Goal: Task Accomplishment & Management: Use online tool/utility

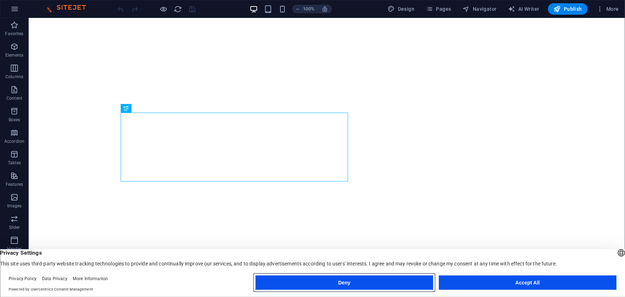
click at [395, 280] on button "Deny" at bounding box center [345, 282] width 178 height 14
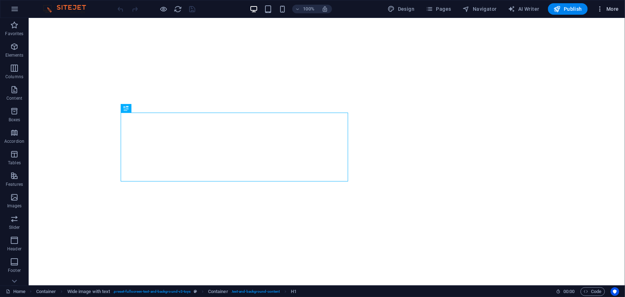
click at [614, 8] on span "More" at bounding box center [608, 8] width 23 height 7
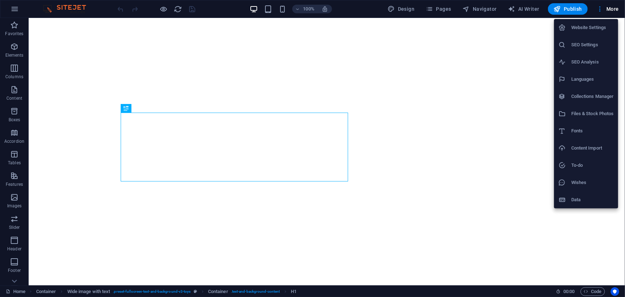
click at [22, 11] on div at bounding box center [312, 148] width 625 height 297
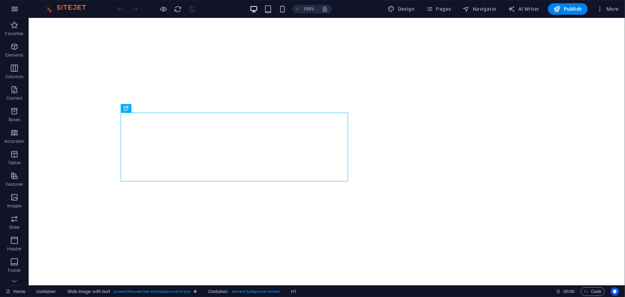
click at [11, 10] on icon "button" at bounding box center [14, 9] width 9 height 9
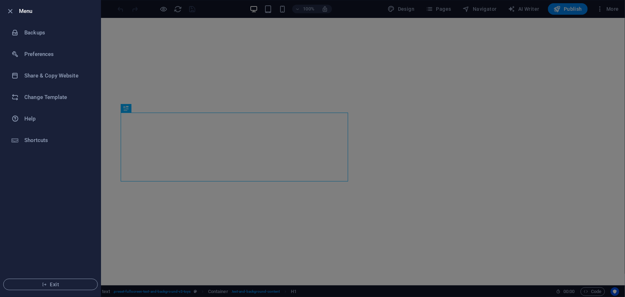
click at [24, 14] on h6 "Menu" at bounding box center [57, 11] width 76 height 9
click at [12, 14] on icon "button" at bounding box center [10, 11] width 8 height 8
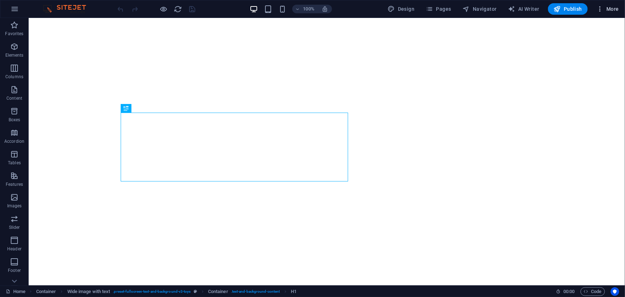
click at [611, 8] on span "More" at bounding box center [608, 8] width 23 height 7
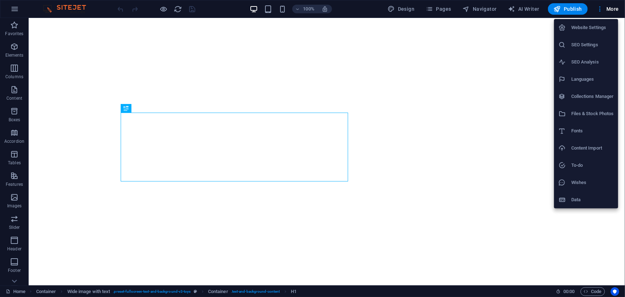
click at [15, 277] on div at bounding box center [312, 148] width 625 height 297
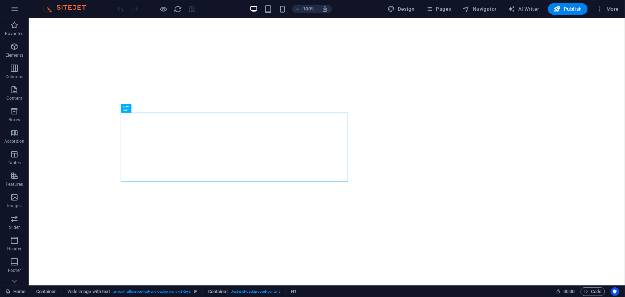
click at [15, 280] on icon at bounding box center [14, 281] width 10 height 10
click at [14, 253] on icon "button" at bounding box center [14, 250] width 9 height 9
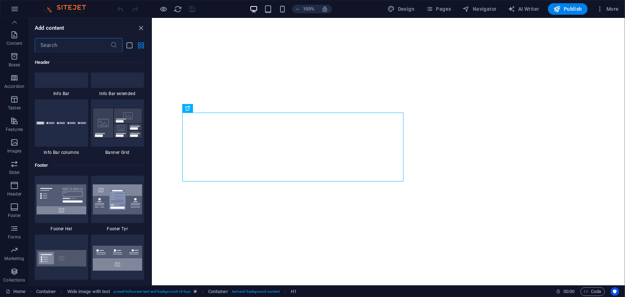
scroll to position [5838, 0]
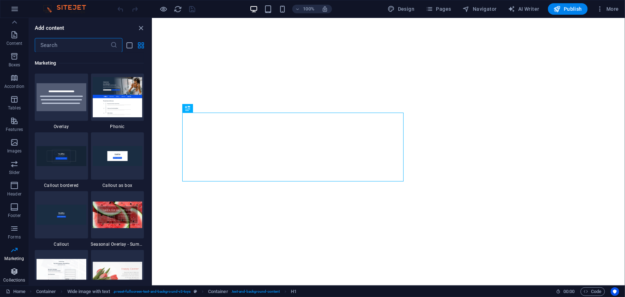
click at [15, 272] on icon "button" at bounding box center [14, 271] width 9 height 9
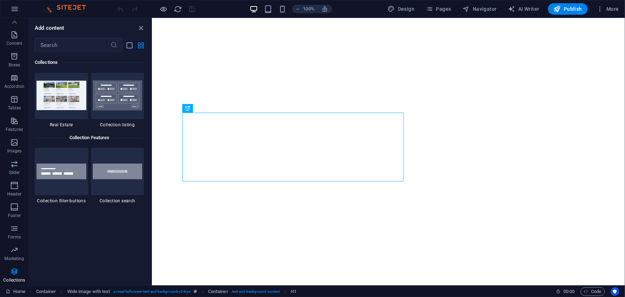
scroll to position [6795, 0]
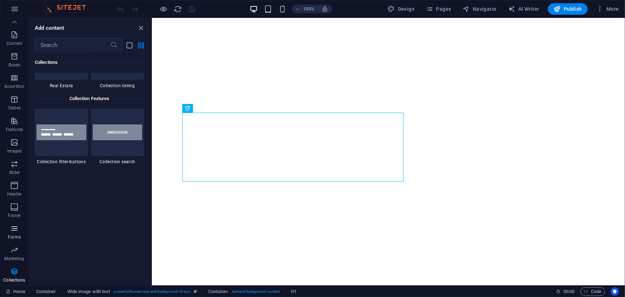
click at [19, 228] on span "Forms" at bounding box center [14, 232] width 29 height 17
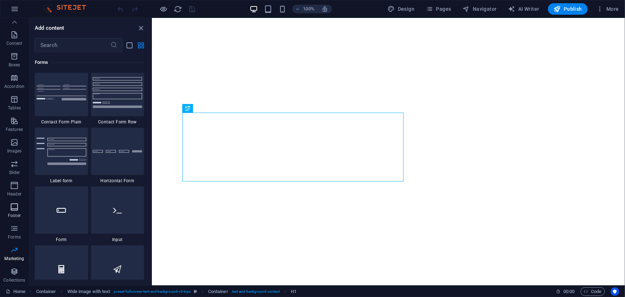
click at [14, 211] on span "Footer" at bounding box center [14, 211] width 29 height 17
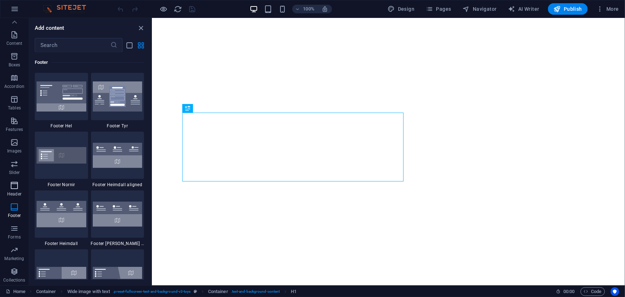
click at [16, 191] on p "Header" at bounding box center [14, 194] width 14 height 6
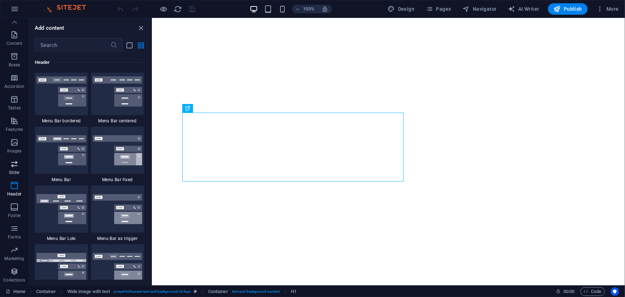
click at [16, 174] on p "Slider" at bounding box center [14, 173] width 11 height 6
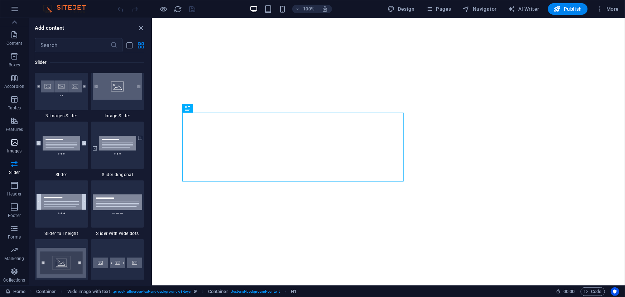
click at [16, 153] on p "Images" at bounding box center [14, 151] width 15 height 6
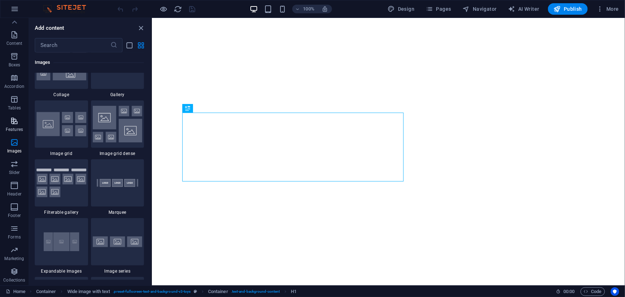
click at [15, 132] on span "Features" at bounding box center [14, 124] width 29 height 17
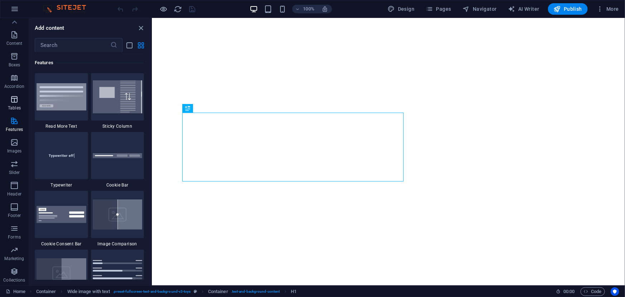
click at [14, 107] on p "Tables" at bounding box center [14, 108] width 13 height 6
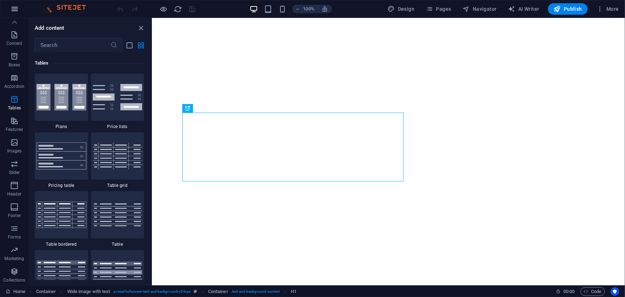
scroll to position [2482, 0]
click at [14, 23] on icon at bounding box center [14, 22] width 10 height 10
click at [17, 52] on p "Elements" at bounding box center [14, 55] width 18 height 6
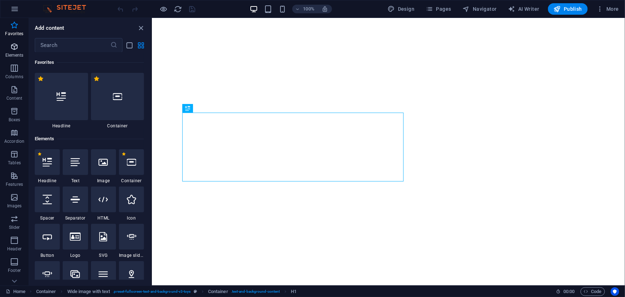
click at [15, 52] on span "Elements" at bounding box center [14, 50] width 29 height 17
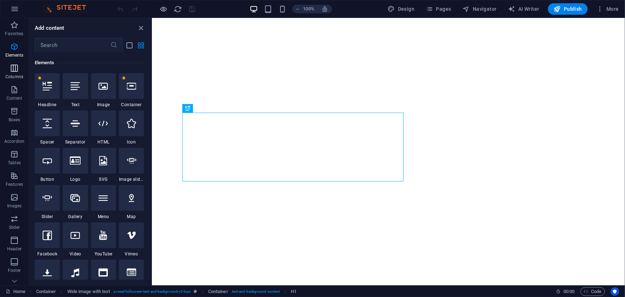
click at [14, 77] on p "Columns" at bounding box center [14, 77] width 18 height 6
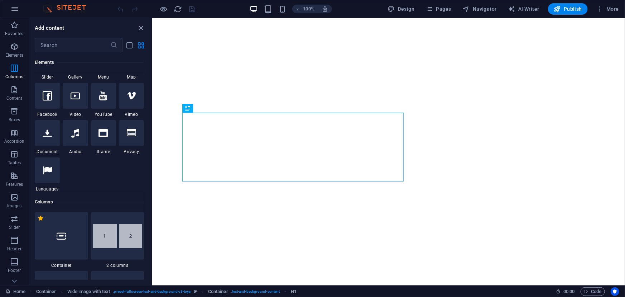
scroll to position [355, 0]
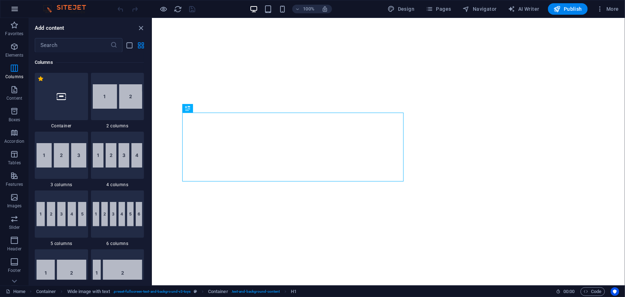
click at [14, 15] on button "button" at bounding box center [14, 8] width 17 height 17
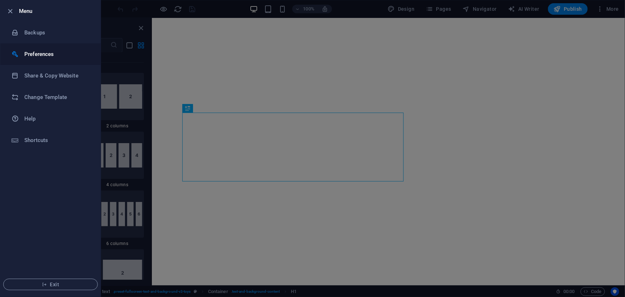
click at [17, 54] on icon at bounding box center [14, 54] width 7 height 7
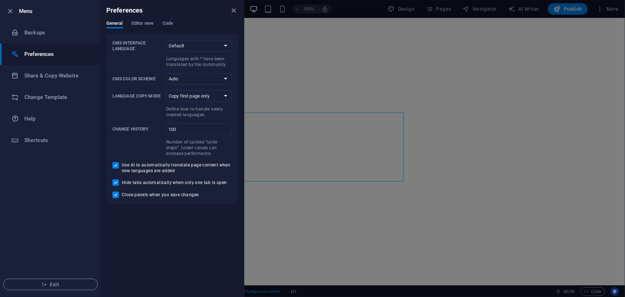
click at [148, 29] on div "General Editor view Code" at bounding box center [172, 27] width 132 height 14
click at [150, 25] on span "Editor view" at bounding box center [143, 24] width 23 height 10
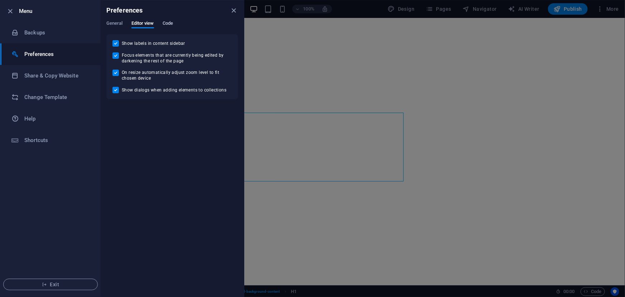
click at [168, 22] on span "Code" at bounding box center [168, 24] width 10 height 10
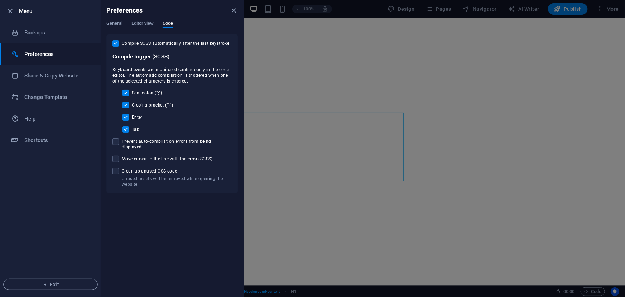
click at [128, 23] on div "General Editor view Code" at bounding box center [172, 27] width 132 height 14
click at [116, 25] on span "General" at bounding box center [114, 24] width 16 height 10
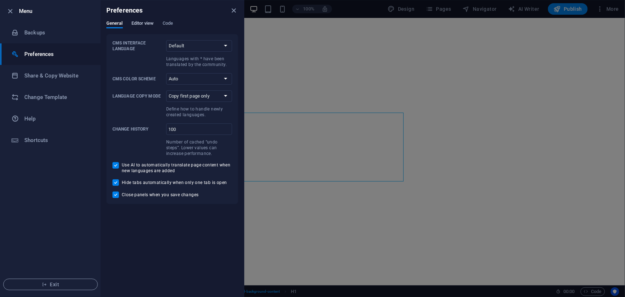
click at [136, 22] on span "Editor view" at bounding box center [143, 24] width 23 height 10
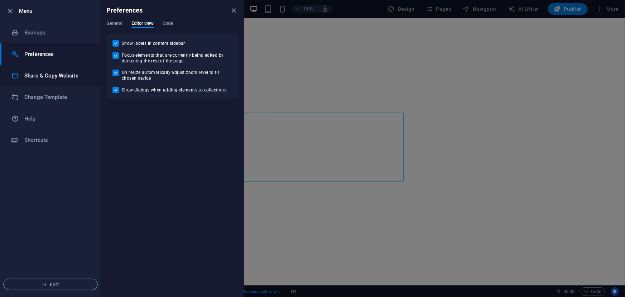
click at [53, 80] on li "Share & Copy Website" at bounding box center [50, 76] width 100 height 22
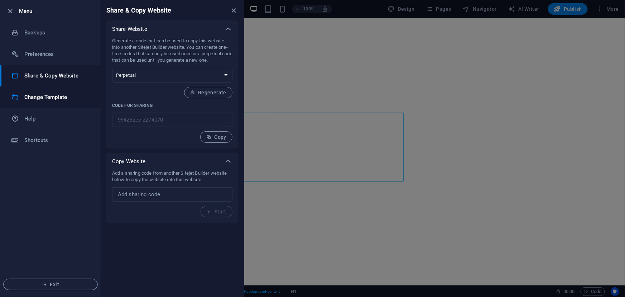
click at [47, 99] on h6 "Change Template" at bounding box center [57, 97] width 66 height 9
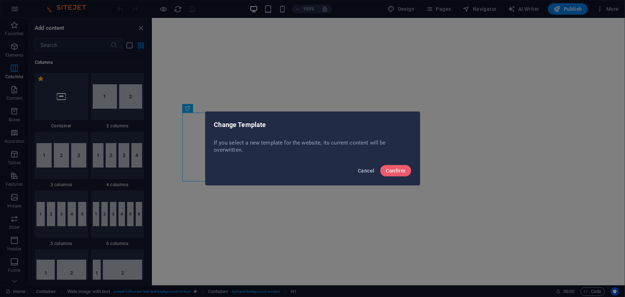
click at [357, 171] on button "Cancel" at bounding box center [366, 170] width 22 height 11
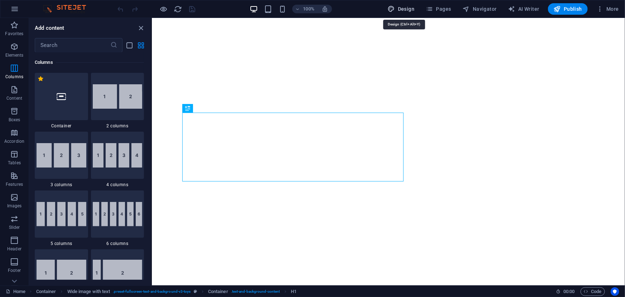
click at [408, 8] on span "Design" at bounding box center [401, 8] width 27 height 7
select select "px"
select select "300"
select select "px"
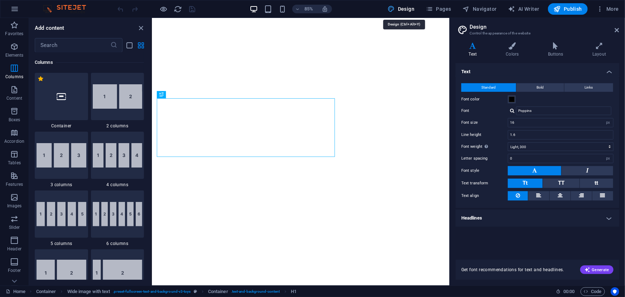
click at [414, 12] on span "Design" at bounding box center [401, 8] width 27 height 7
click at [616, 27] on header "Design Control the appearance of the website" at bounding box center [538, 27] width 162 height 19
click at [617, 29] on icon at bounding box center [617, 30] width 4 height 6
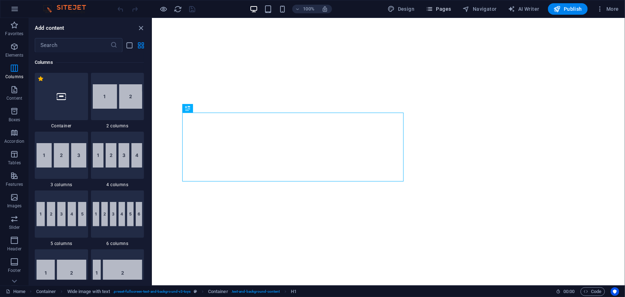
click at [433, 9] on icon "button" at bounding box center [429, 8] width 7 height 7
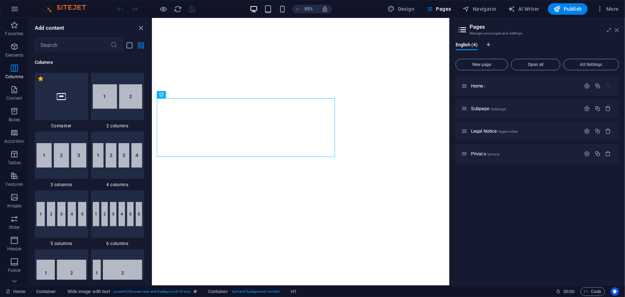
click at [618, 30] on icon at bounding box center [617, 30] width 4 height 6
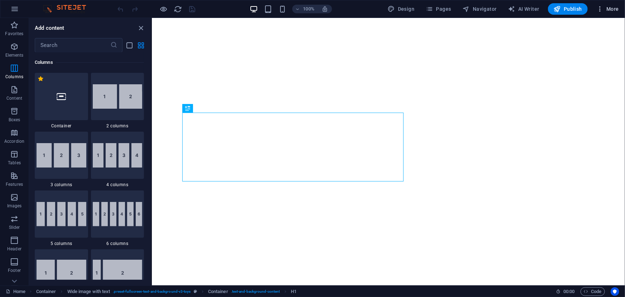
click at [595, 9] on button "More" at bounding box center [608, 8] width 28 height 11
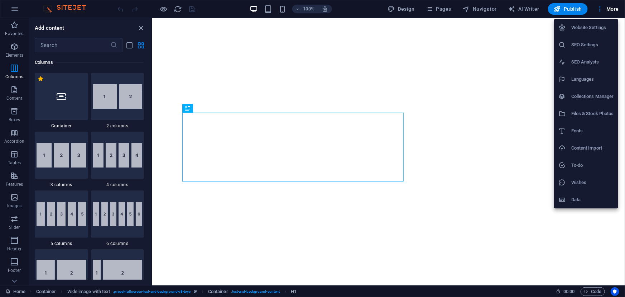
click at [596, 28] on h6 "Website Settings" at bounding box center [593, 27] width 43 height 9
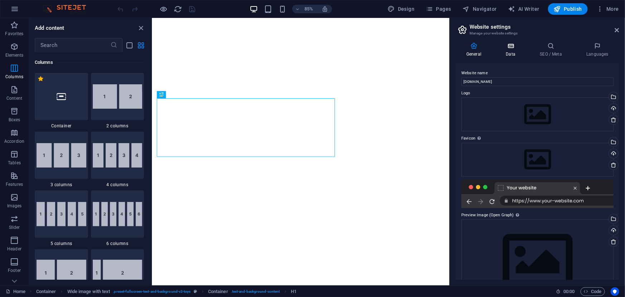
click at [511, 47] on icon at bounding box center [510, 45] width 31 height 7
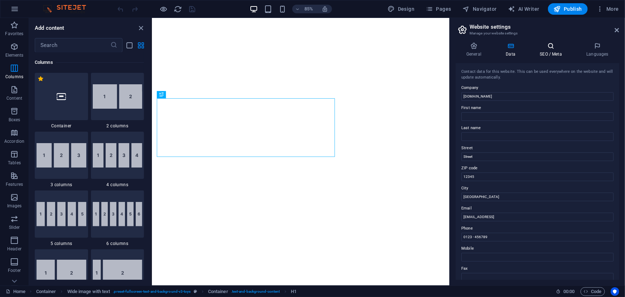
click at [548, 48] on icon at bounding box center [551, 45] width 44 height 7
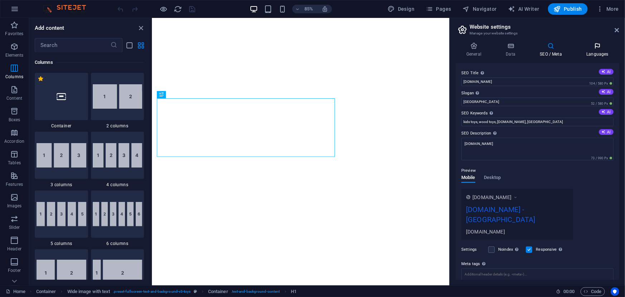
click at [613, 54] on h4 "Languages" at bounding box center [598, 49] width 44 height 15
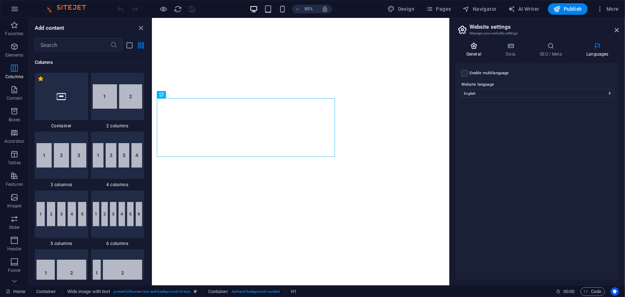
click at [476, 51] on h4 "General" at bounding box center [475, 49] width 39 height 15
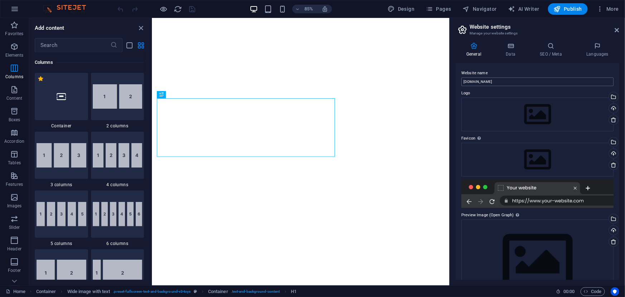
scroll to position [28, 0]
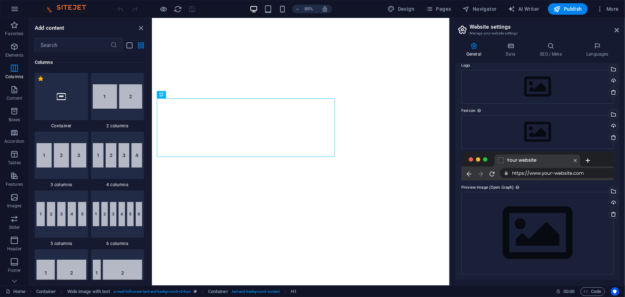
click at [544, 160] on div at bounding box center [538, 166] width 152 height 29
click at [620, 29] on aside "Website settings Manage your website settings General Data SEO / Meta Languages…" at bounding box center [538, 151] width 176 height 267
click at [601, 12] on icon "button" at bounding box center [600, 8] width 7 height 7
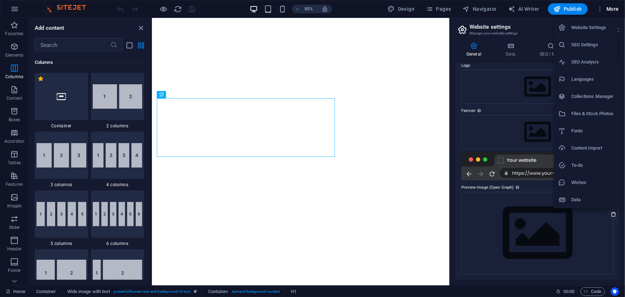
click at [601, 11] on div at bounding box center [312, 148] width 625 height 297
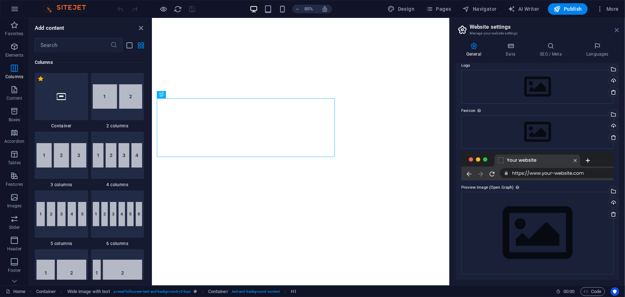
click at [617, 29] on icon at bounding box center [617, 30] width 4 height 6
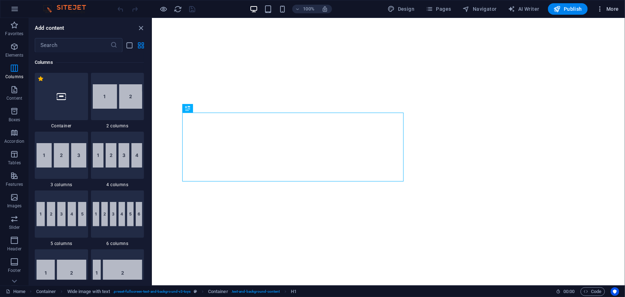
click at [613, 14] on button "More" at bounding box center [608, 8] width 28 height 11
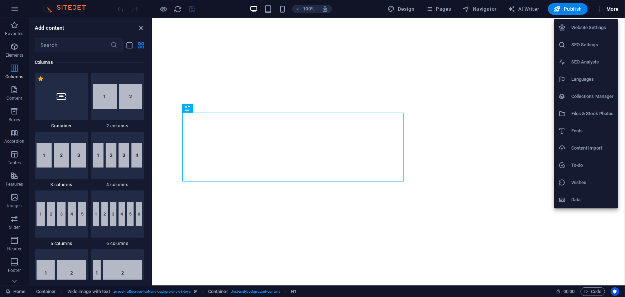
click at [572, 196] on h6 "Data" at bounding box center [593, 199] width 43 height 9
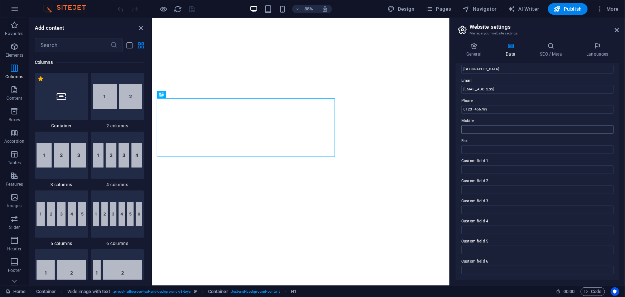
scroll to position [0, 0]
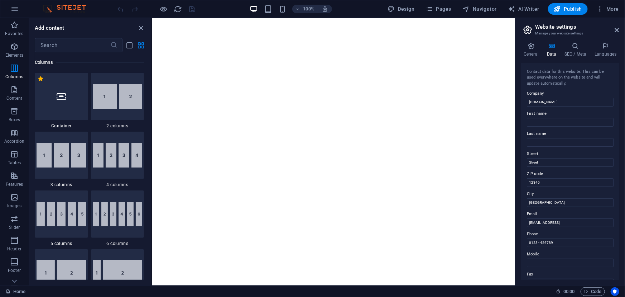
drag, startPoint x: 451, startPoint y: 114, endPoint x: 514, endPoint y: 116, distance: 63.8
click at [514, 116] on div "Home Favorites Elements Columns Content Boxes Accordion Tables Features Images …" at bounding box center [312, 151] width 625 height 267
click at [617, 29] on icon at bounding box center [617, 30] width 4 height 6
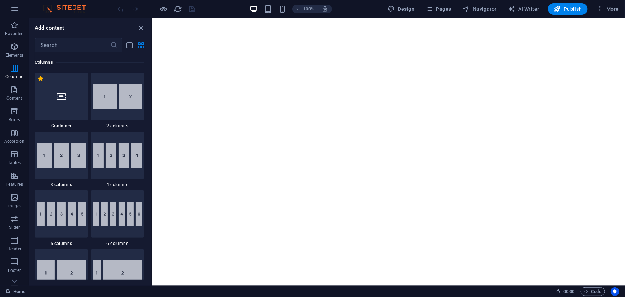
click at [19, 17] on div "100% Design Pages Navigator AI Writer Publish More" at bounding box center [312, 8] width 625 height 17
click at [19, 11] on button "button" at bounding box center [14, 8] width 17 height 17
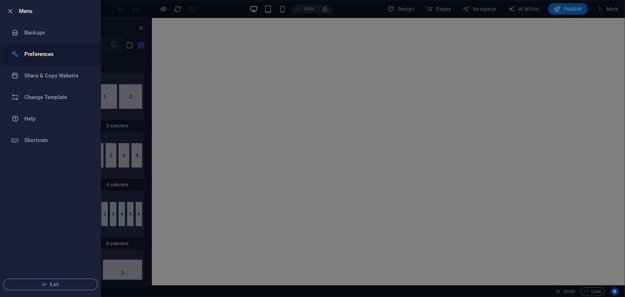
click at [32, 54] on h6 "Preferences" at bounding box center [57, 54] width 66 height 9
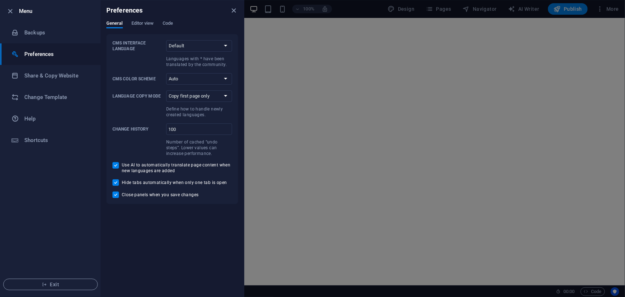
click at [29, 14] on h6 "Menu" at bounding box center [57, 11] width 76 height 9
click at [14, 15] on div at bounding box center [12, 11] width 13 height 9
click at [12, 13] on icon "button" at bounding box center [10, 11] width 8 height 8
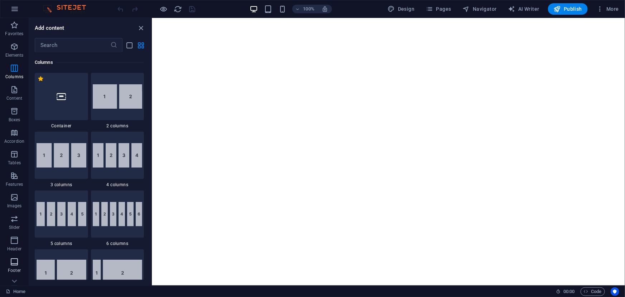
click at [14, 275] on button "Footer" at bounding box center [14, 265] width 29 height 22
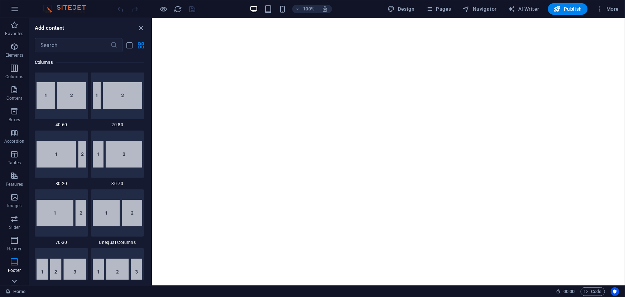
scroll to position [3076, 0]
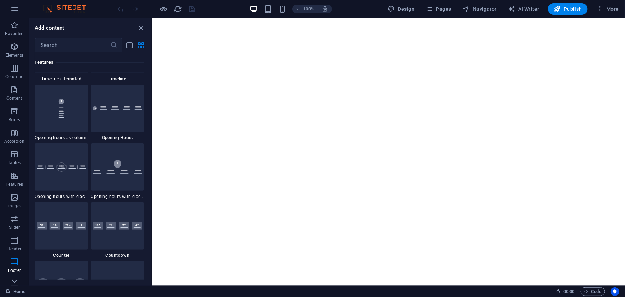
click at [14, 282] on icon at bounding box center [14, 281] width 10 height 10
click at [15, 291] on link "Home" at bounding box center [16, 291] width 20 height 9
click at [15, 290] on link "Home" at bounding box center [16, 291] width 20 height 9
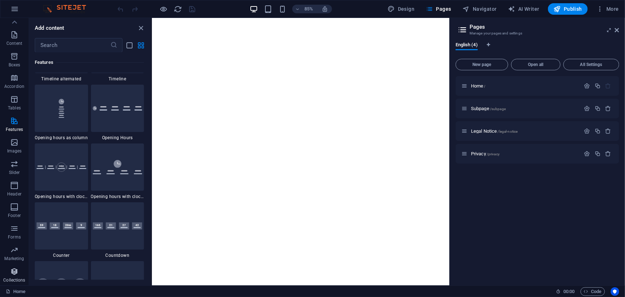
click at [13, 272] on icon "button" at bounding box center [14, 271] width 9 height 9
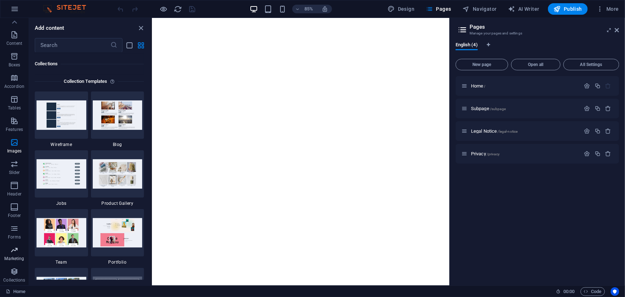
click at [14, 257] on p "Marketing" at bounding box center [14, 259] width 20 height 6
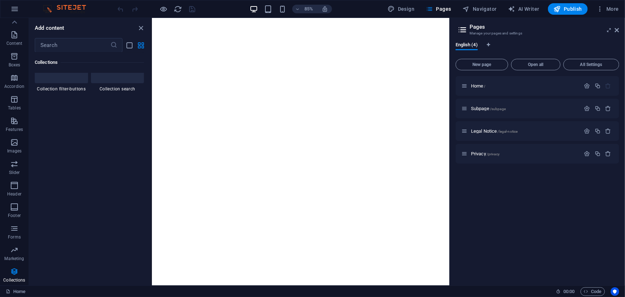
scroll to position [6751, 0]
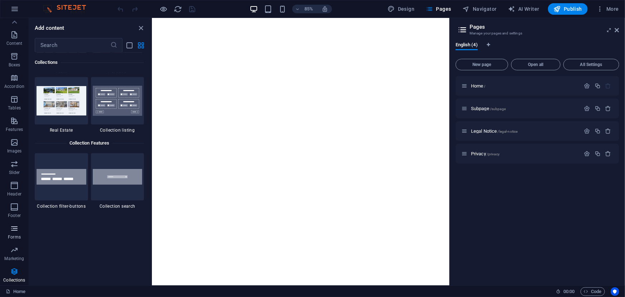
click at [13, 237] on p "Forms" at bounding box center [14, 237] width 13 height 6
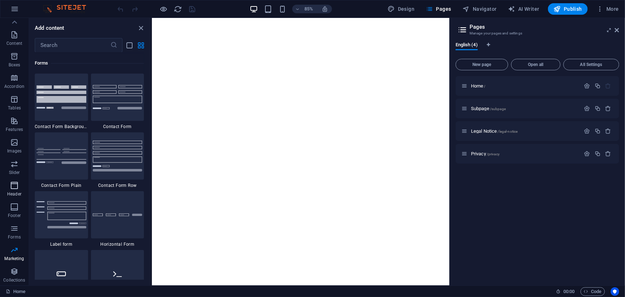
scroll to position [5232, 0]
click at [14, 205] on icon "button" at bounding box center [14, 207] width 9 height 9
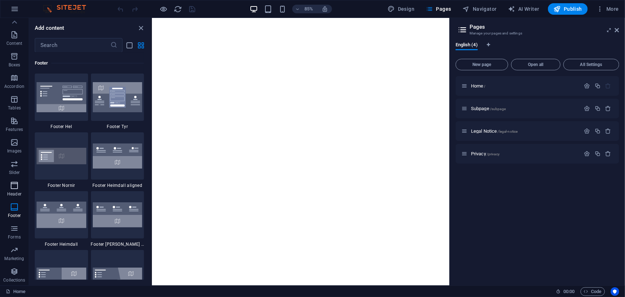
click at [15, 185] on icon "button" at bounding box center [14, 185] width 9 height 9
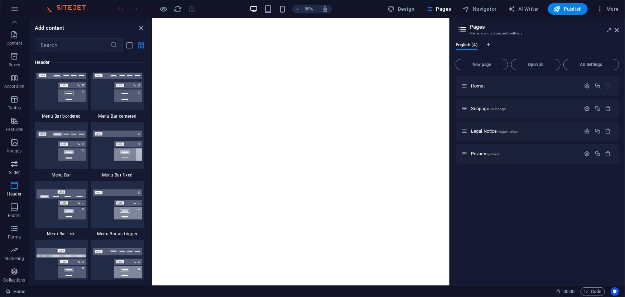
click at [14, 168] on span "Slider" at bounding box center [14, 168] width 29 height 17
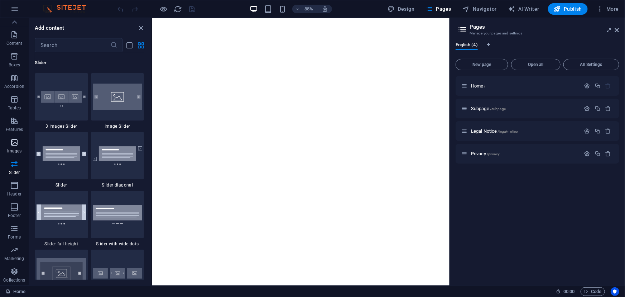
click at [14, 148] on p "Images" at bounding box center [14, 151] width 15 height 6
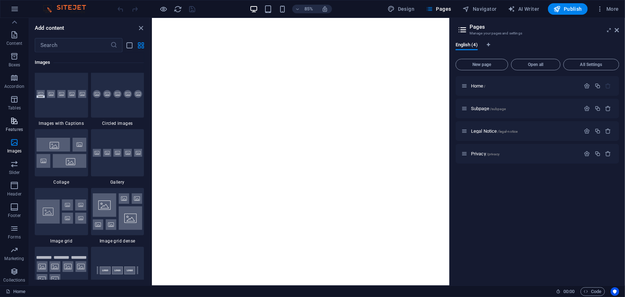
scroll to position [3634, 0]
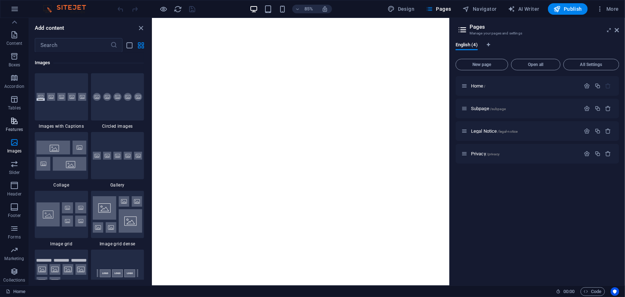
click at [15, 124] on icon "button" at bounding box center [14, 120] width 9 height 9
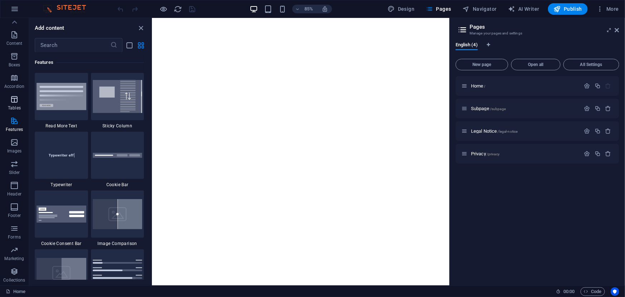
scroll to position [2794, 0]
click at [16, 108] on p "Tables" at bounding box center [14, 108] width 13 height 6
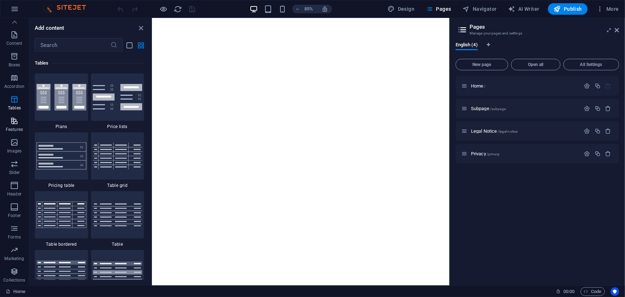
click at [16, 122] on icon "button" at bounding box center [14, 120] width 9 height 9
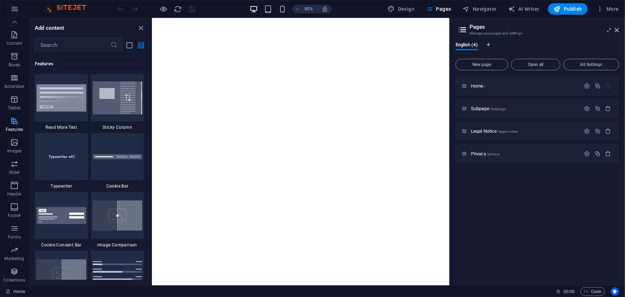
scroll to position [2793, 0]
click at [19, 23] on icon at bounding box center [14, 22] width 10 height 10
click at [50, 46] on input "text" at bounding box center [73, 45] width 76 height 14
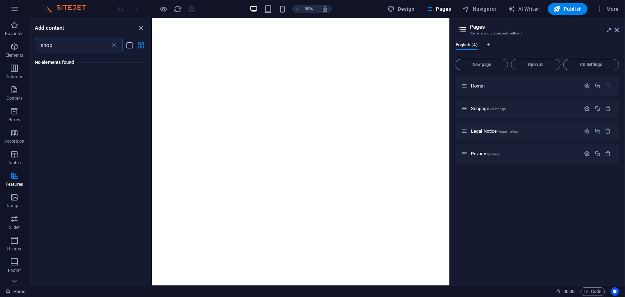
type input "shop"
click at [127, 46] on icon "list-view" at bounding box center [130, 45] width 8 height 8
click at [139, 44] on icon "grid-view" at bounding box center [141, 45] width 8 height 8
click at [127, 45] on icon "list-view" at bounding box center [130, 45] width 8 height 8
click at [117, 43] on icon at bounding box center [113, 45] width 7 height 7
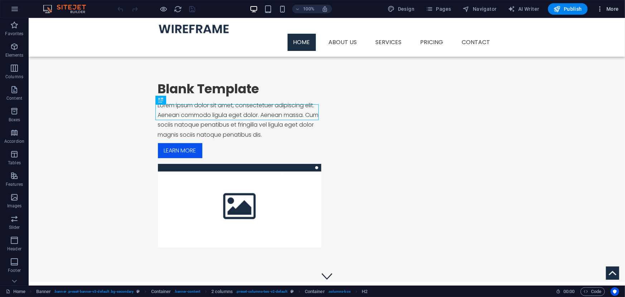
click at [609, 10] on span "More" at bounding box center [608, 8] width 23 height 7
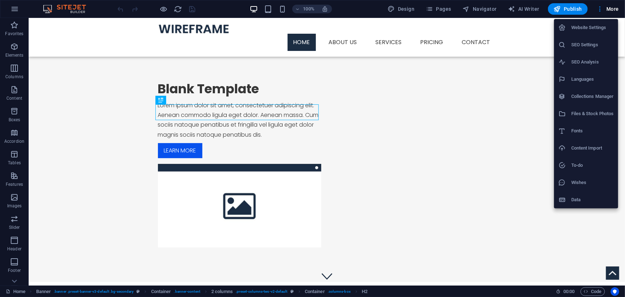
click at [589, 154] on li "Content Import" at bounding box center [586, 147] width 64 height 17
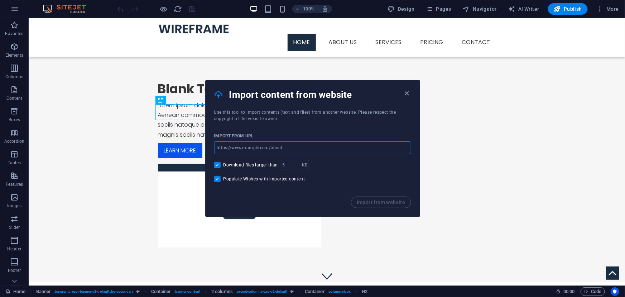
paste input "[URL][DOMAIN_NAME]"
type input "[URL][DOMAIN_NAME]"
click at [365, 202] on span "Import from website" at bounding box center [381, 202] width 49 height 6
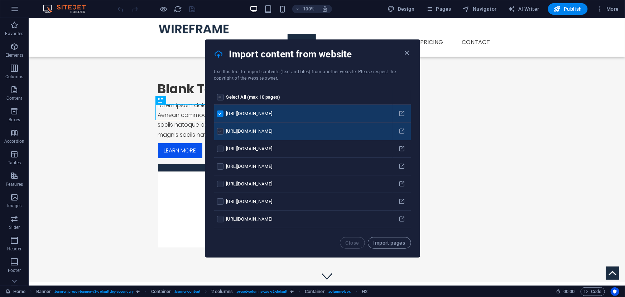
click at [220, 130] on label "pages list" at bounding box center [220, 131] width 6 height 6
click at [0, 0] on input "pages list" at bounding box center [0, 0] width 0 height 0
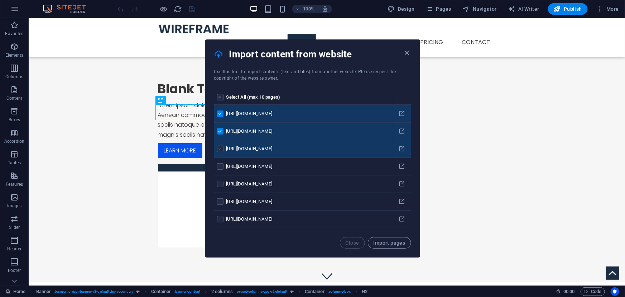
click at [220, 147] on label "pages list" at bounding box center [220, 149] width 6 height 6
click at [0, 0] on input "pages list" at bounding box center [0, 0] width 0 height 0
click at [219, 133] on label "pages list" at bounding box center [220, 131] width 6 height 6
click at [0, 0] on input "pages list" at bounding box center [0, 0] width 0 height 0
click at [220, 132] on label "pages list" at bounding box center [220, 131] width 6 height 6
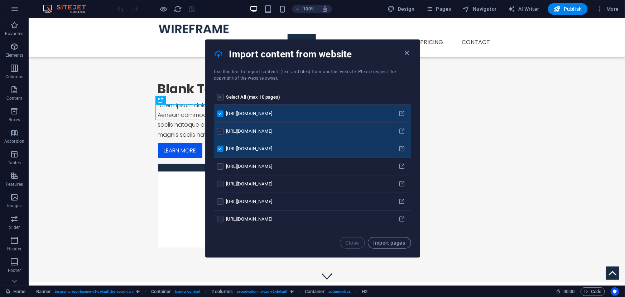
click at [0, 0] on input "pages list" at bounding box center [0, 0] width 0 height 0
click at [220, 132] on label "pages list" at bounding box center [220, 131] width 6 height 6
click at [0, 0] on input "pages list" at bounding box center [0, 0] width 0 height 0
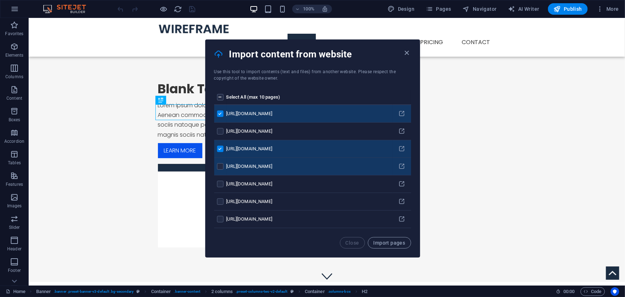
click at [220, 169] on td "pages list" at bounding box center [220, 167] width 12 height 18
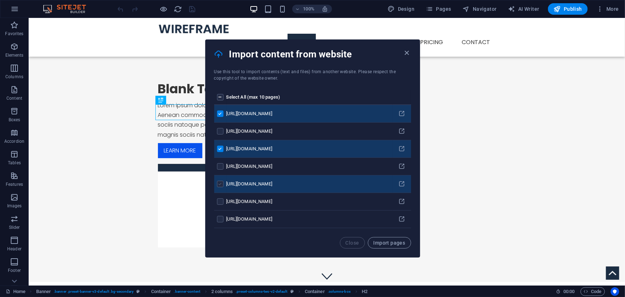
click at [220, 181] on label "pages list" at bounding box center [220, 184] width 6 height 6
click at [0, 0] on input "pages list" at bounding box center [0, 0] width 0 height 0
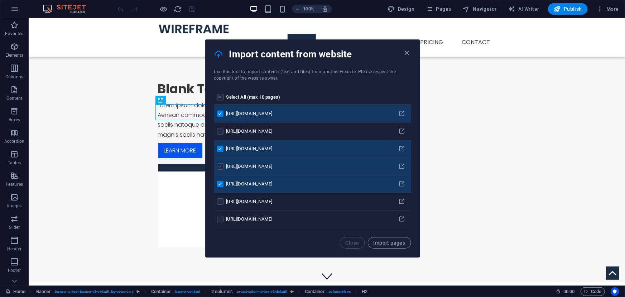
click at [220, 164] on label "pages list" at bounding box center [220, 166] width 6 height 6
click at [0, 0] on input "pages list" at bounding box center [0, 0] width 0 height 0
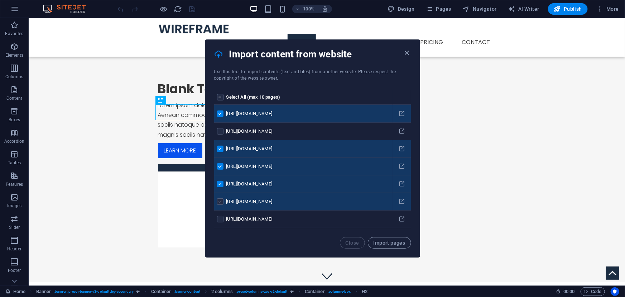
click at [219, 199] on label "pages list" at bounding box center [220, 201] width 6 height 6
click at [0, 0] on input "pages list" at bounding box center [0, 0] width 0 height 0
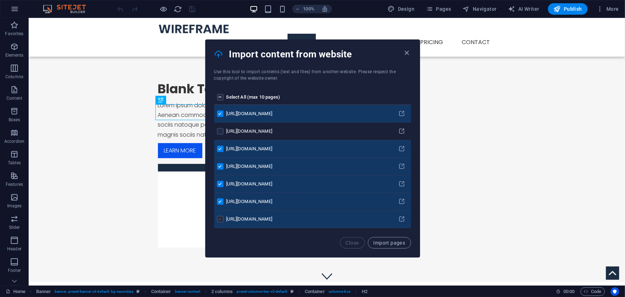
click at [218, 216] on label "pages list" at bounding box center [220, 219] width 6 height 6
click at [0, 0] on input "pages list" at bounding box center [0, 0] width 0 height 0
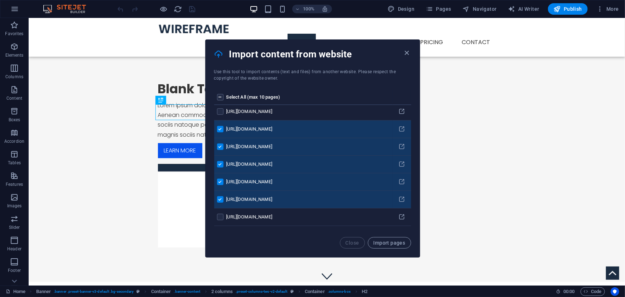
scroll to position [34, 0]
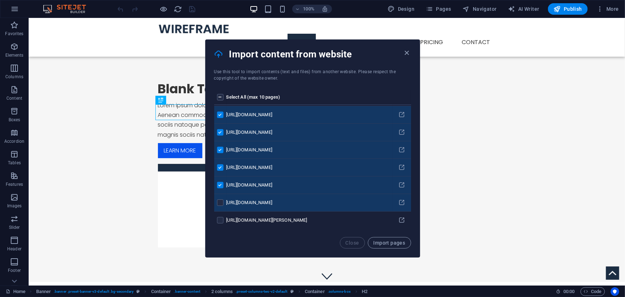
click at [215, 201] on td "pages list" at bounding box center [220, 203] width 12 height 18
click at [219, 204] on label "pages list" at bounding box center [220, 202] width 6 height 6
click at [0, 0] on input "pages list" at bounding box center [0, 0] width 0 height 0
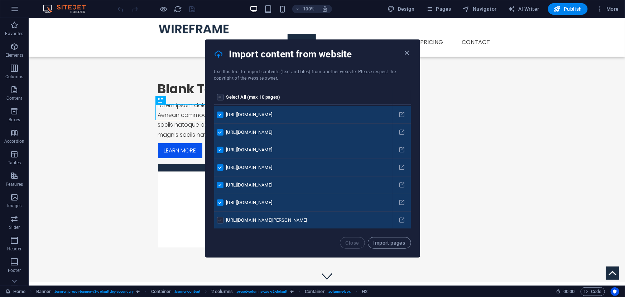
click at [219, 220] on label "pages list" at bounding box center [220, 220] width 6 height 6
click at [0, 0] on input "pages list" at bounding box center [0, 0] width 0 height 0
click at [377, 244] on span "Import pages" at bounding box center [390, 243] width 32 height 6
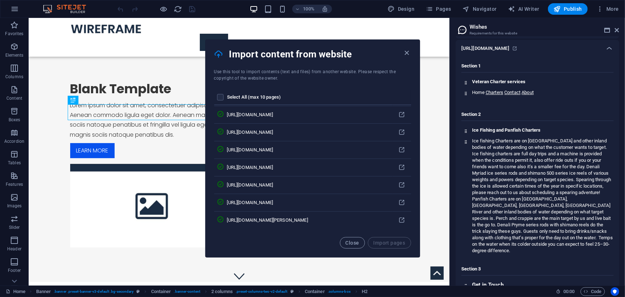
scroll to position [1030, 0]
click at [353, 242] on span "Close" at bounding box center [353, 243] width 14 height 6
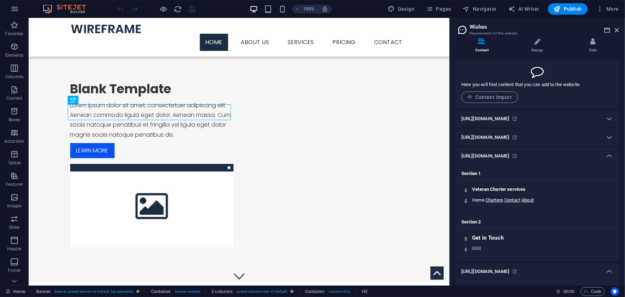
scroll to position [0, 0]
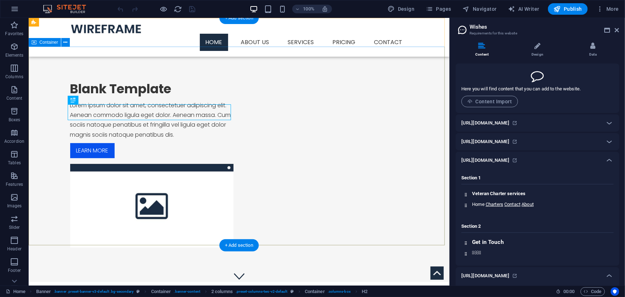
click at [225, 77] on div "Blank Template Lorem ipsum dolor sit amet, consectetuer adipiscing elit. Aenean…" at bounding box center [238, 163] width 421 height 235
click at [157, 52] on div "Blank Template Lorem ipsum dolor sit amet, consectetuer adipiscing elit. Aenean…" at bounding box center [238, 163] width 421 height 235
click at [121, 59] on div "Blank Template Lorem ipsum dolor sit amet, consectetuer adipiscing elit. Aenean…" at bounding box center [238, 163] width 421 height 235
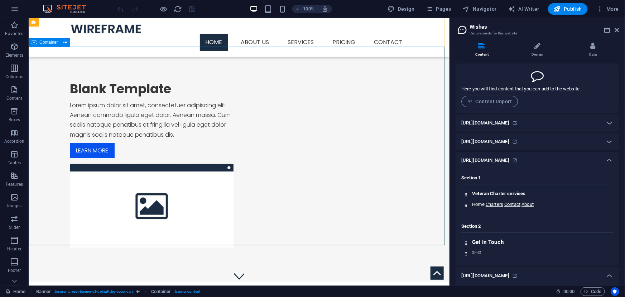
click at [46, 45] on div "Container" at bounding box center [45, 42] width 32 height 9
click at [535, 49] on li "Design" at bounding box center [539, 49] width 56 height 15
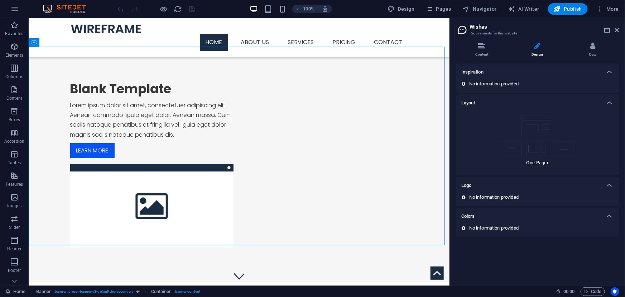
click at [534, 132] on img at bounding box center [537, 135] width 75 height 41
click at [487, 57] on li "Content" at bounding box center [484, 49] width 56 height 15
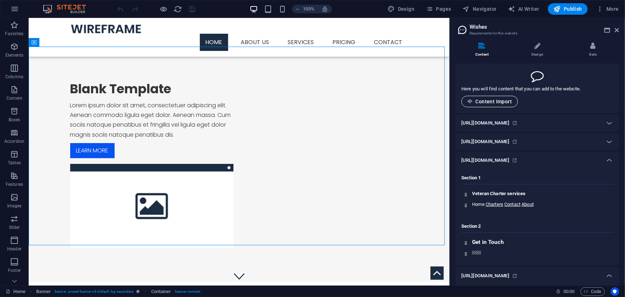
scroll to position [39, 0]
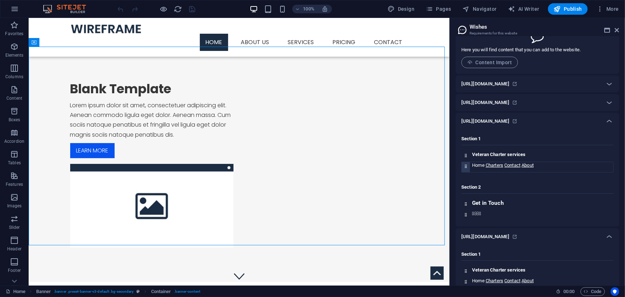
click at [464, 168] on div at bounding box center [466, 167] width 8 height 10
click at [118, 25] on div "Menu Home About us Services Service Detail Pricing Contact" at bounding box center [238, 37] width 421 height 39
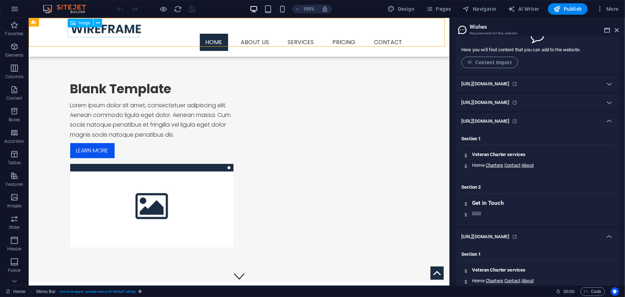
click at [112, 31] on figure at bounding box center [239, 28] width 338 height 10
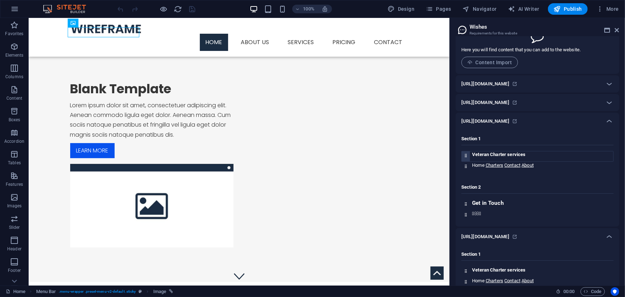
click at [503, 158] on div "Veteran Charter services" at bounding box center [541, 156] width 143 height 10
click at [503, 155] on h4 "Veteran Charter services" at bounding box center [542, 154] width 141 height 6
copy h4 "Veteran Charter services"
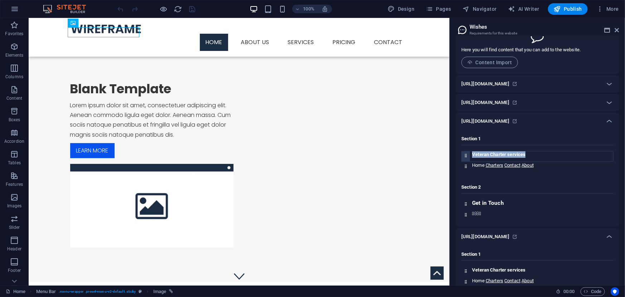
click at [467, 154] on icon at bounding box center [466, 155] width 5 height 5
click at [84, 31] on figure at bounding box center [239, 28] width 338 height 10
click at [86, 32] on figure at bounding box center [239, 28] width 338 height 10
click at [86, 32] on div "Drag here to replace the existing content. Press “Ctrl” if you want to create a…" at bounding box center [239, 151] width 421 height 267
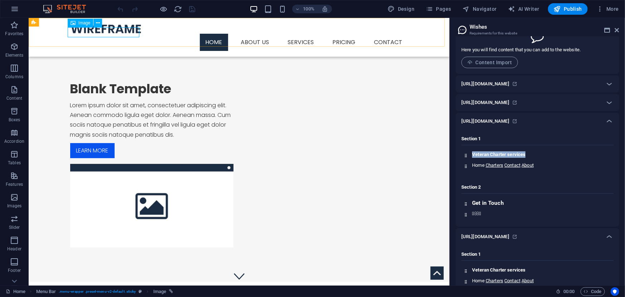
select select "px"
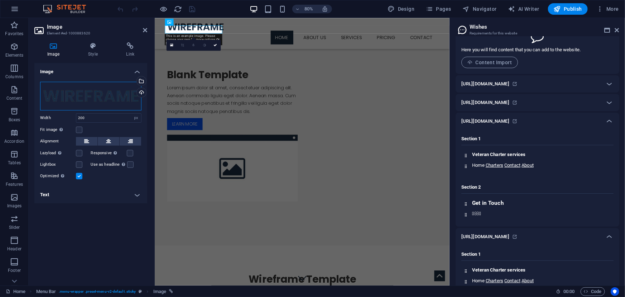
click at [91, 94] on div "Drag files here, click to choose files or select files from Files or our free s…" at bounding box center [90, 96] width 101 height 29
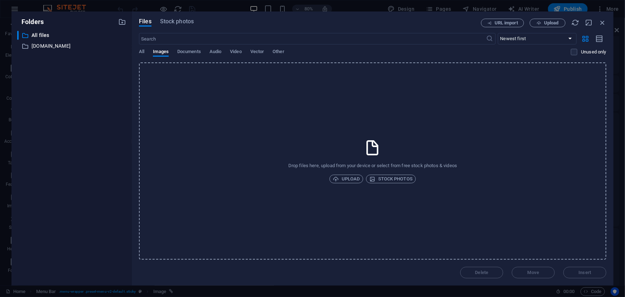
click at [91, 94] on div "​ All files All files ​ [DOMAIN_NAME] [DOMAIN_NAME]" at bounding box center [71, 155] width 109 height 249
click at [603, 28] on div "Files Stock photos URL import Upload ​ Newest first Oldest first Name (A-Z) Nam…" at bounding box center [373, 149] width 468 height 260
click at [603, 25] on icon "button" at bounding box center [603, 23] width 8 height 8
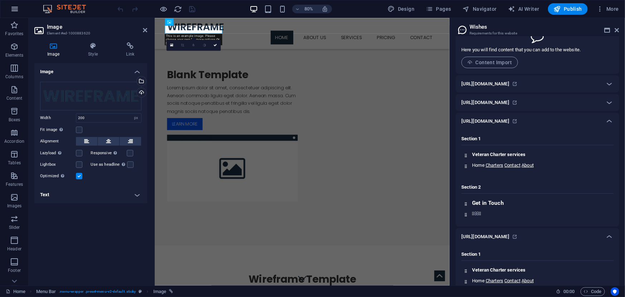
click at [14, 10] on icon "button" at bounding box center [14, 9] width 9 height 9
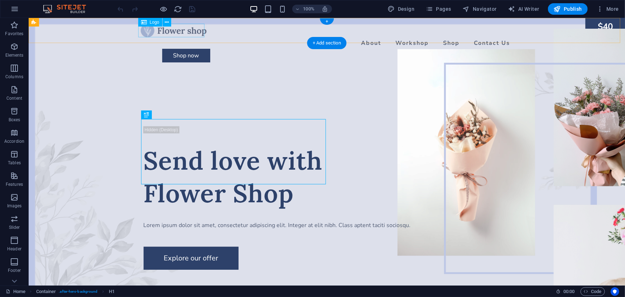
click at [171, 28] on div at bounding box center [327, 30] width 373 height 14
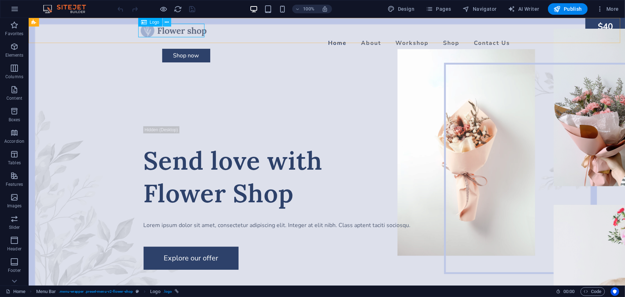
click at [165, 25] on icon at bounding box center [167, 23] width 4 height 8
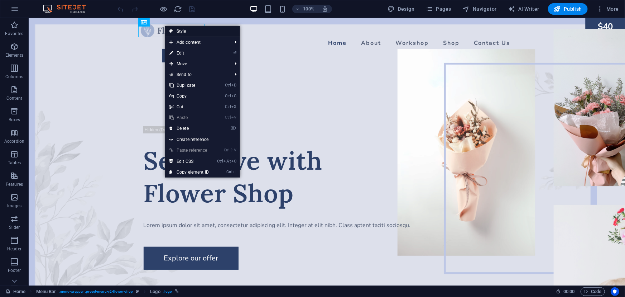
click at [181, 31] on link "Style" at bounding box center [202, 31] width 75 height 11
select select "header"
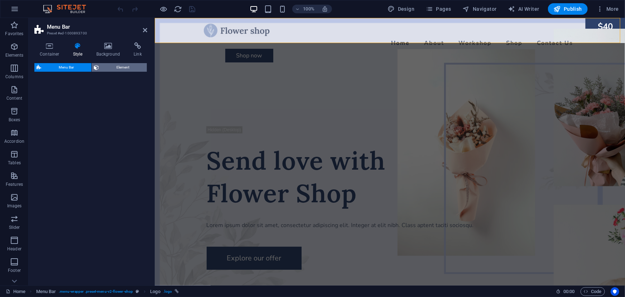
select select "rem"
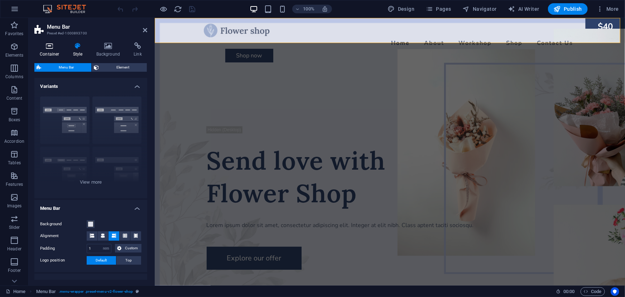
click at [58, 53] on h4 "Container" at bounding box center [50, 49] width 33 height 15
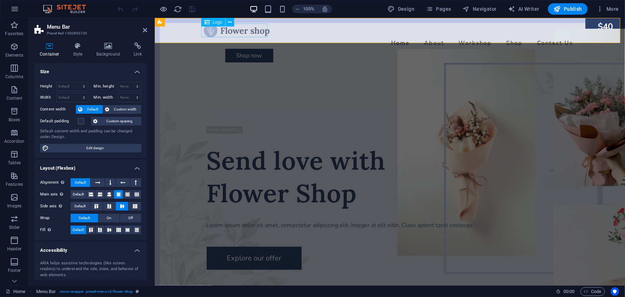
click at [217, 31] on div at bounding box center [390, 30] width 373 height 14
click at [225, 29] on div at bounding box center [390, 30] width 373 height 14
click at [219, 23] on span "Logo" at bounding box center [218, 22] width 10 height 4
click at [214, 21] on span "Logo" at bounding box center [218, 22] width 10 height 4
click at [210, 22] on icon at bounding box center [207, 22] width 6 height 9
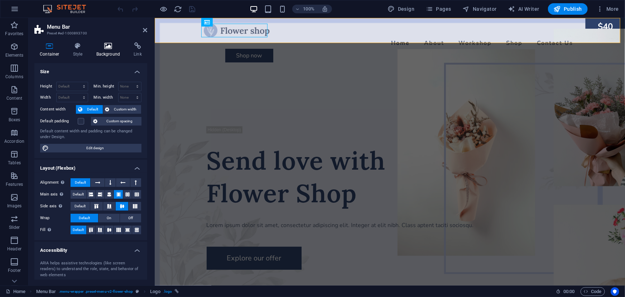
click at [109, 50] on h4 "Background" at bounding box center [110, 49] width 38 height 15
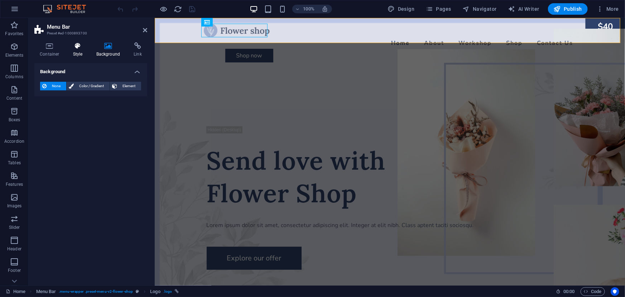
click at [82, 48] on icon at bounding box center [78, 45] width 20 height 7
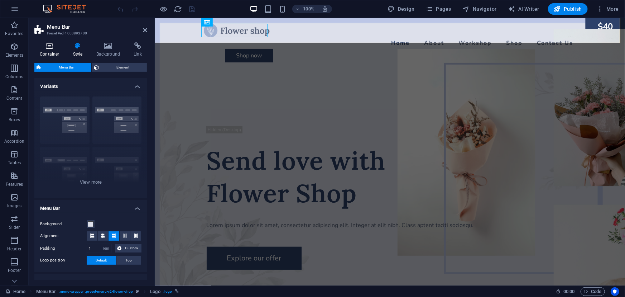
click at [49, 48] on icon at bounding box center [49, 45] width 30 height 7
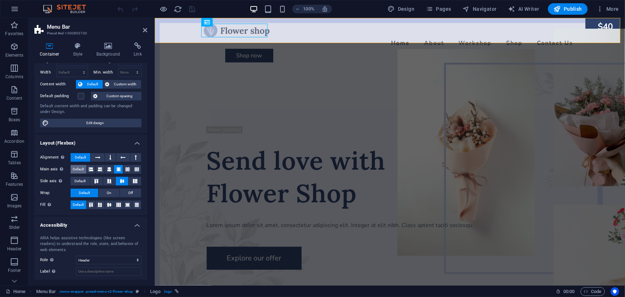
scroll to position [61, 0]
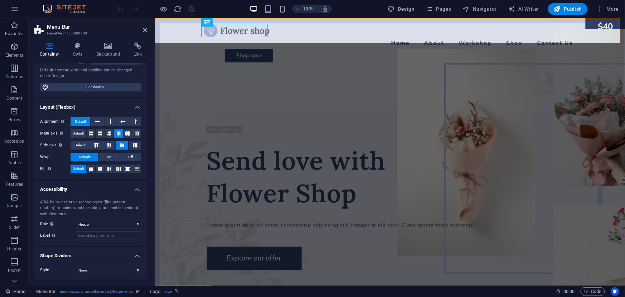
click at [87, 93] on div "Height Default px rem % vh vw Min. height None px rem % vh vw Width Default px …" at bounding box center [90, 56] width 113 height 82
click at [89, 89] on span "Edit design" at bounding box center [95, 87] width 89 height 9
select select "px"
select select "400"
select select "px"
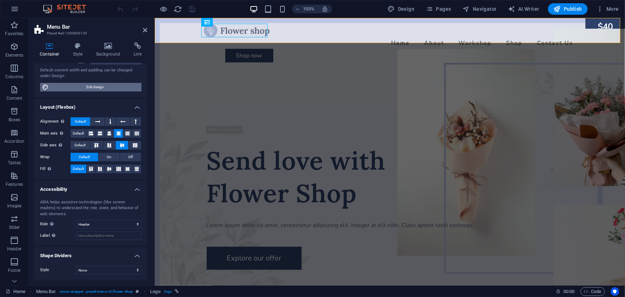
select select "px"
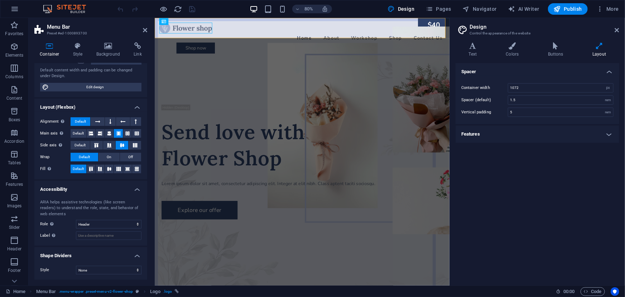
click at [520, 59] on div "Text Colors Buttons Layout Text Standard Bold Links Font color Font Nunito Font…" at bounding box center [538, 160] width 164 height 237
click at [480, 57] on h4 "Text" at bounding box center [474, 49] width 37 height 15
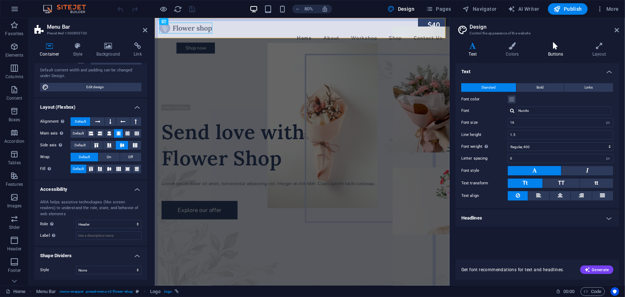
click at [565, 47] on icon at bounding box center [556, 45] width 42 height 7
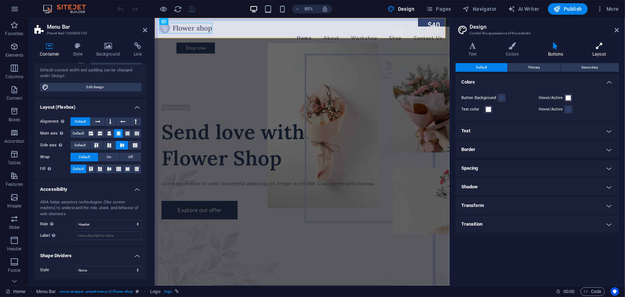
click at [587, 46] on icon at bounding box center [600, 45] width 40 height 7
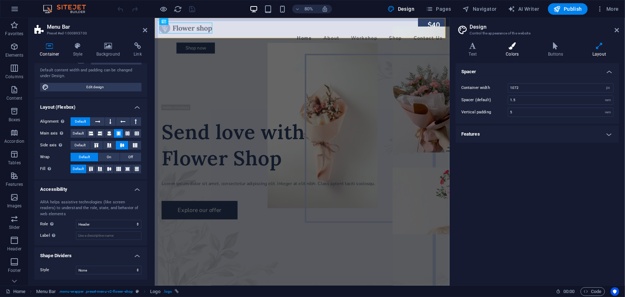
click at [520, 57] on h4 "Colors" at bounding box center [514, 49] width 42 height 15
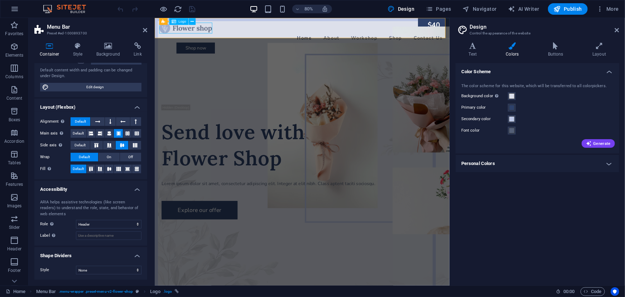
click at [206, 29] on div at bounding box center [338, 30] width 357 height 14
click at [186, 30] on div at bounding box center [338, 30] width 357 height 14
click at [164, 21] on span "Menu Bar" at bounding box center [170, 22] width 15 height 4
click at [169, 21] on span "Menu Bar" at bounding box center [170, 22] width 15 height 4
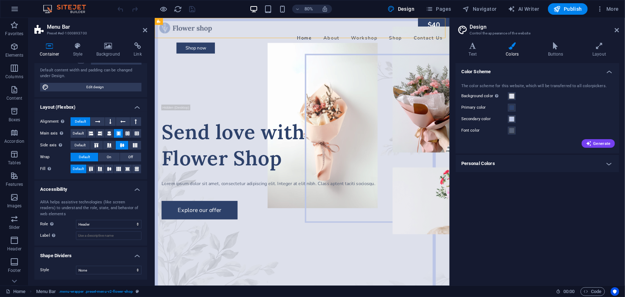
drag, startPoint x: 333, startPoint y: 39, endPoint x: 212, endPoint y: 41, distance: 120.5
click at [196, 28] on div at bounding box center [338, 30] width 357 height 14
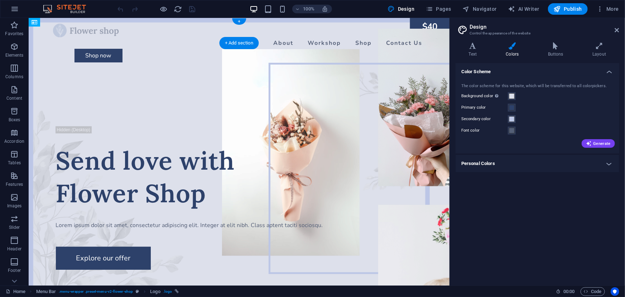
drag, startPoint x: 209, startPoint y: 38, endPoint x: 71, endPoint y: 29, distance: 138.6
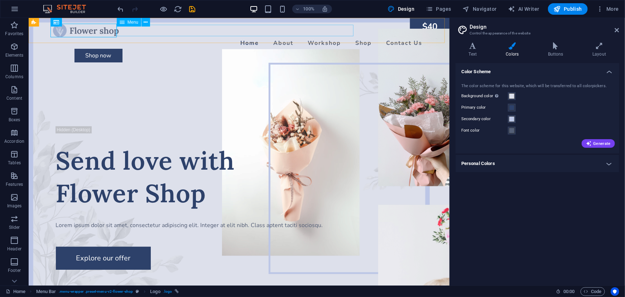
click at [125, 21] on div "Menu" at bounding box center [129, 22] width 24 height 9
click at [101, 24] on div at bounding box center [239, 30] width 373 height 14
click at [58, 21] on icon at bounding box center [56, 22] width 6 height 9
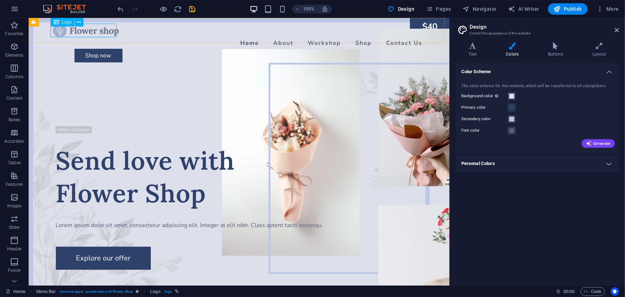
select select "px"
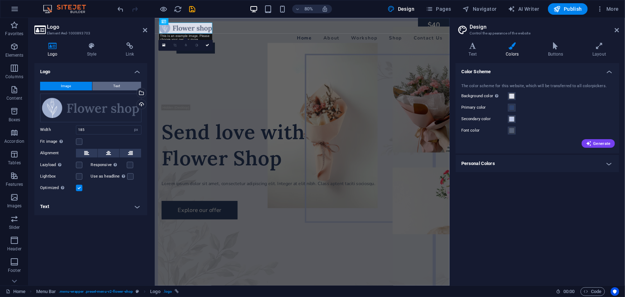
click at [108, 83] on button "Text" at bounding box center [116, 86] width 49 height 9
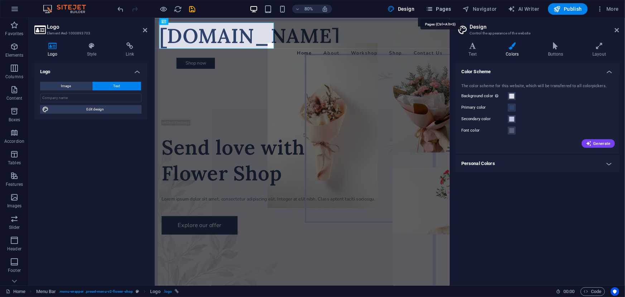
click at [433, 10] on icon "button" at bounding box center [429, 8] width 7 height 7
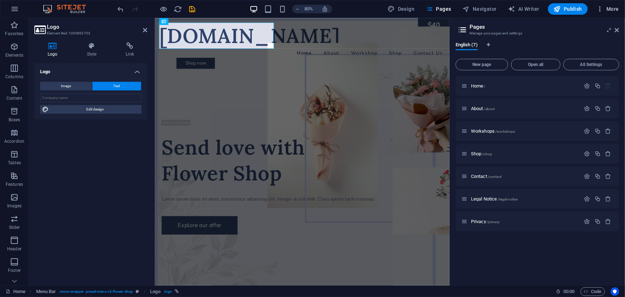
click at [609, 10] on span "More" at bounding box center [608, 8] width 23 height 7
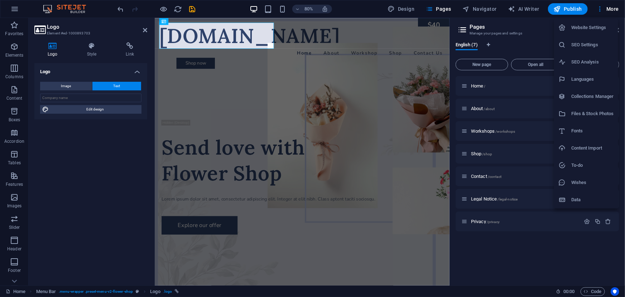
click at [582, 147] on h6 "Content Import" at bounding box center [593, 148] width 43 height 9
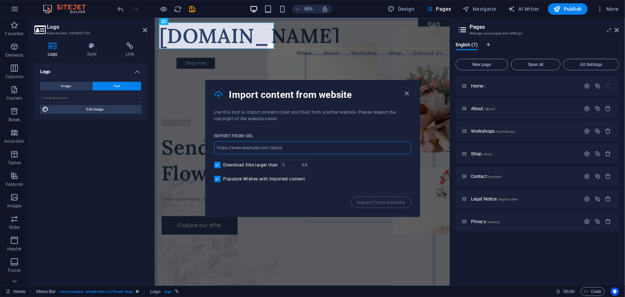
paste input "Veteran Charter services"
type input "Veteran Charter services"
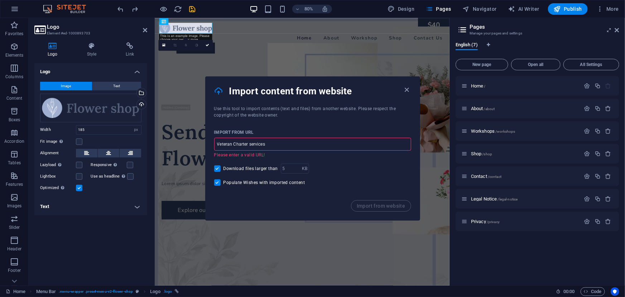
click at [280, 142] on input "Veteran Charter services" at bounding box center [312, 144] width 197 height 13
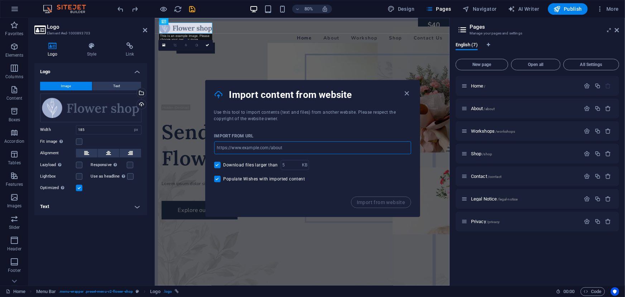
paste input "[URL][DOMAIN_NAME]"
type input "[URL][DOMAIN_NAME]"
click at [366, 202] on span "Import from website" at bounding box center [381, 202] width 49 height 6
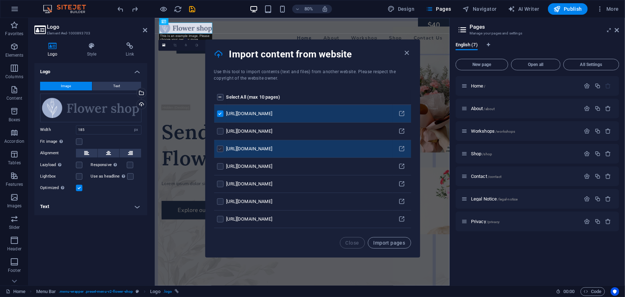
click at [221, 147] on label "pages list" at bounding box center [220, 149] width 6 height 6
click at [0, 0] on input "pages list" at bounding box center [0, 0] width 0 height 0
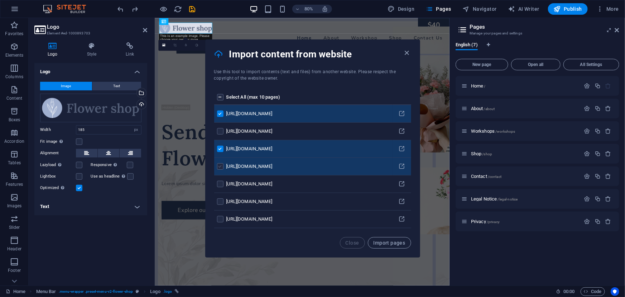
click at [219, 165] on label "pages list" at bounding box center [220, 166] width 6 height 6
click at [0, 0] on input "pages list" at bounding box center [0, 0] width 0 height 0
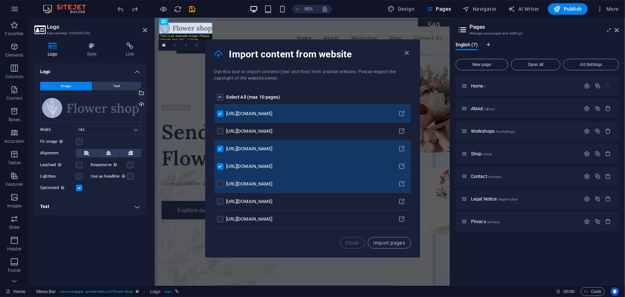
click at [218, 177] on td "pages list" at bounding box center [220, 184] width 12 height 18
click at [219, 183] on label "pages list" at bounding box center [220, 184] width 6 height 6
click at [0, 0] on input "pages list" at bounding box center [0, 0] width 0 height 0
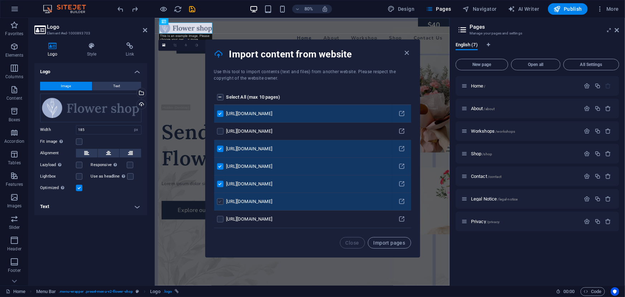
click at [219, 201] on label "pages list" at bounding box center [220, 201] width 6 height 6
click at [0, 0] on input "pages list" at bounding box center [0, 0] width 0 height 0
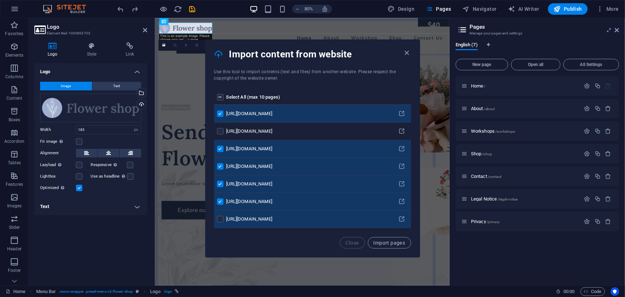
click at [218, 215] on td "pages list" at bounding box center [220, 219] width 12 height 18
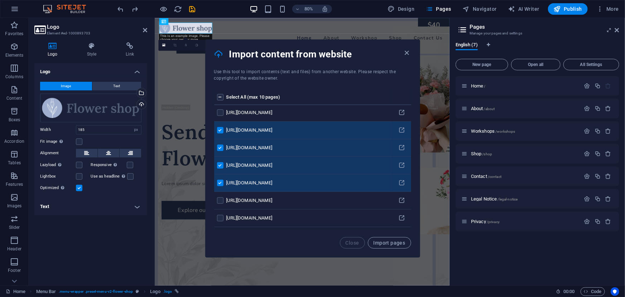
scroll to position [34, 0]
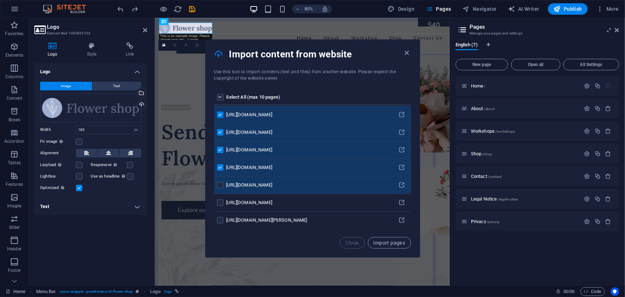
click at [218, 189] on td "pages list" at bounding box center [220, 185] width 12 height 18
click at [219, 185] on label "pages list" at bounding box center [220, 185] width 6 height 6
click at [0, 0] on input "pages list" at bounding box center [0, 0] width 0 height 0
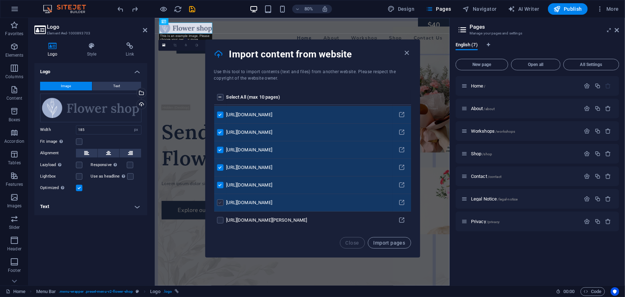
click at [219, 201] on label "pages list" at bounding box center [220, 202] width 6 height 6
click at [0, 0] on input "pages list" at bounding box center [0, 0] width 0 height 0
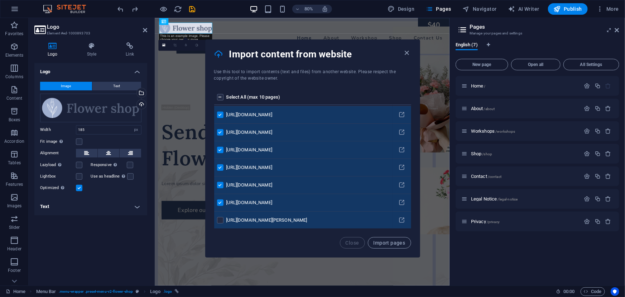
click at [219, 215] on td "pages list" at bounding box center [220, 220] width 12 height 18
click at [220, 218] on label "pages list" at bounding box center [220, 220] width 6 height 6
click at [0, 0] on input "pages list" at bounding box center [0, 0] width 0 height 0
click at [380, 241] on span "Import pages" at bounding box center [390, 243] width 32 height 6
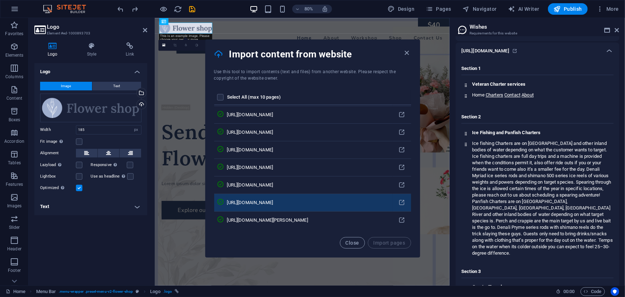
scroll to position [846, 0]
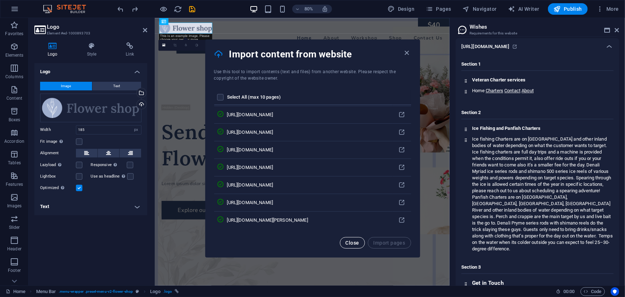
click at [361, 242] on button "Close" at bounding box center [352, 242] width 25 height 11
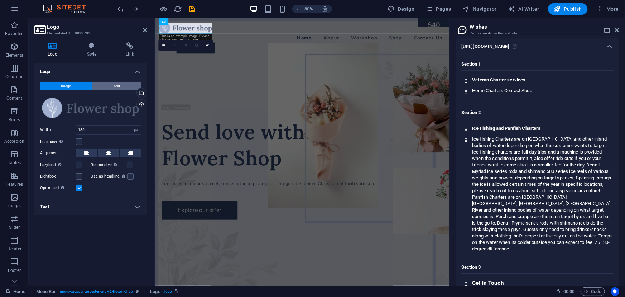
click at [122, 89] on button "Text" at bounding box center [116, 86] width 49 height 9
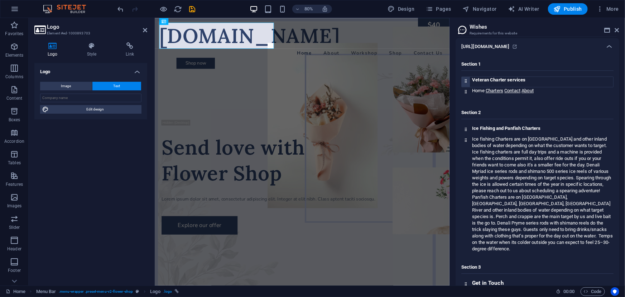
click at [480, 78] on h4 "Veteran Charter services" at bounding box center [542, 80] width 141 height 6
copy h4 "Veteran Charter services"
paste input "Veteran Charter services"
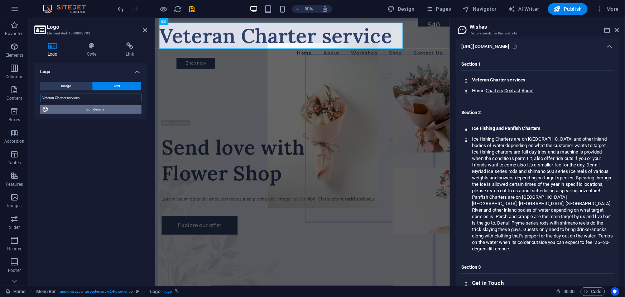
type input "Veteran Charter services"
click at [97, 110] on span "Edit design" at bounding box center [95, 109] width 89 height 9
select select "px"
select select "400"
select select "px"
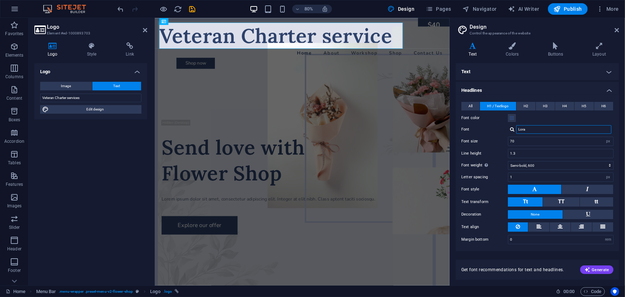
click at [571, 129] on input "Lora" at bounding box center [563, 129] width 95 height 9
click at [547, 138] on input "70" at bounding box center [561, 141] width 105 height 9
type input "7"
type input "22"
click at [498, 139] on label "Font size" at bounding box center [485, 141] width 47 height 4
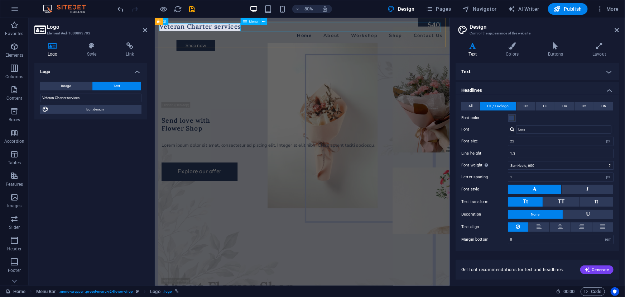
click at [338, 34] on nav "Home About Workshop Shop Contact Us" at bounding box center [338, 39] width 357 height 11
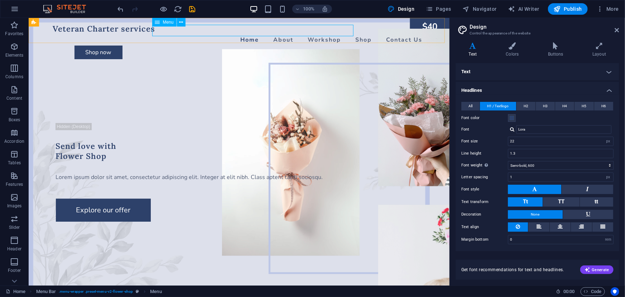
click at [163, 23] on span "Menu" at bounding box center [168, 22] width 11 height 4
click at [165, 24] on span "Menu" at bounding box center [168, 22] width 11 height 4
select select
select select "1"
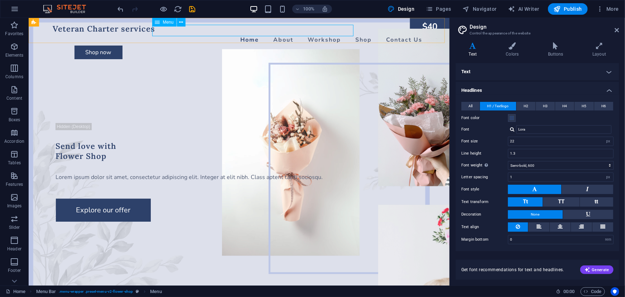
select select
select select "2"
select select
select select "3"
select select
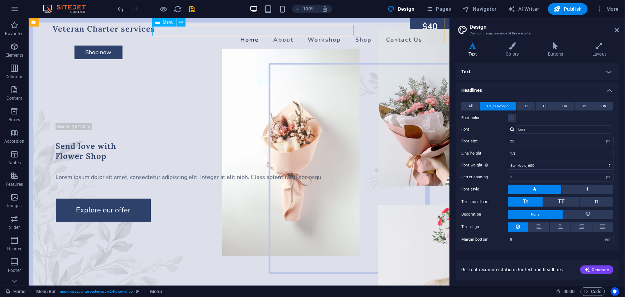
select select "4"
select select
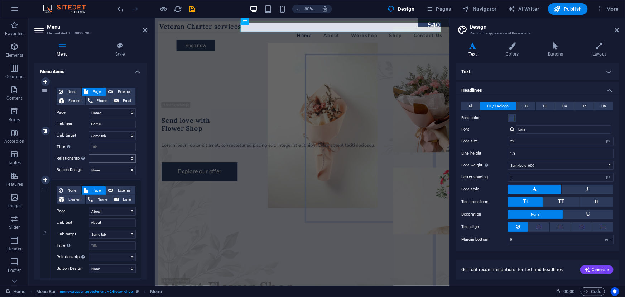
scroll to position [78, 0]
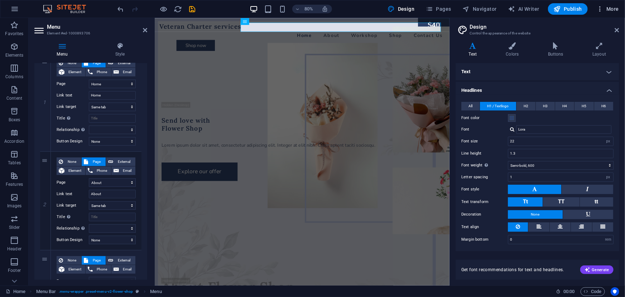
click at [607, 13] on button "More" at bounding box center [608, 8] width 28 height 11
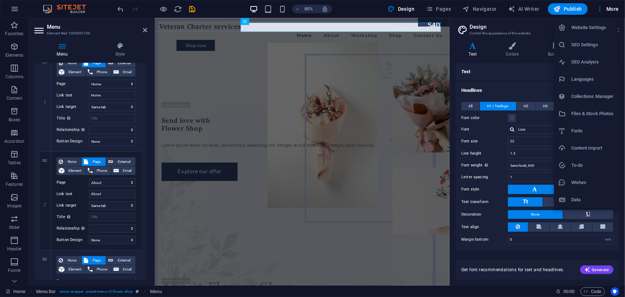
click at [573, 147] on h6 "Content Import" at bounding box center [593, 148] width 43 height 9
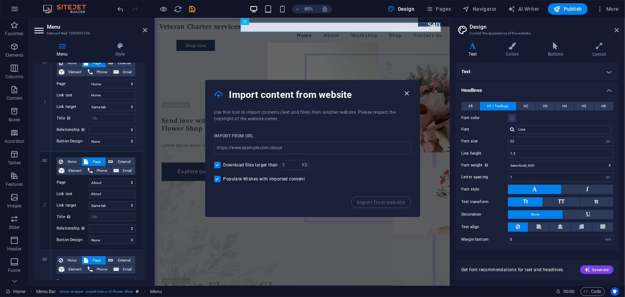
click at [410, 94] on icon "button" at bounding box center [407, 93] width 8 height 8
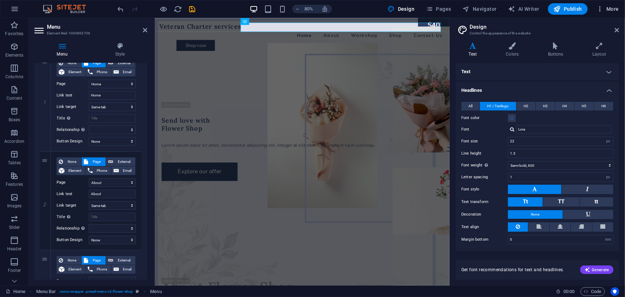
click at [616, 14] on button "More" at bounding box center [608, 8] width 28 height 11
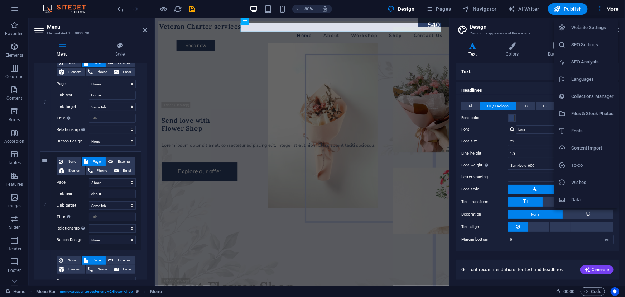
click at [599, 97] on h6 "Collections Manager" at bounding box center [593, 96] width 43 height 9
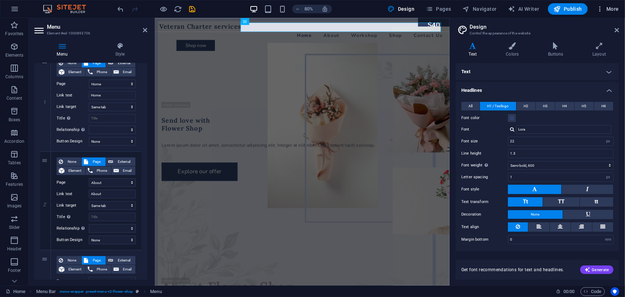
click at [612, 10] on span "More" at bounding box center [608, 8] width 23 height 7
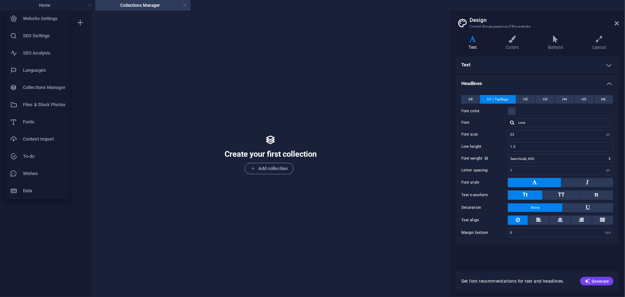
click at [616, 26] on div at bounding box center [312, 148] width 625 height 297
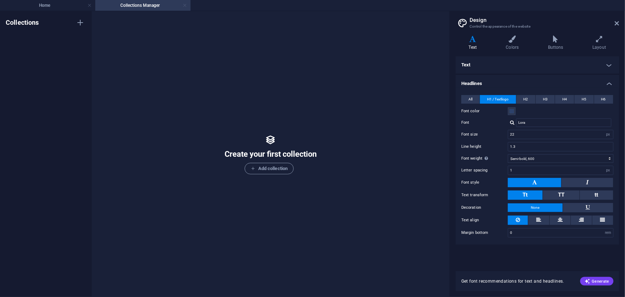
click at [186, 6] on link at bounding box center [185, 5] width 4 height 7
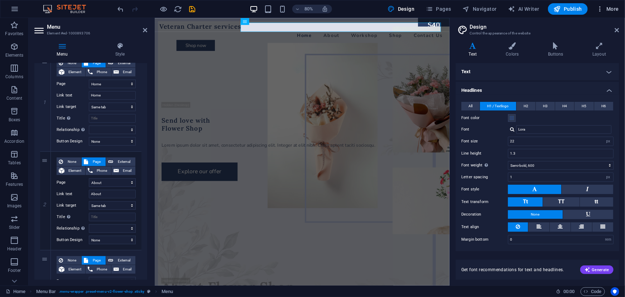
click at [604, 8] on icon "button" at bounding box center [600, 8] width 7 height 7
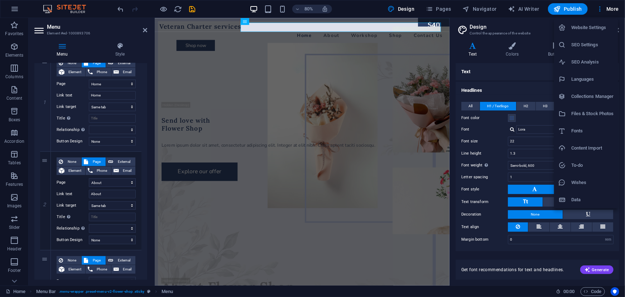
click at [589, 196] on h6 "Data" at bounding box center [593, 199] width 43 height 9
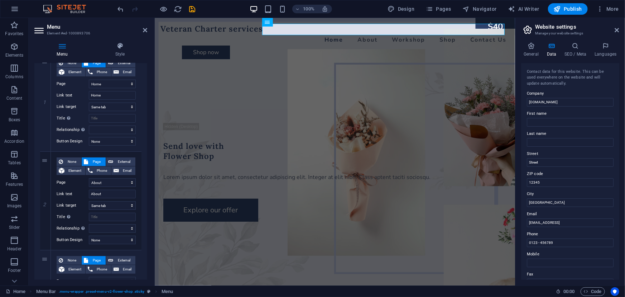
click at [614, 28] on h2 "Website settings" at bounding box center [577, 27] width 84 height 6
click at [613, 13] on button "More" at bounding box center [608, 8] width 28 height 11
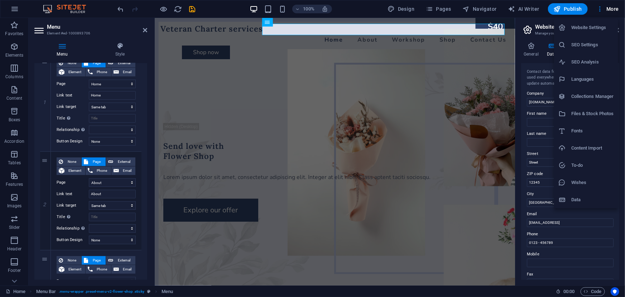
click at [595, 115] on h6 "Files & Stock Photos" at bounding box center [593, 113] width 43 height 9
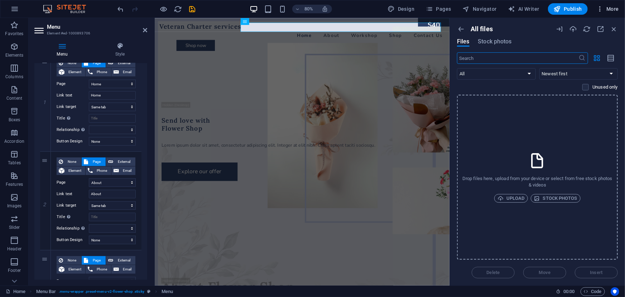
click at [613, 10] on span "More" at bounding box center [608, 8] width 23 height 7
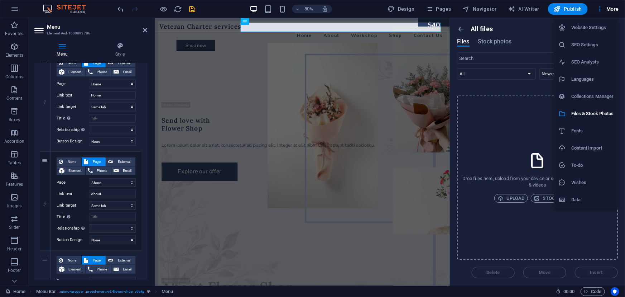
click at [592, 152] on h6 "Content Import" at bounding box center [593, 148] width 43 height 9
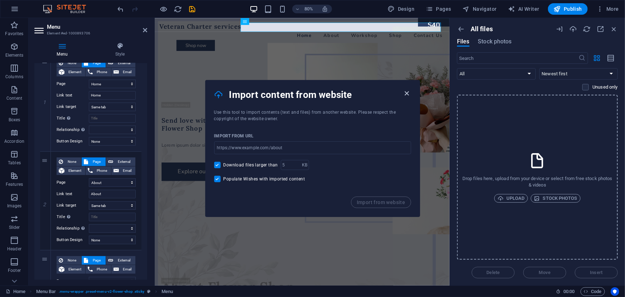
click at [406, 96] on icon "button" at bounding box center [407, 93] width 8 height 8
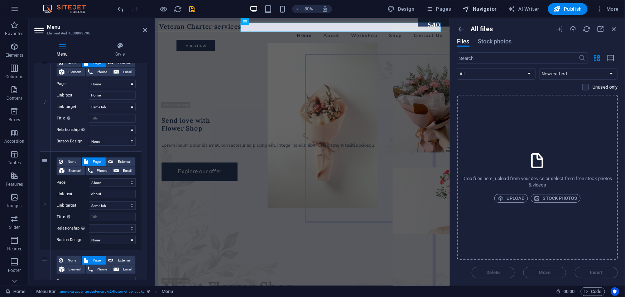
click at [463, 9] on button "Navigator" at bounding box center [480, 8] width 40 height 11
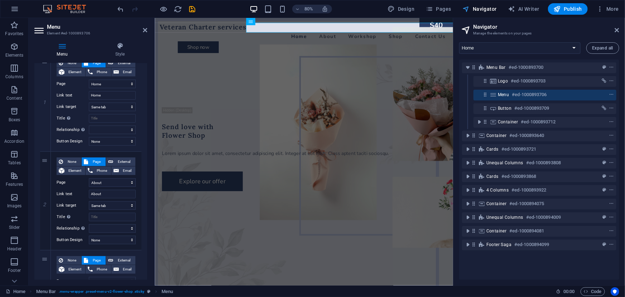
click at [473, 8] on span "Navigator" at bounding box center [480, 8] width 34 height 7
click at [444, 8] on span "Pages" at bounding box center [438, 8] width 25 height 7
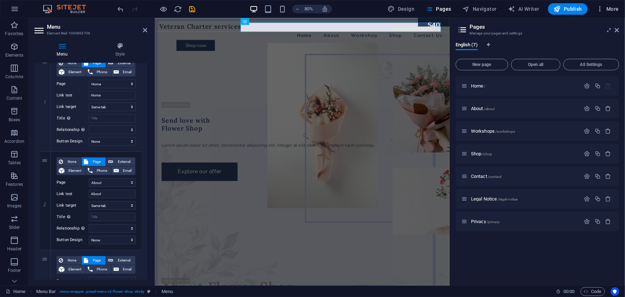
click at [604, 11] on icon "button" at bounding box center [600, 8] width 7 height 7
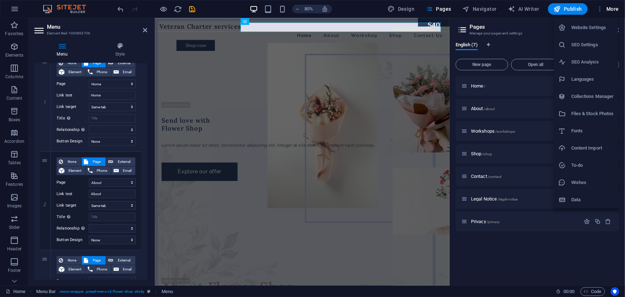
click at [587, 165] on h6 "To-do" at bounding box center [593, 165] width 43 height 9
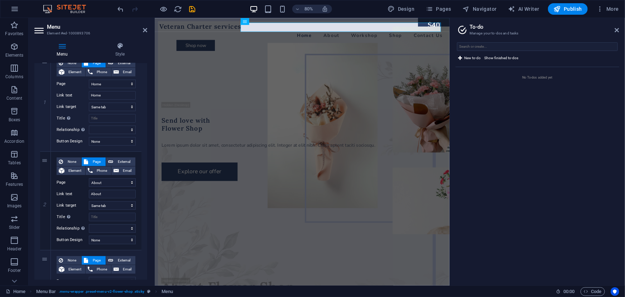
click at [559, 57] on div "New to-do Show finished to-dos" at bounding box center [538, 54] width 164 height 25
click at [599, 10] on icon "button" at bounding box center [600, 8] width 7 height 7
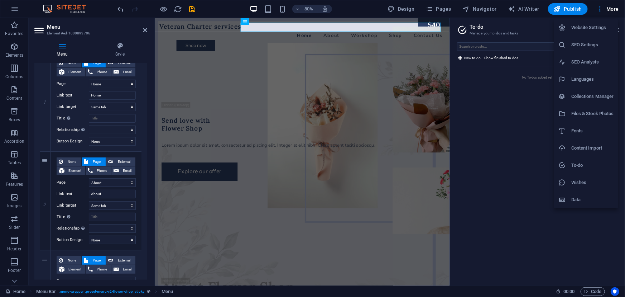
click at [587, 29] on h6 "Website Settings" at bounding box center [593, 27] width 43 height 9
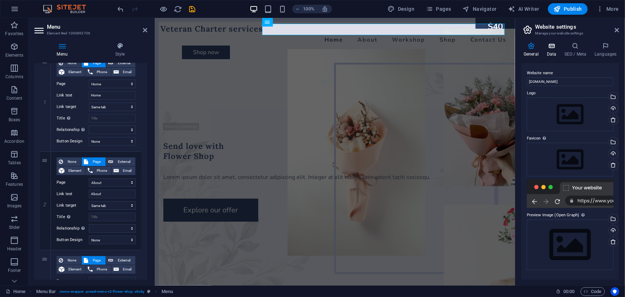
click at [555, 52] on h4 "Data" at bounding box center [554, 49] width 18 height 15
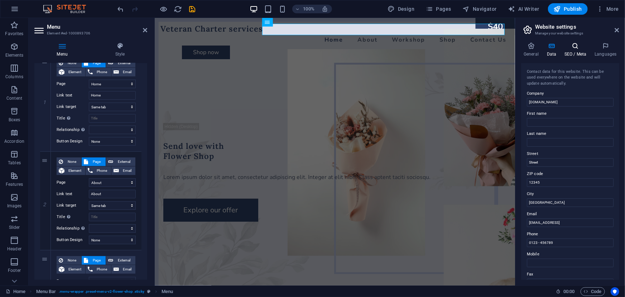
click at [569, 50] on h4 "SEO / Meta" at bounding box center [577, 49] width 30 height 15
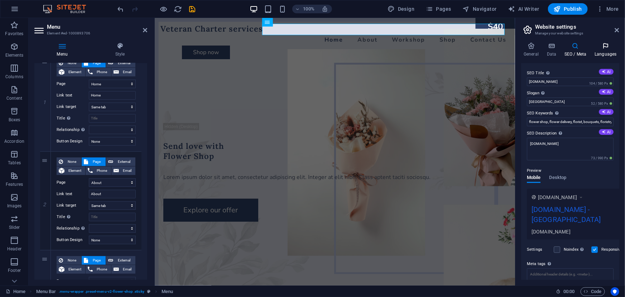
click at [599, 50] on h4 "Languages" at bounding box center [605, 49] width 27 height 15
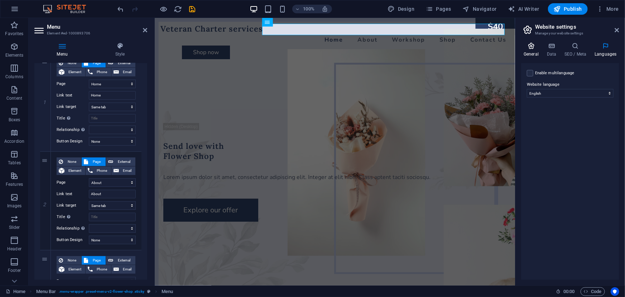
click at [534, 52] on h4 "General" at bounding box center [533, 49] width 23 height 15
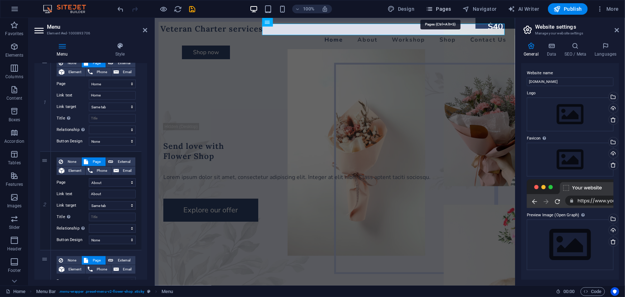
click at [447, 12] on span "Pages" at bounding box center [438, 8] width 25 height 7
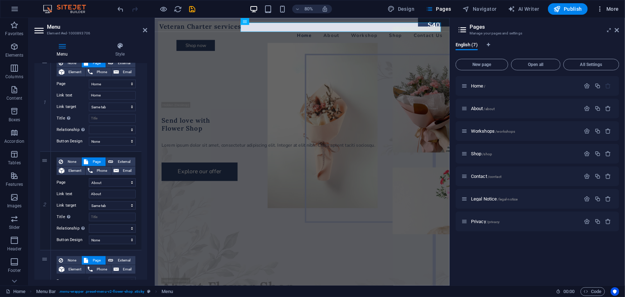
click at [603, 9] on icon "button" at bounding box center [600, 8] width 7 height 7
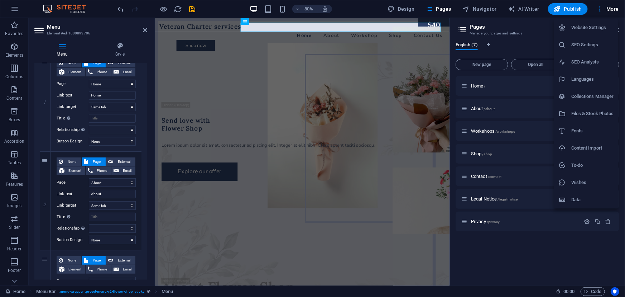
click at [600, 99] on h6 "Collections Manager" at bounding box center [593, 96] width 43 height 9
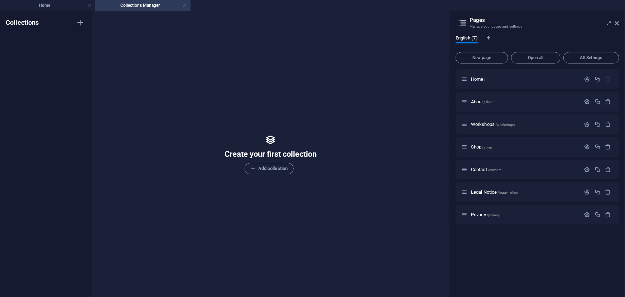
click at [338, 129] on div "Create your first collection Add collection" at bounding box center [270, 153] width 341 height 271
click at [262, 168] on span "Add collection" at bounding box center [269, 168] width 37 height 9
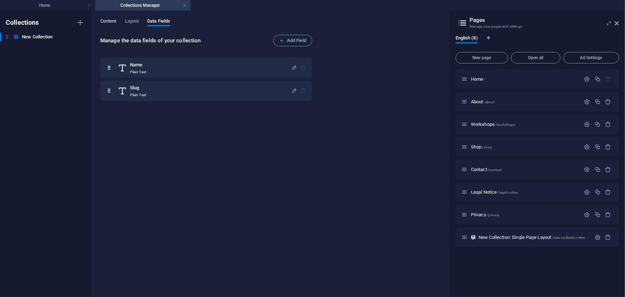
click at [114, 23] on span "Content" at bounding box center [108, 22] width 16 height 10
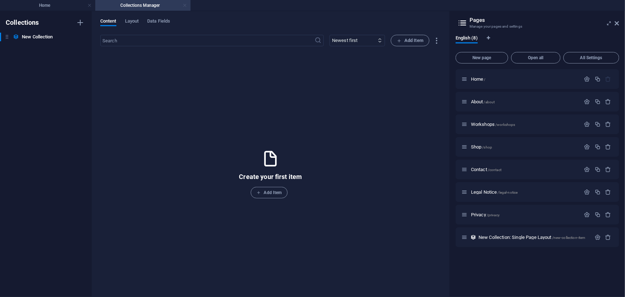
click at [183, 6] on link at bounding box center [185, 5] width 4 height 7
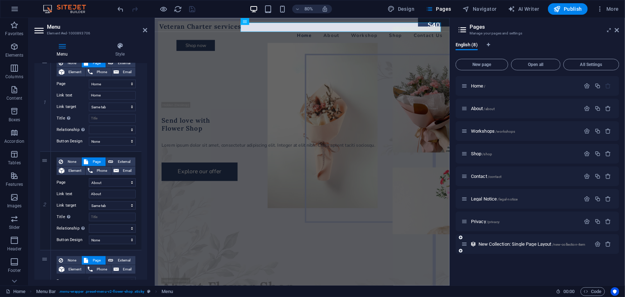
click at [608, 247] on div at bounding box center [603, 244] width 21 height 8
click at [608, 244] on icon "button" at bounding box center [609, 244] width 6 height 6
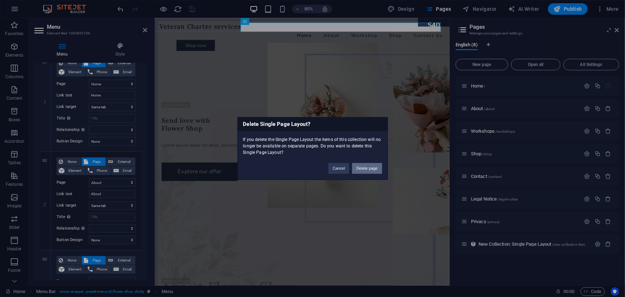
click at [366, 169] on button "Delete page" at bounding box center [367, 168] width 30 height 11
select select "1"
select select "2"
select select "3"
select select "4"
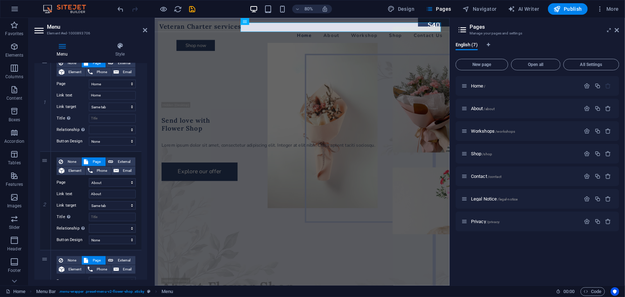
click at [474, 32] on h3 "Manage your pages and settings" at bounding box center [537, 33] width 135 height 6
click at [592, 11] on div "Design Pages Navigator AI Writer Publish More" at bounding box center [503, 8] width 237 height 11
click at [597, 9] on button "More" at bounding box center [608, 8] width 28 height 11
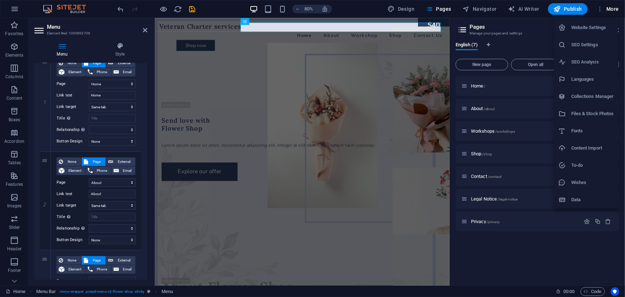
click at [577, 202] on h6 "Data" at bounding box center [593, 199] width 43 height 9
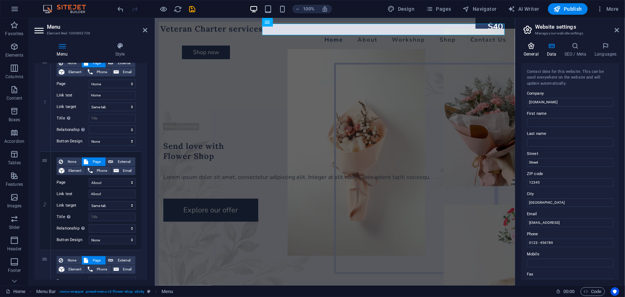
click at [538, 49] on icon at bounding box center [532, 45] width 20 height 7
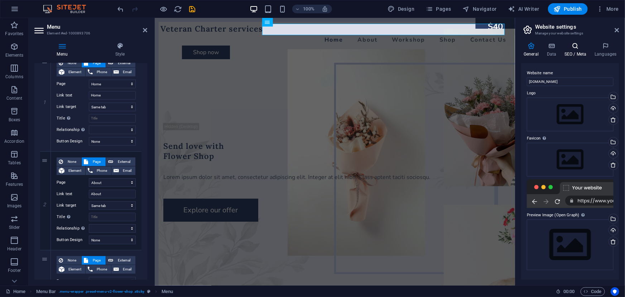
click at [567, 52] on h4 "SEO / Meta" at bounding box center [577, 49] width 30 height 15
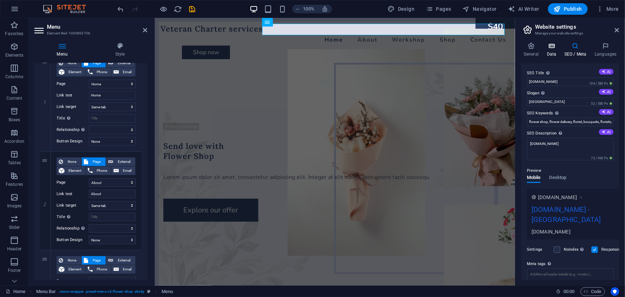
click at [553, 57] on h4 "Data" at bounding box center [554, 49] width 18 height 15
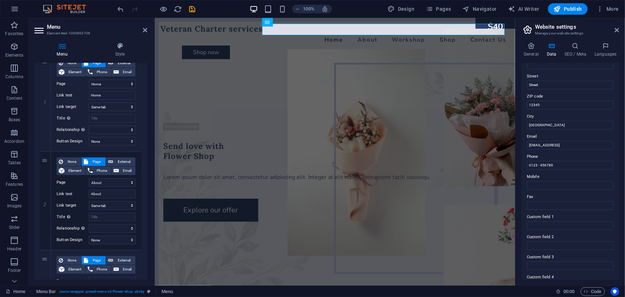
scroll to position [133, 0]
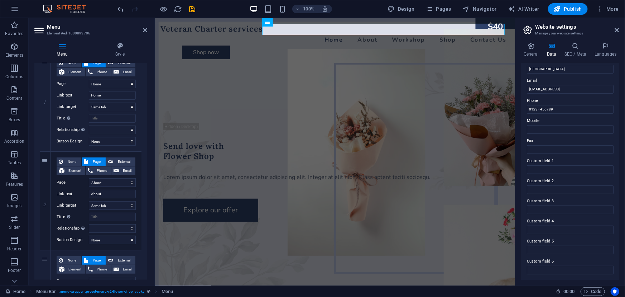
click at [581, 58] on div "General Data SEO / Meta Languages Website name [DOMAIN_NAME] Logo Drag files he…" at bounding box center [571, 160] width 98 height 237
click at [588, 48] on icon at bounding box center [575, 45] width 27 height 7
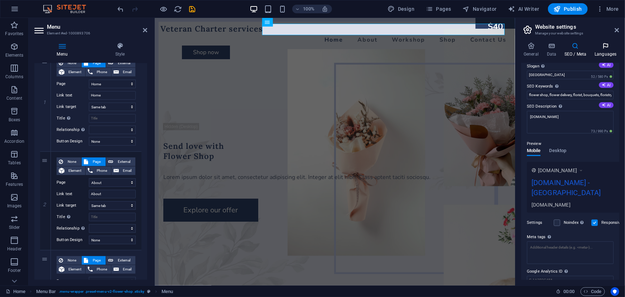
scroll to position [8, 0]
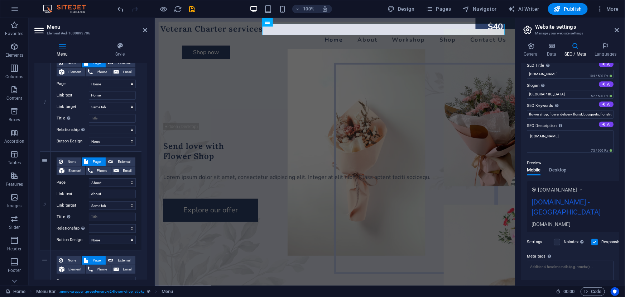
click at [599, 35] on h3 "Manage your website settings" at bounding box center [570, 33] width 70 height 6
click at [615, 28] on icon at bounding box center [617, 30] width 4 height 6
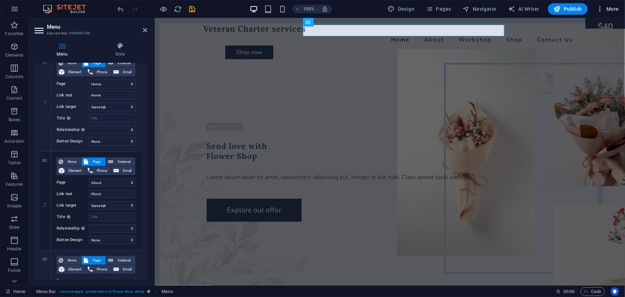
click at [597, 6] on icon "button" at bounding box center [600, 8] width 7 height 7
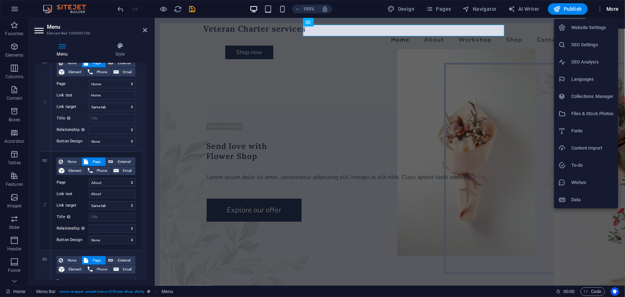
click at [592, 180] on h6 "Wishes" at bounding box center [593, 182] width 43 height 9
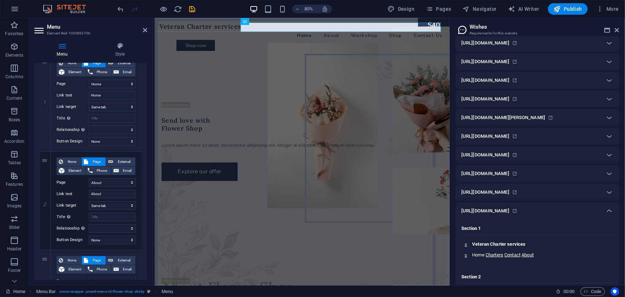
scroll to position [234, 0]
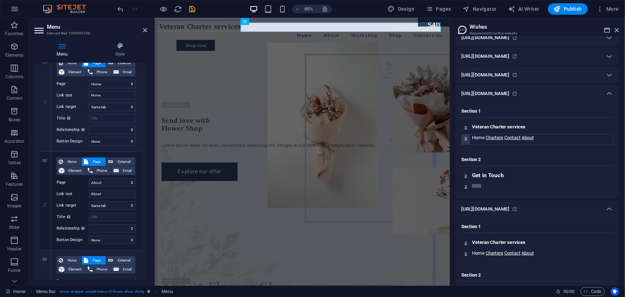
click at [542, 137] on p "Home Charters Contact About" at bounding box center [542, 137] width 141 height 6
click at [106, 184] on select "Home About Workshops Shop Contact Legal Notice Privacy" at bounding box center [112, 182] width 47 height 9
click at [101, 184] on select "Home About Workshops Shop Contact Legal Notice Privacy" at bounding box center [112, 182] width 47 height 9
click at [115, 184] on select "Home About Workshops Shop Contact Legal Notice Privacy" at bounding box center [112, 182] width 47 height 9
click at [104, 195] on input "About" at bounding box center [112, 194] width 47 height 9
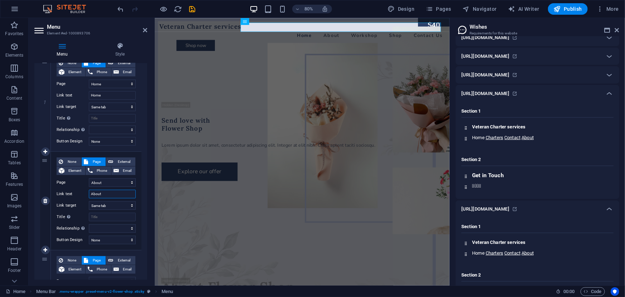
click at [104, 195] on input "About" at bounding box center [112, 194] width 47 height 9
type input "Charters"
select select
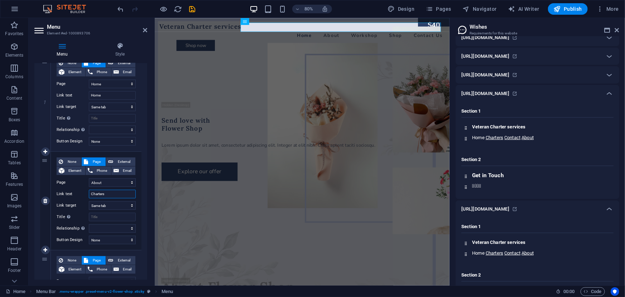
select select
type input "Charters"
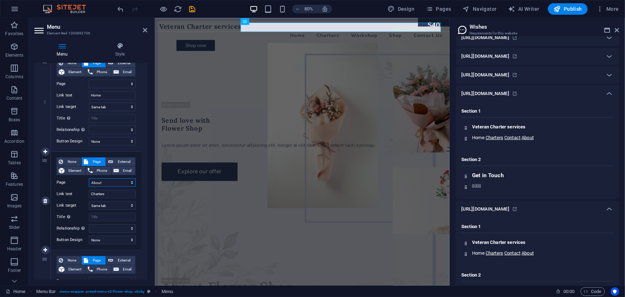
drag, startPoint x: 108, startPoint y: 181, endPoint x: 116, endPoint y: 183, distance: 8.4
click at [116, 183] on select "Home About Workshops Shop Contact Legal Notice Privacy" at bounding box center [112, 182] width 47 height 9
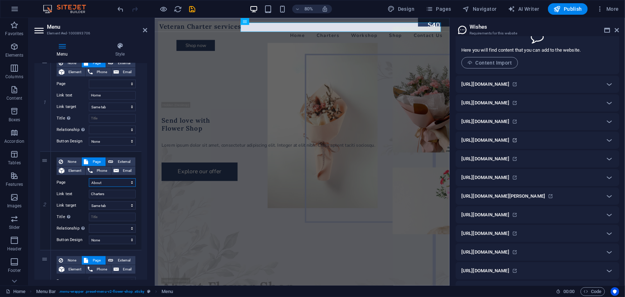
scroll to position [0, 0]
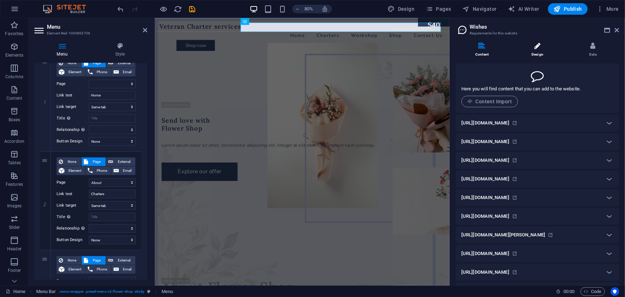
click at [535, 49] on icon at bounding box center [538, 45] width 6 height 7
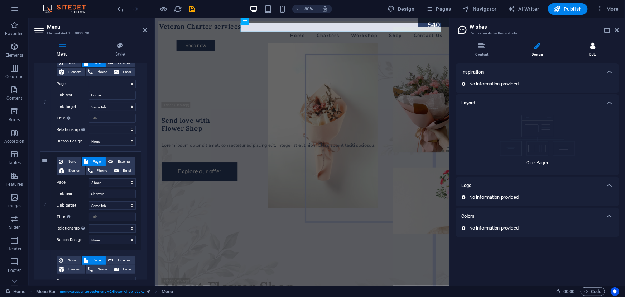
click at [602, 50] on li "Data" at bounding box center [593, 49] width 53 height 15
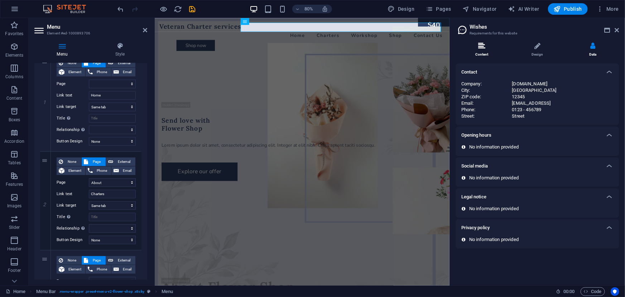
click at [490, 50] on li "Content" at bounding box center [484, 49] width 56 height 15
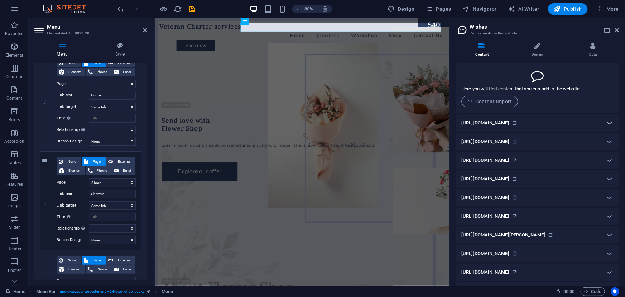
click at [611, 125] on icon at bounding box center [609, 123] width 9 height 9
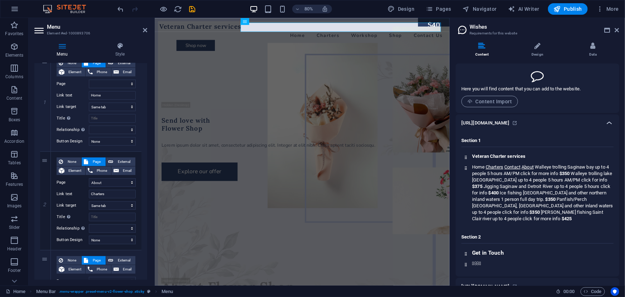
click at [609, 124] on icon at bounding box center [609, 123] width 9 height 9
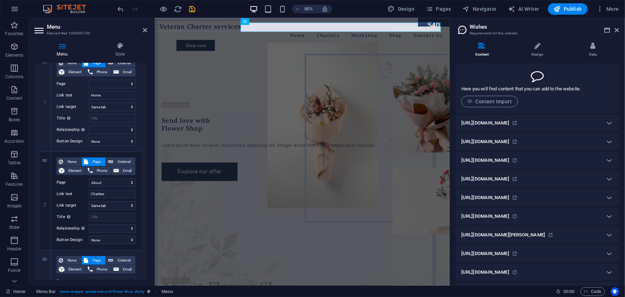
click at [571, 124] on div "[URL][DOMAIN_NAME]" at bounding box center [531, 123] width 139 height 9
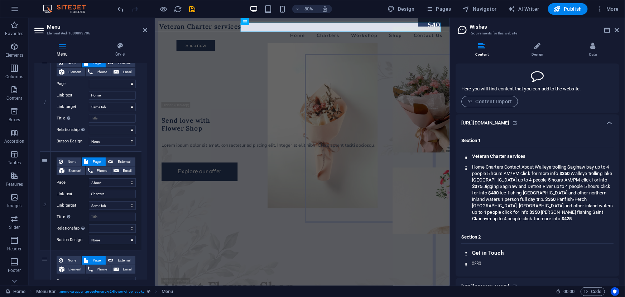
click at [571, 124] on div "[URL][DOMAIN_NAME]" at bounding box center [531, 123] width 139 height 9
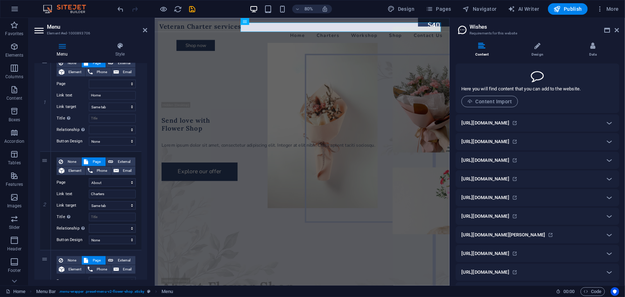
click at [541, 104] on div "Here you will find content that you can add to the website. Content Import" at bounding box center [521, 94] width 119 height 25
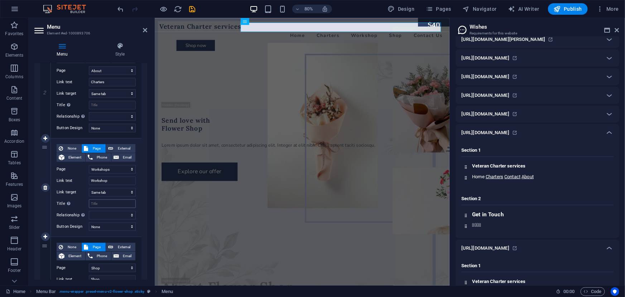
scroll to position [195, 0]
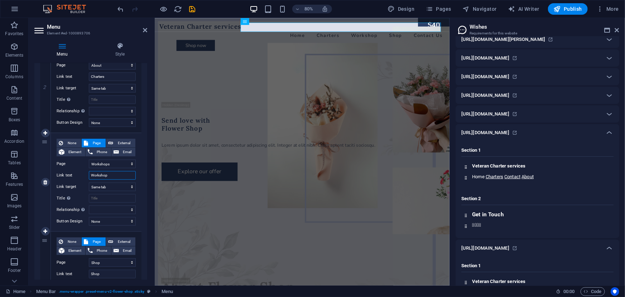
click at [116, 176] on input "Workshop" at bounding box center [112, 175] width 47 height 9
type input "Conta"
select select
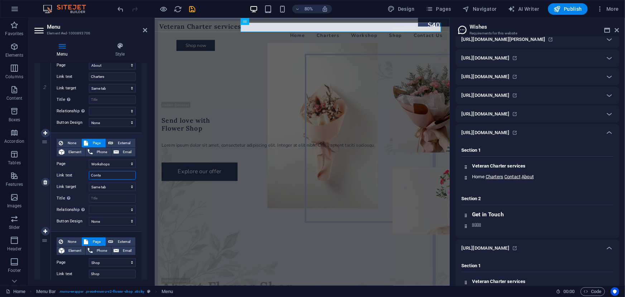
select select
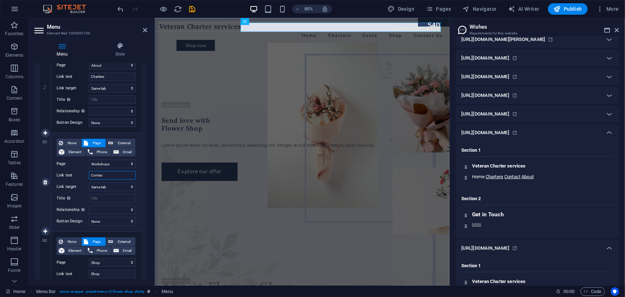
type input "Contact"
select select
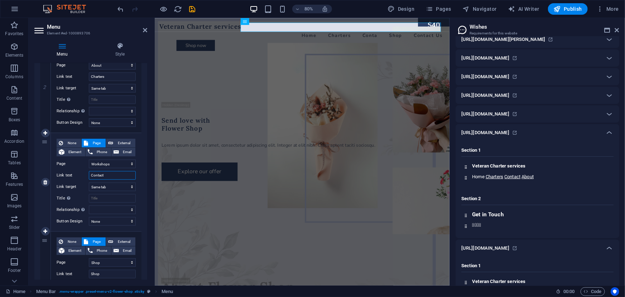
select select
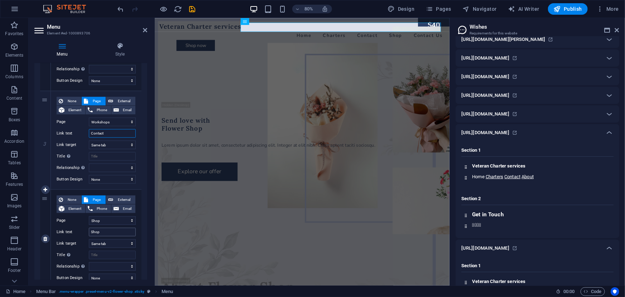
scroll to position [273, 0]
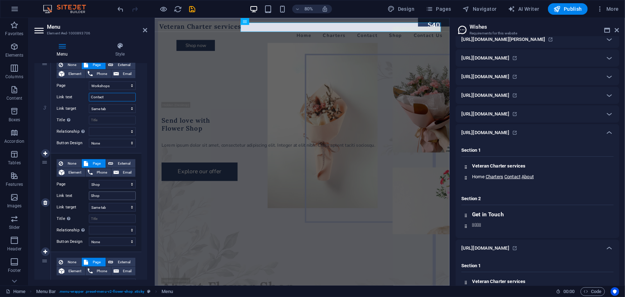
type input "Contact"
click at [112, 197] on input "Shop" at bounding box center [112, 195] width 47 height 9
type input "About"
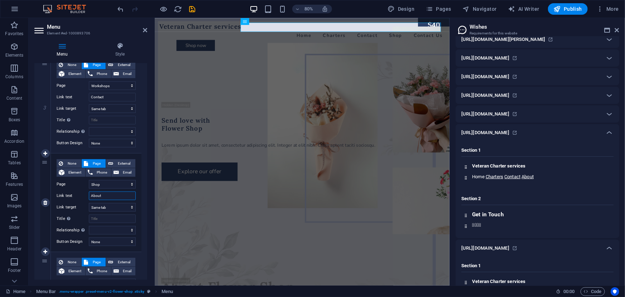
select select
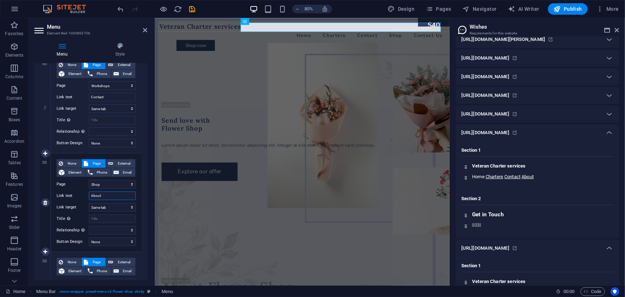
select select
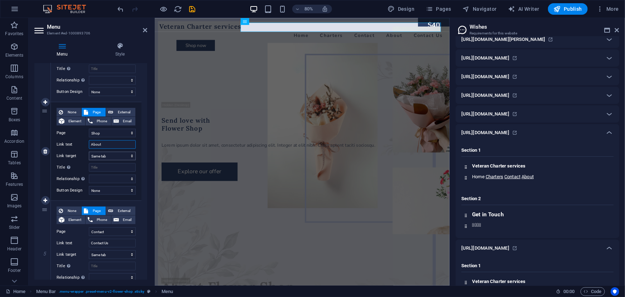
scroll to position [247, 0]
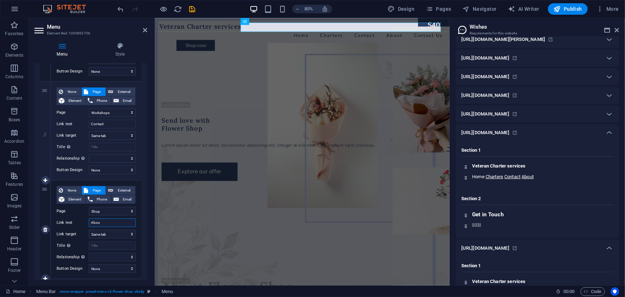
type input "Abo"
select select
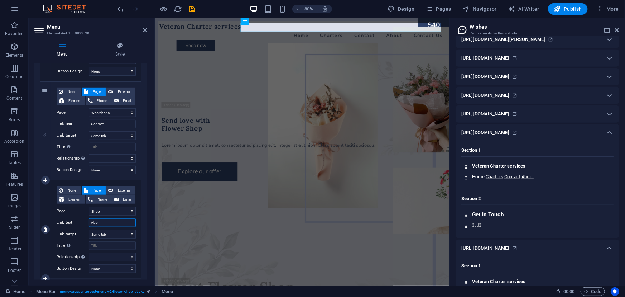
select select
type input "Abo"
click at [114, 123] on input "Contact" at bounding box center [112, 124] width 47 height 9
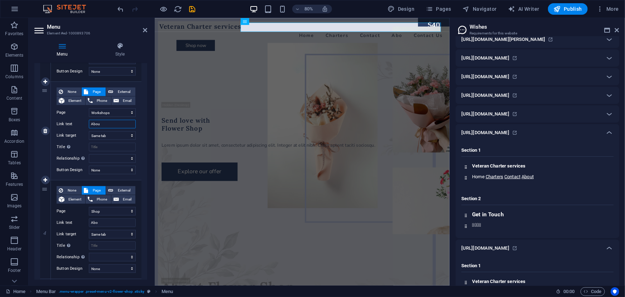
type input "About"
select select
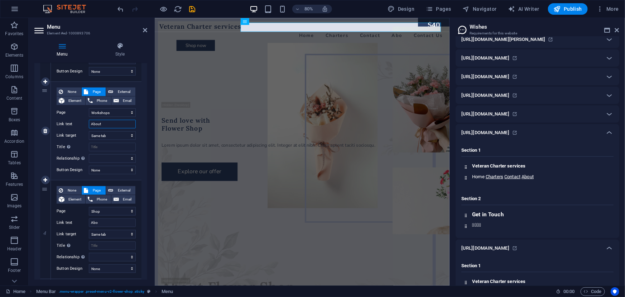
select select
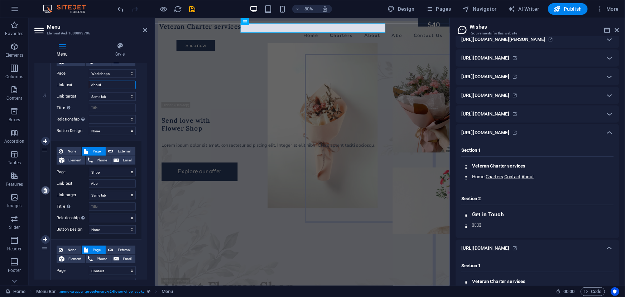
type input "About"
click at [44, 193] on link at bounding box center [45, 190] width 9 height 9
select select
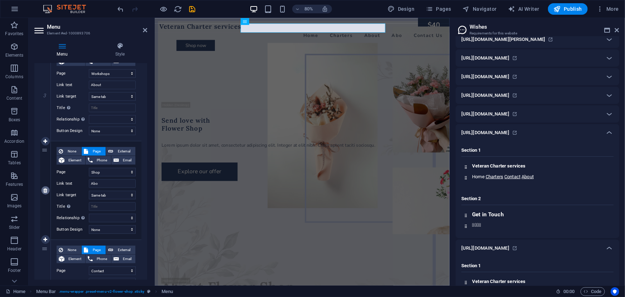
select select
select select "4"
type input "Contact Us"
select select
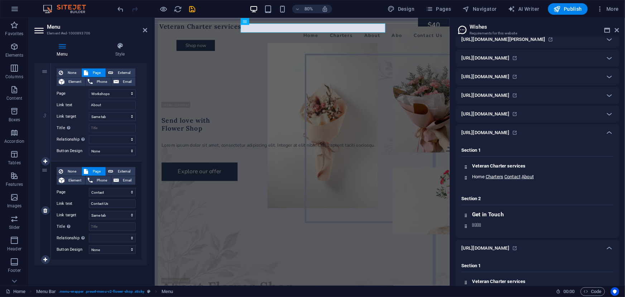
scroll to position [265, 0]
click at [115, 203] on input "Contact Us" at bounding box center [112, 204] width 47 height 9
type input "Contact"
select select
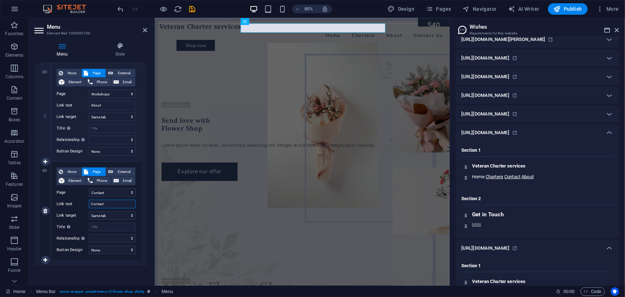
select select
type input "Contact"
click at [139, 158] on div "None Page External Element Phone Email Page Home About Workshops Shop Contact L…" at bounding box center [96, 112] width 91 height 98
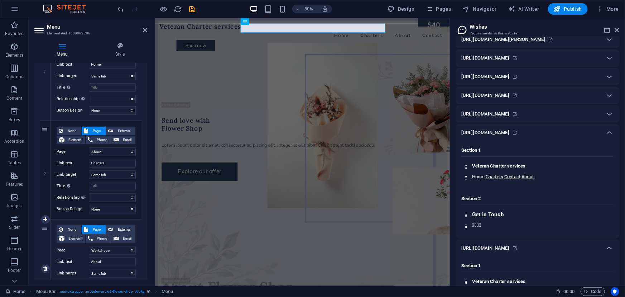
scroll to position [0, 0]
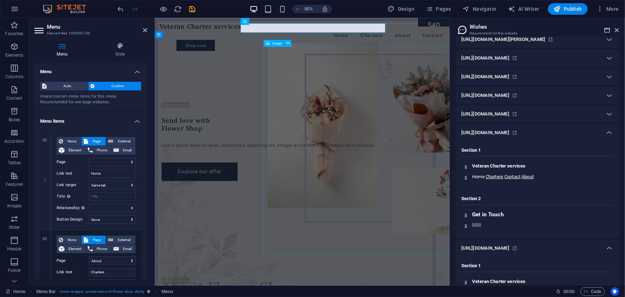
click at [353, 79] on figure at bounding box center [436, 158] width 281 height 260
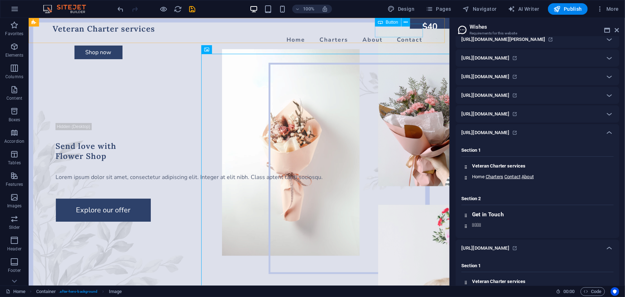
click at [391, 21] on span "Button" at bounding box center [392, 22] width 13 height 4
drag, startPoint x: 392, startPoint y: 24, endPoint x: 241, endPoint y: 23, distance: 150.9
click at [392, 24] on span "Button" at bounding box center [392, 22] width 13 height 4
select select "px"
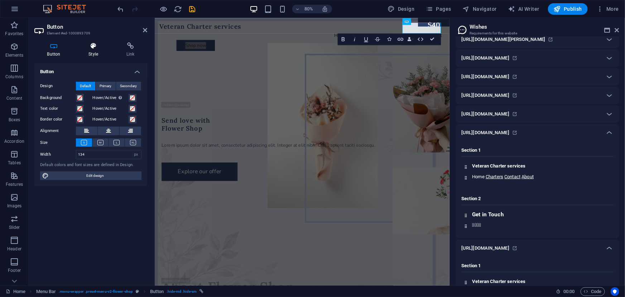
click at [97, 54] on h4 "Style" at bounding box center [95, 49] width 38 height 15
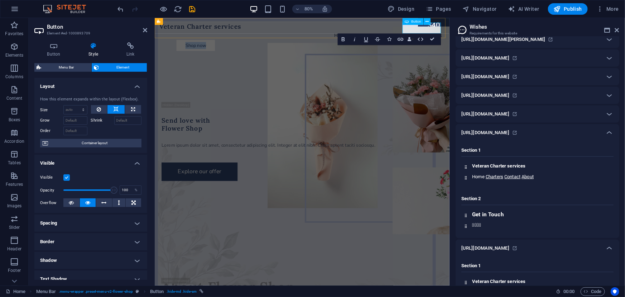
click at [230, 45] on link "Shop now" at bounding box center [206, 52] width 48 height 14
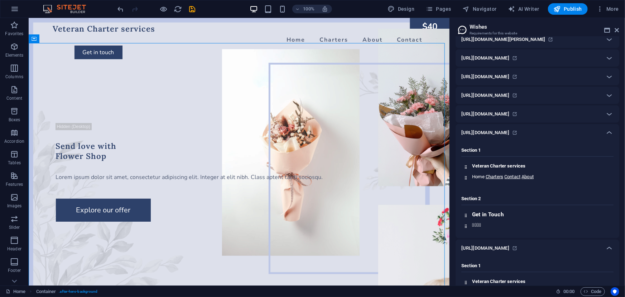
scroll to position [234, 0]
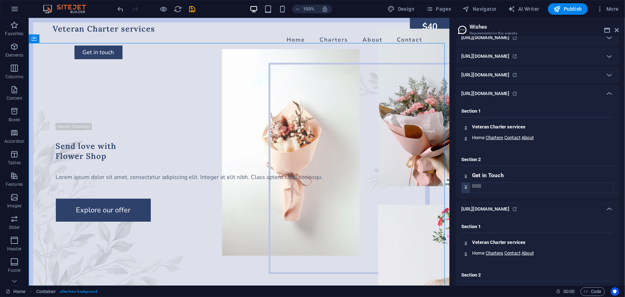
click at [475, 185] on text "" at bounding box center [477, 185] width 5 height 5
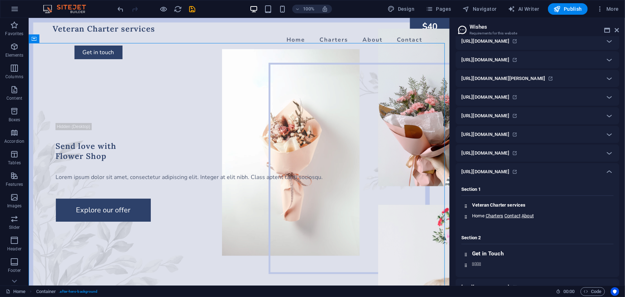
scroll to position [0, 0]
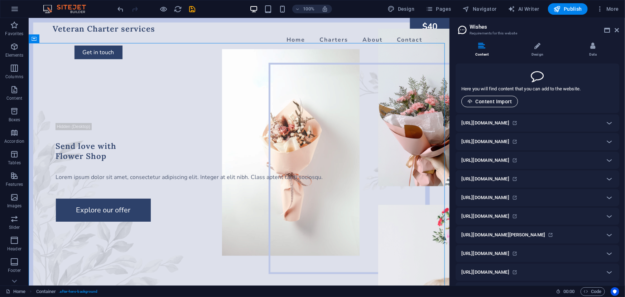
click at [506, 105] on button "Content Import" at bounding box center [490, 101] width 57 height 11
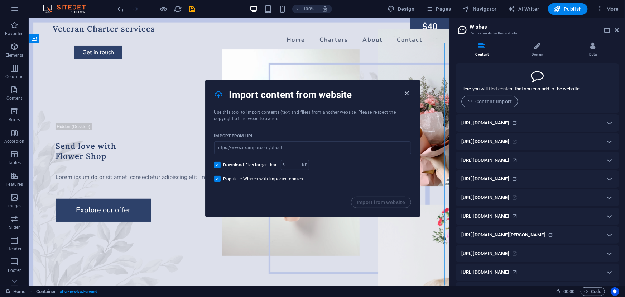
click at [405, 93] on icon "button" at bounding box center [407, 93] width 8 height 8
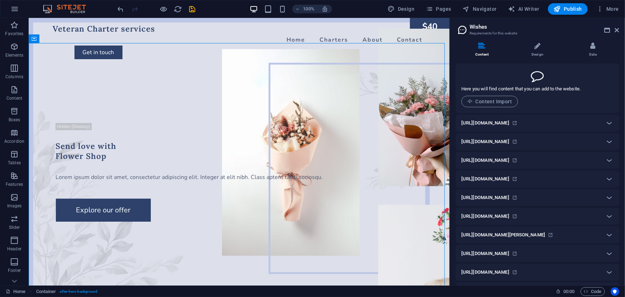
click at [535, 88] on p "Here you will find content that you can add to the website." at bounding box center [521, 89] width 119 height 6
click at [518, 122] on icon at bounding box center [515, 122] width 5 height 5
click at [605, 122] on icon at bounding box center [609, 123] width 9 height 9
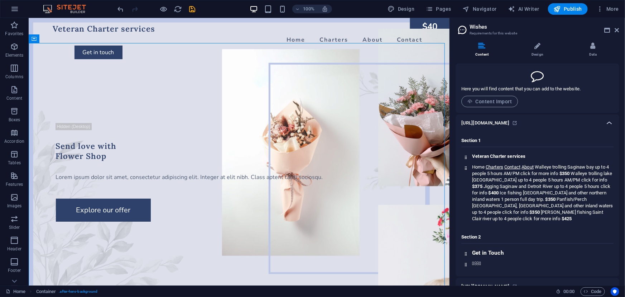
click at [605, 122] on icon at bounding box center [609, 123] width 9 height 9
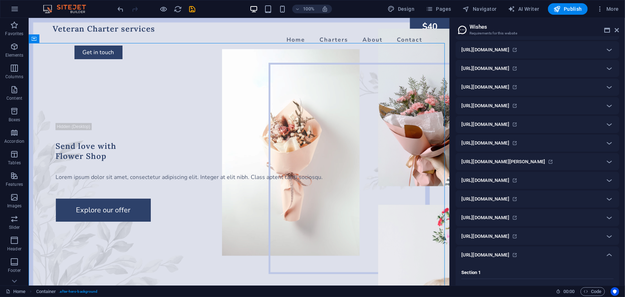
scroll to position [78, 0]
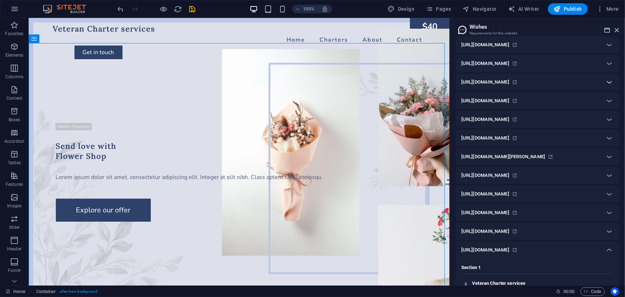
click at [605, 82] on icon at bounding box center [609, 82] width 9 height 9
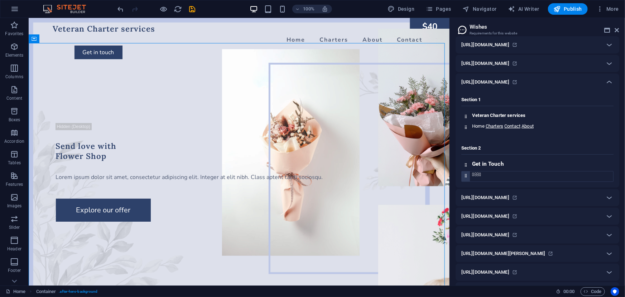
click at [479, 175] on text "" at bounding box center [480, 174] width 2 height 5
click at [466, 175] on icon at bounding box center [466, 175] width 5 height 5
click at [466, 170] on div at bounding box center [466, 166] width 8 height 10
click at [470, 143] on div "Section 2 Get in Touch   " at bounding box center [538, 160] width 152 height 43
click at [473, 113] on h4 "Veteran Charter services" at bounding box center [542, 115] width 141 height 6
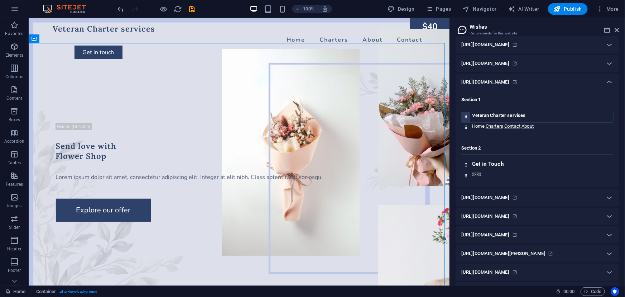
click at [464, 118] on icon at bounding box center [466, 116] width 5 height 5
click at [468, 124] on div at bounding box center [466, 128] width 8 height 10
click at [467, 118] on icon at bounding box center [466, 116] width 5 height 5
click at [467, 124] on div at bounding box center [466, 128] width 8 height 10
click at [467, 121] on div at bounding box center [466, 117] width 8 height 10
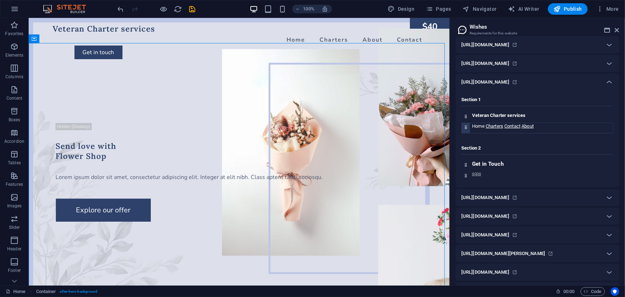
click at [467, 129] on div at bounding box center [466, 128] width 8 height 10
click at [467, 122] on div at bounding box center [466, 117] width 8 height 10
click at [479, 101] on h4 "Section 1" at bounding box center [538, 101] width 152 height 10
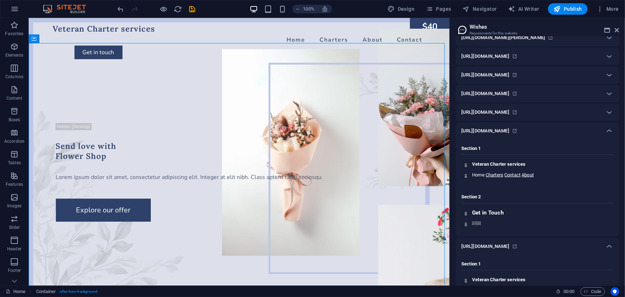
scroll to position [313, 0]
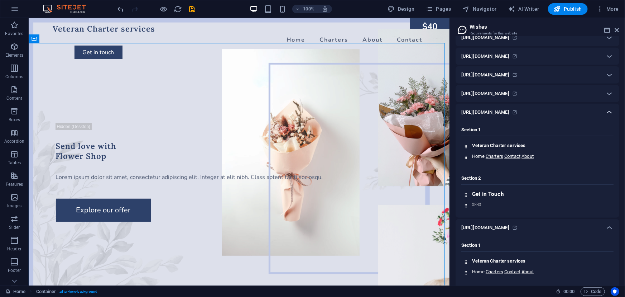
click at [605, 111] on icon at bounding box center [609, 112] width 9 height 9
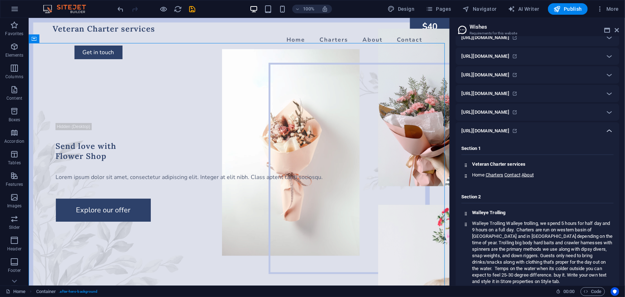
click at [605, 129] on icon at bounding box center [609, 131] width 9 height 9
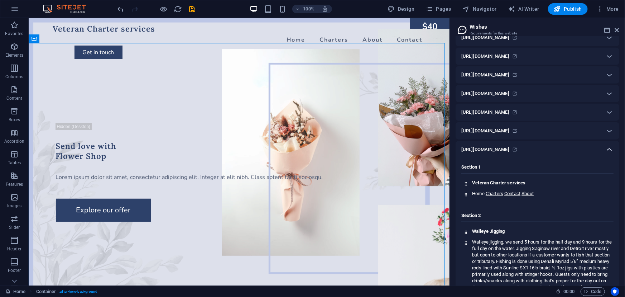
click at [612, 156] on div at bounding box center [609, 149] width 17 height 17
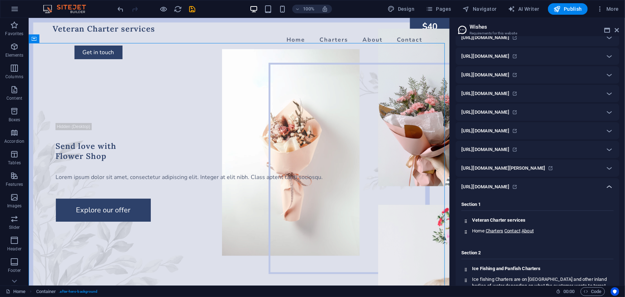
click at [609, 186] on icon at bounding box center [609, 186] width 9 height 9
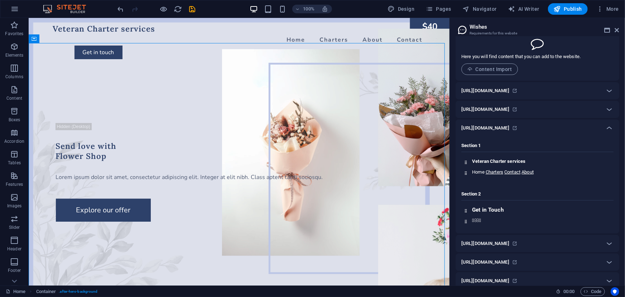
scroll to position [0, 0]
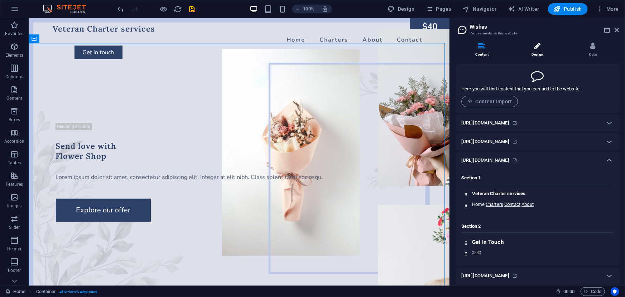
click at [533, 55] on li "Design" at bounding box center [539, 49] width 56 height 15
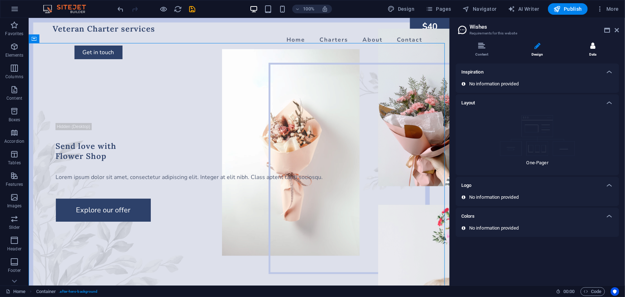
click at [580, 52] on li "Data" at bounding box center [593, 49] width 53 height 15
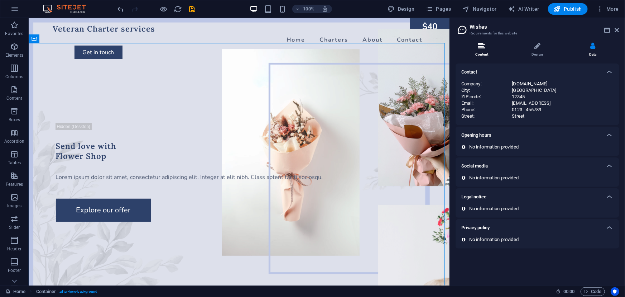
click at [487, 53] on li "Content" at bounding box center [484, 49] width 56 height 15
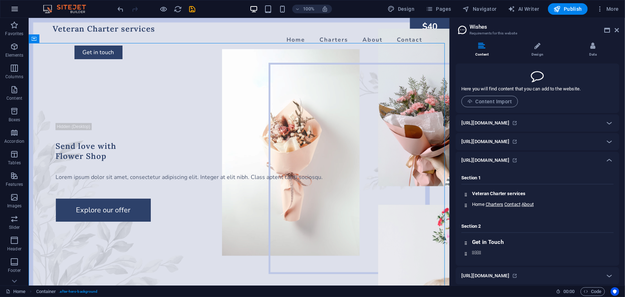
click at [16, 9] on icon "button" at bounding box center [14, 9] width 9 height 9
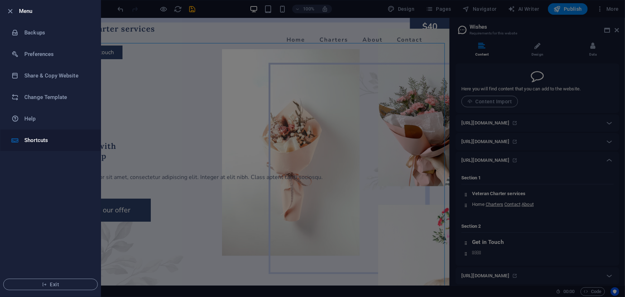
click at [49, 132] on li "Shortcuts" at bounding box center [50, 140] width 100 height 22
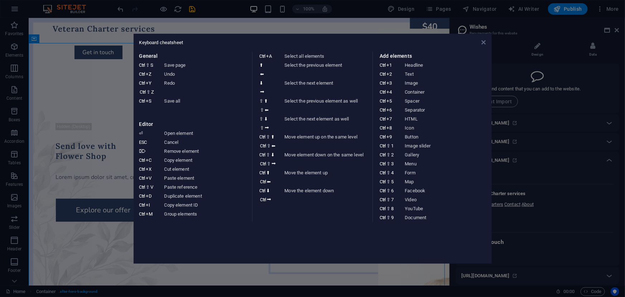
click at [484, 40] on icon at bounding box center [484, 42] width 4 height 6
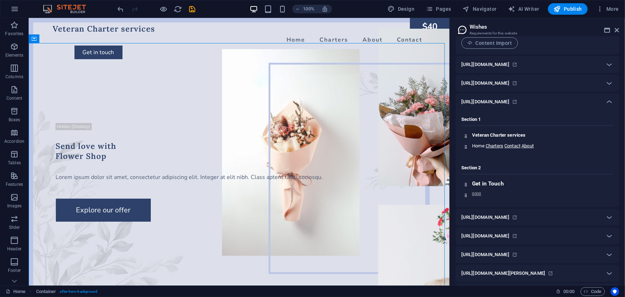
scroll to position [78, 0]
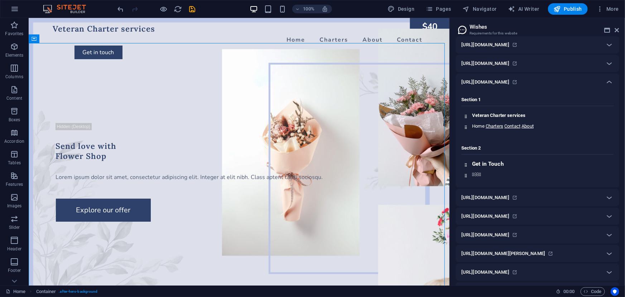
drag, startPoint x: 584, startPoint y: 82, endPoint x: 566, endPoint y: 81, distance: 18.3
click at [568, 67] on div "Here you will find content that you can add to the website. Content Import [URL…" at bounding box center [538, 207] width 164 height 444
click at [570, 83] on div "[URL][DOMAIN_NAME]" at bounding box center [531, 82] width 139 height 9
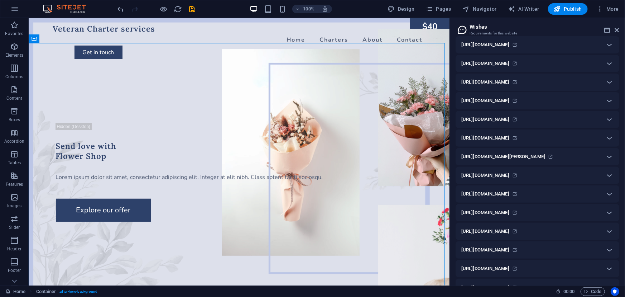
click at [592, 81] on div "[URL][DOMAIN_NAME]" at bounding box center [531, 82] width 139 height 9
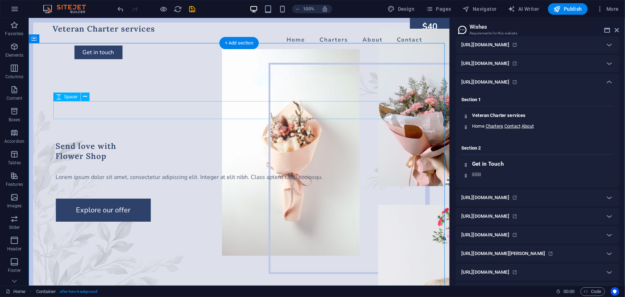
click at [182, 123] on div at bounding box center [239, 132] width 367 height 18
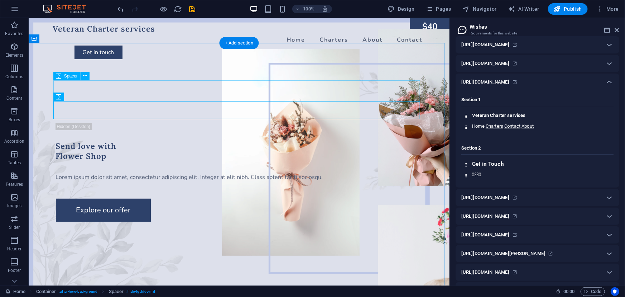
click at [161, 102] on div at bounding box center [239, 112] width 367 height 21
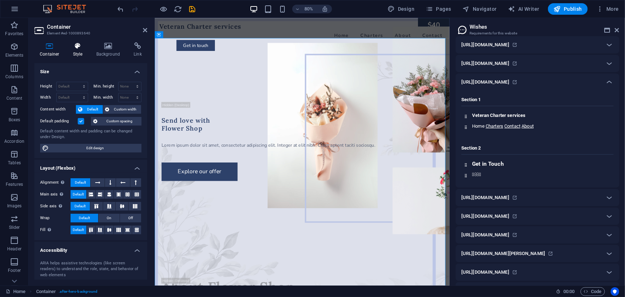
click at [81, 51] on h4 "Style" at bounding box center [79, 49] width 23 height 15
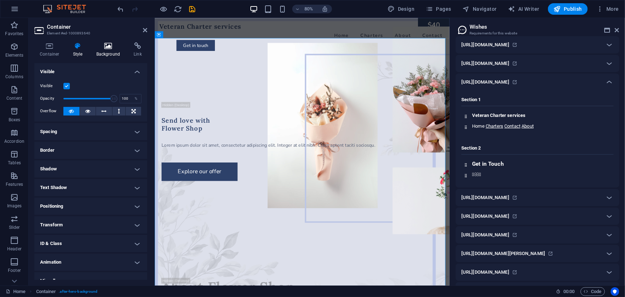
click at [100, 49] on h4 "Background" at bounding box center [110, 49] width 38 height 15
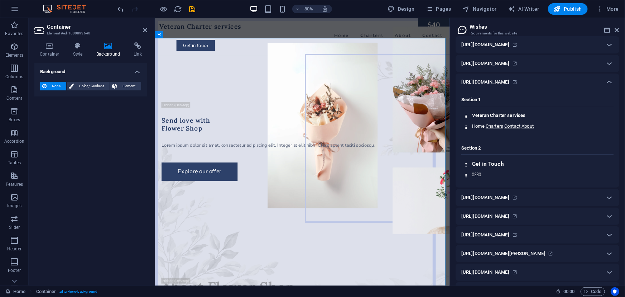
click at [56, 88] on span "None" at bounding box center [56, 86] width 15 height 9
click at [113, 84] on icon at bounding box center [114, 86] width 5 height 9
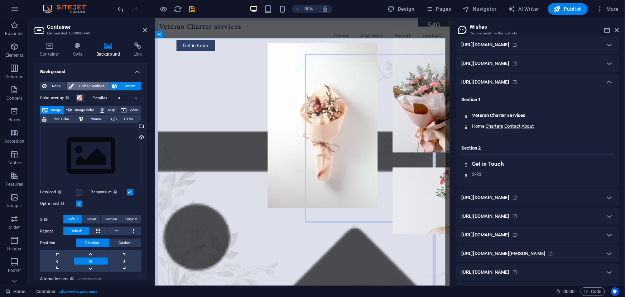
click at [98, 90] on span "Color / Gradient" at bounding box center [92, 86] width 32 height 9
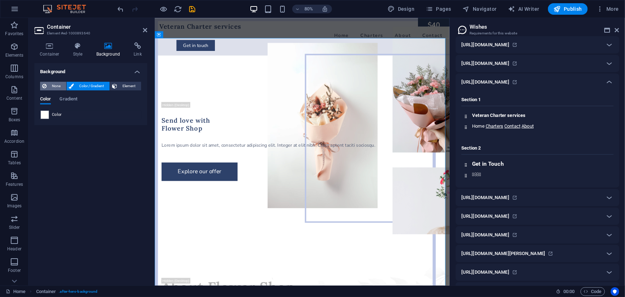
click at [60, 85] on span "None" at bounding box center [56, 86] width 15 height 9
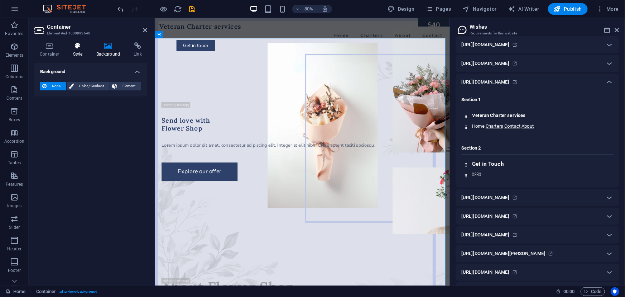
click at [85, 54] on h4 "Style" at bounding box center [79, 49] width 23 height 15
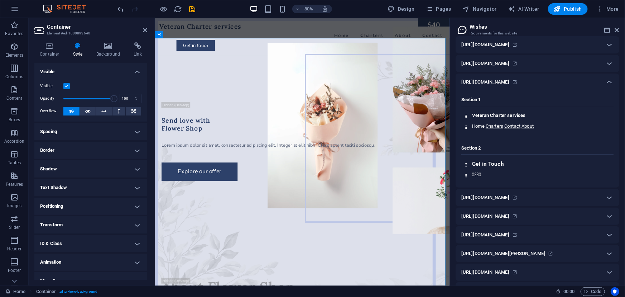
scroll to position [9, 0]
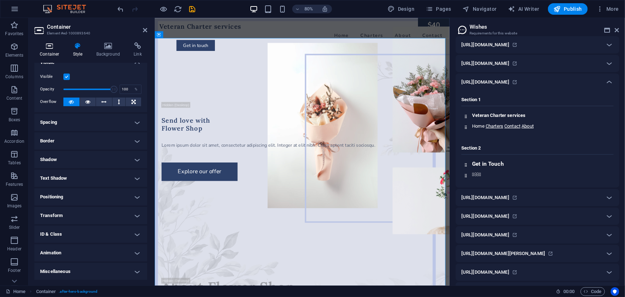
click at [53, 45] on icon at bounding box center [49, 45] width 30 height 7
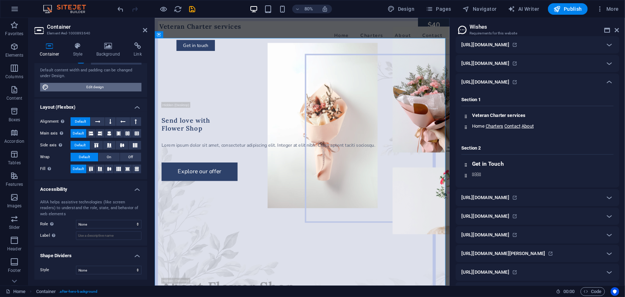
scroll to position [0, 0]
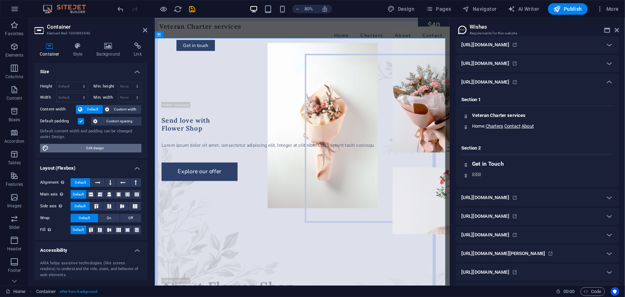
click at [87, 148] on span "Edit design" at bounding box center [95, 148] width 89 height 9
select select "px"
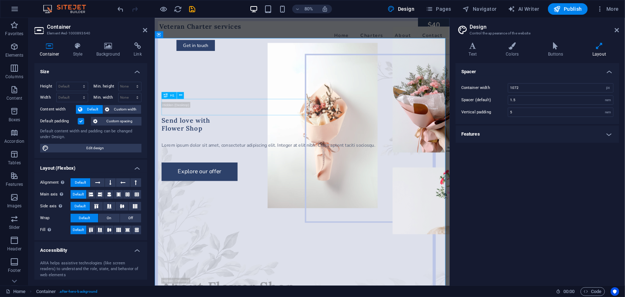
click at [247, 141] on div "Send love with Flower Shop" at bounding box center [339, 151] width 352 height 20
click at [242, 141] on div "Send love with Flower Shop" at bounding box center [339, 151] width 352 height 20
click at [177, 92] on div "H1" at bounding box center [169, 95] width 15 height 7
click at [180, 96] on icon at bounding box center [180, 95] width 3 height 6
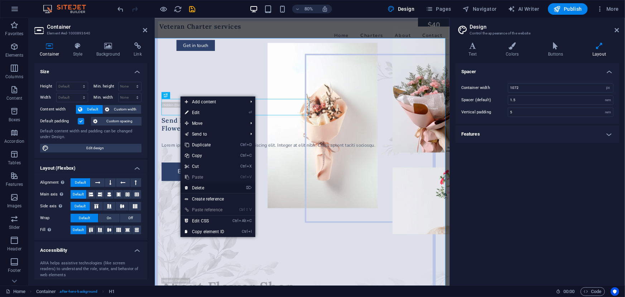
click at [211, 188] on link "⌦ Delete" at bounding box center [205, 187] width 48 height 11
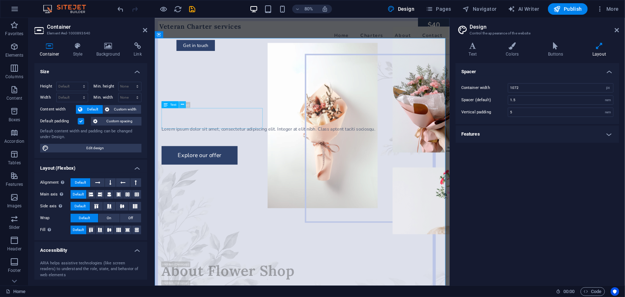
click at [184, 105] on icon at bounding box center [182, 104] width 3 height 6
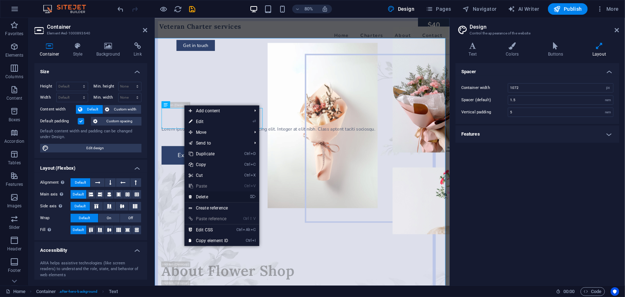
click at [198, 192] on link "⌦ Delete" at bounding box center [209, 196] width 48 height 11
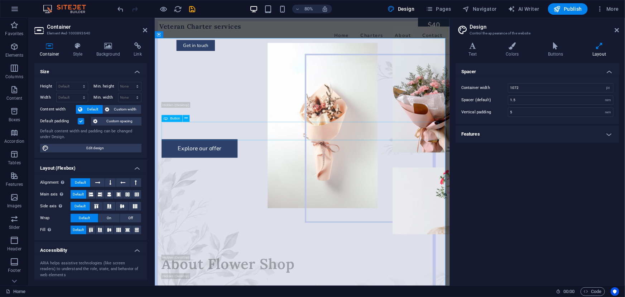
click at [193, 120] on div "Button" at bounding box center [178, 118] width 32 height 7
click at [185, 120] on icon at bounding box center [186, 118] width 3 height 6
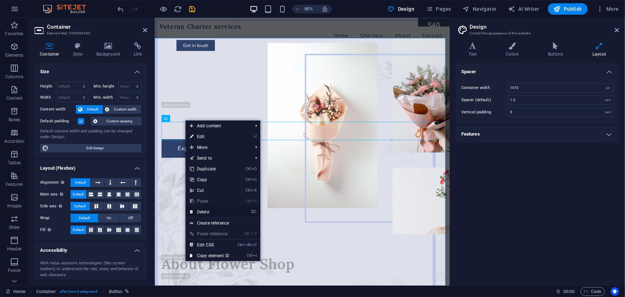
click at [205, 213] on link "⌦ Delete" at bounding box center [210, 211] width 48 height 11
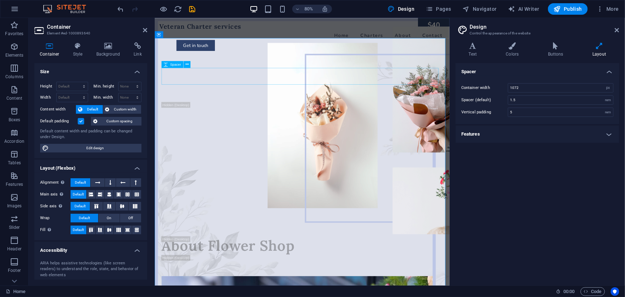
click at [222, 102] on div at bounding box center [339, 112] width 352 height 21
click at [185, 66] on button at bounding box center [187, 64] width 7 height 7
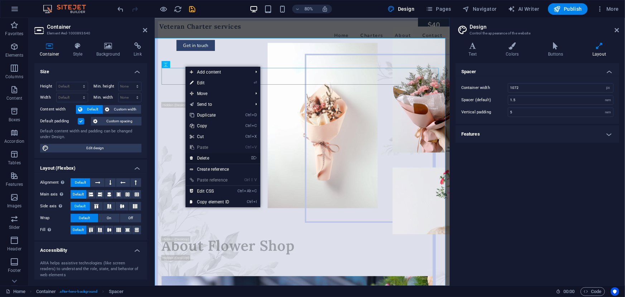
click at [208, 157] on link "⌦ Delete" at bounding box center [210, 158] width 48 height 11
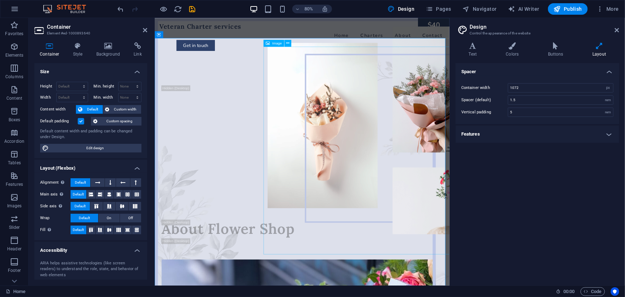
click at [411, 138] on figure at bounding box center [436, 158] width 281 height 260
click at [280, 44] on span "Image" at bounding box center [277, 43] width 10 height 4
click at [313, 61] on figure at bounding box center [436, 158] width 281 height 260
select select "px"
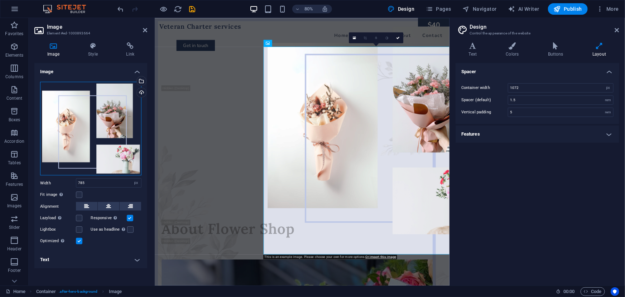
click at [94, 135] on div "Drag files here, click to choose files or select files from Files or our free s…" at bounding box center [90, 129] width 101 height 94
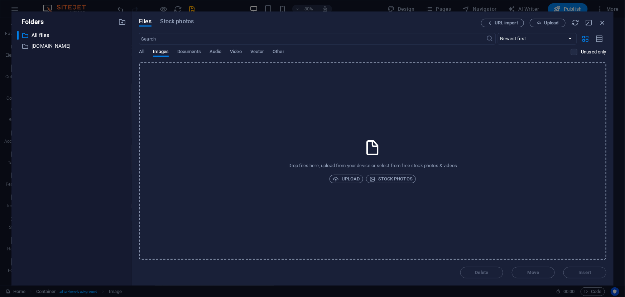
click at [200, 86] on div "Drop files here, upload from your device or select from free stock photos & vid…" at bounding box center [373, 160] width 468 height 197
click at [75, 44] on p "[DOMAIN_NAME]" at bounding box center [72, 46] width 81 height 8
click at [89, 48] on p "[DOMAIN_NAME]" at bounding box center [72, 46] width 81 height 8
click at [51, 53] on div "​ All files All files ​ [DOMAIN_NAME] [DOMAIN_NAME]" at bounding box center [71, 155] width 109 height 249
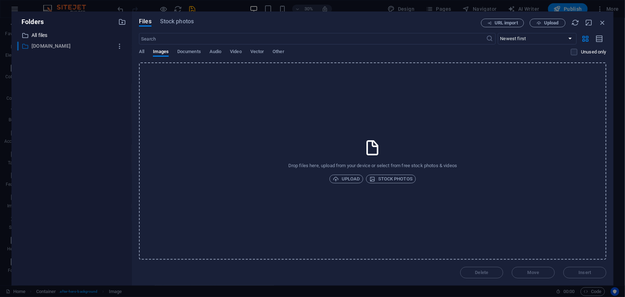
click at [44, 47] on p "[DOMAIN_NAME]" at bounding box center [72, 46] width 81 height 8
click at [143, 52] on span "All" at bounding box center [141, 52] width 5 height 10
click at [155, 52] on span "Images" at bounding box center [161, 52] width 16 height 10
click at [172, 51] on div "All Images Documents Audio Video Vector Other" at bounding box center [355, 56] width 432 height 14
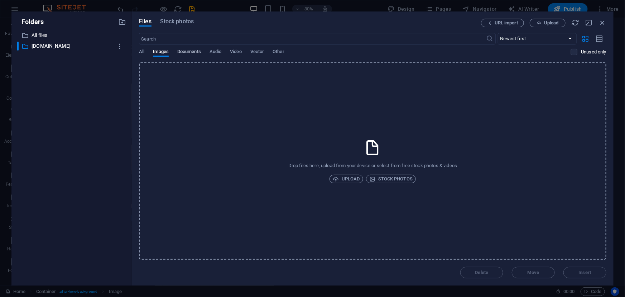
click at [194, 50] on span "Documents" at bounding box center [189, 52] width 24 height 10
click at [211, 49] on span "Audio" at bounding box center [216, 52] width 12 height 10
click at [230, 49] on div "All Images Documents Audio Video Vector Other" at bounding box center [355, 56] width 432 height 14
click at [245, 49] on div "All Images Documents Audio Video Vector Other" at bounding box center [355, 56] width 432 height 14
click at [258, 48] on div "​ Newest first Oldest first Name (A-Z) Name (Z-A) Size (0-9) Size (9-0) Resolut…" at bounding box center [373, 47] width 468 height 29
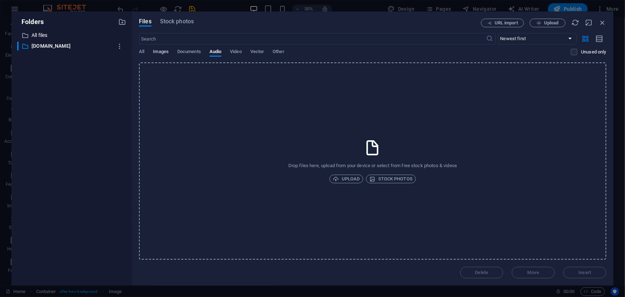
click at [156, 54] on span "Images" at bounding box center [161, 52] width 16 height 10
click at [42, 48] on p "[DOMAIN_NAME]" at bounding box center [72, 46] width 81 height 8
click at [43, 40] on div "​ All files All files ​ [DOMAIN_NAME] [DOMAIN_NAME]" at bounding box center [71, 155] width 109 height 249
click at [44, 37] on p "All files" at bounding box center [72, 35] width 81 height 8
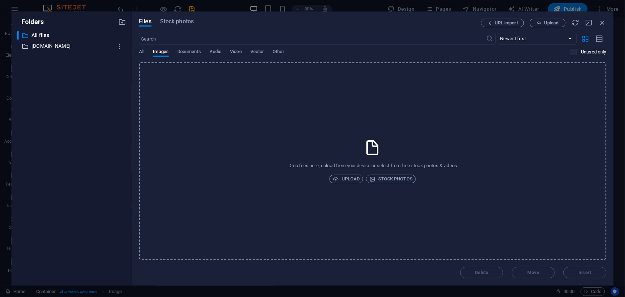
click at [49, 43] on p "[DOMAIN_NAME]" at bounding box center [72, 46] width 81 height 8
click at [489, 24] on icon "button" at bounding box center [489, 23] width 5 height 5
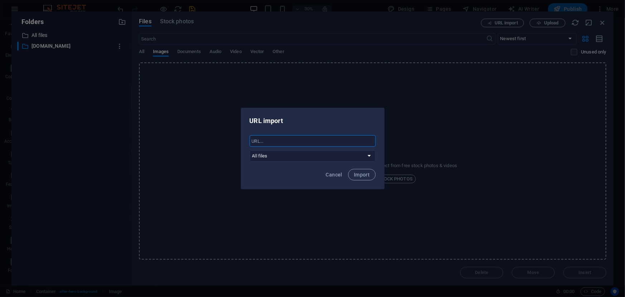
paste input "Veteran Charter services"
click at [326, 146] on input "Veteran Charter services" at bounding box center [313, 140] width 126 height 11
click at [328, 144] on input "Veteran Charter services" at bounding box center [313, 140] width 126 height 11
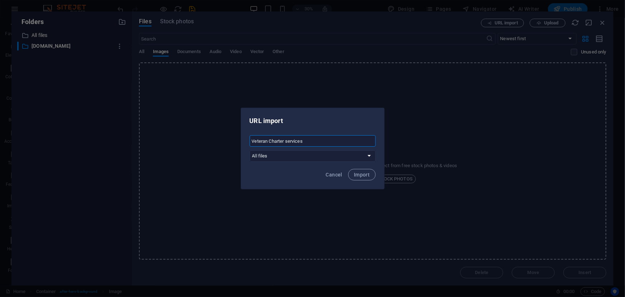
click at [328, 144] on input "Veteran Charter services" at bounding box center [313, 140] width 126 height 11
paste input "[URL][DOMAIN_NAME]"
type input "[URL][DOMAIN_NAME]"
click at [362, 177] on button "Import" at bounding box center [361, 174] width 27 height 11
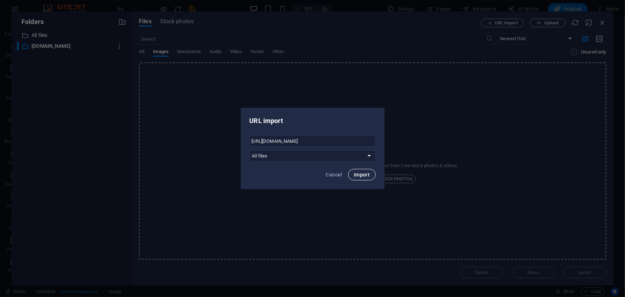
select select "[DOMAIN_NAME]"
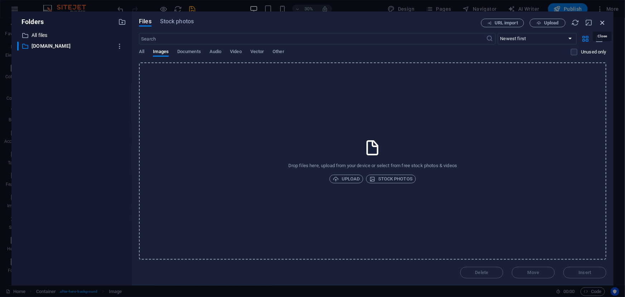
click at [603, 22] on icon "button" at bounding box center [603, 23] width 8 height 8
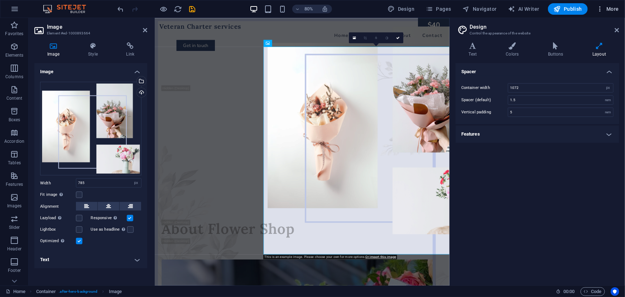
click at [604, 9] on icon "button" at bounding box center [600, 8] width 7 height 7
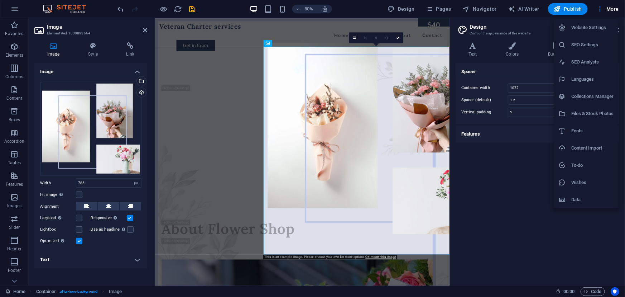
click at [589, 152] on h6 "Content Import" at bounding box center [593, 148] width 43 height 9
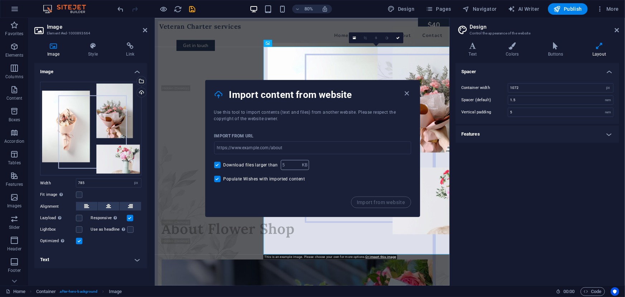
click at [286, 164] on input "number" at bounding box center [291, 165] width 21 height 10
type input "2"
click at [322, 170] on div "Download files larger than 2 KB ​" at bounding box center [312, 165] width 197 height 10
paste input "[URL][DOMAIN_NAME]"
type input "[URL][DOMAIN_NAME]"
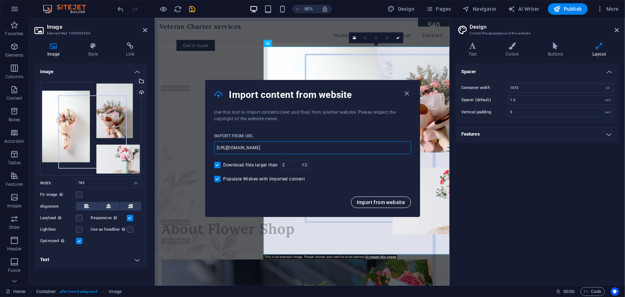
click at [375, 201] on span "Import from website" at bounding box center [381, 202] width 49 height 6
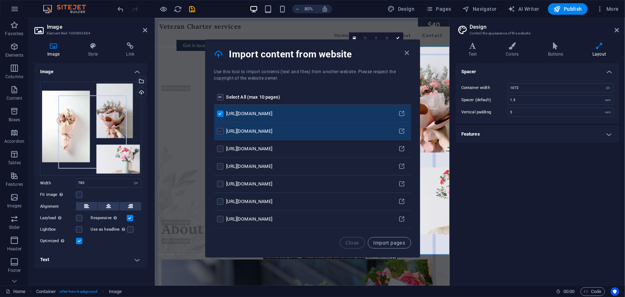
click at [220, 133] on label "pages list" at bounding box center [220, 131] width 6 height 6
click at [0, 0] on input "pages list" at bounding box center [0, 0] width 0 height 0
click at [401, 237] on button "Import pages" at bounding box center [389, 242] width 43 height 11
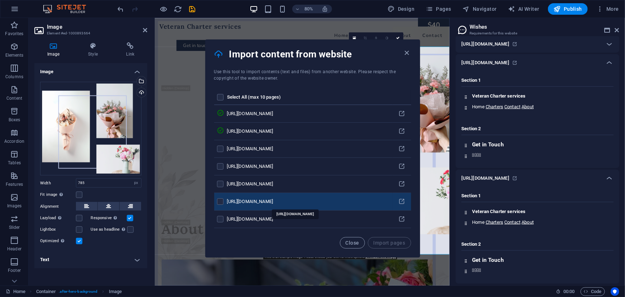
scroll to position [456, 0]
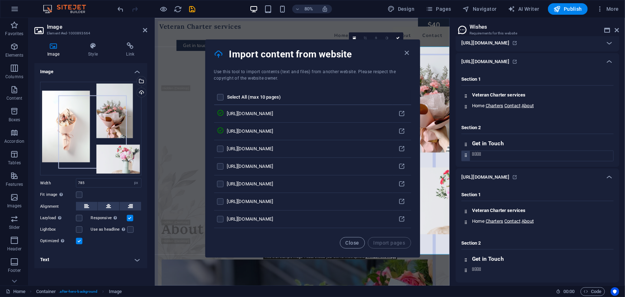
click at [479, 154] on text "" at bounding box center [480, 153] width 2 height 5
click at [106, 142] on div "Drag files here, click to choose files or select files from Files or our free s…" at bounding box center [90, 129] width 101 height 94
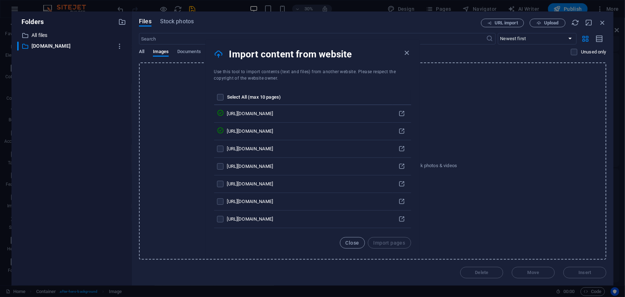
click at [142, 52] on span "All" at bounding box center [141, 52] width 5 height 10
click at [157, 52] on span "Images" at bounding box center [161, 52] width 16 height 10
click at [148, 53] on div "All Images Documents Audio Video Vector Other" at bounding box center [355, 56] width 432 height 14
click at [144, 52] on div "All Images Documents Audio Video Vector Other" at bounding box center [355, 56] width 432 height 14
click at [156, 49] on span "Images" at bounding box center [161, 52] width 16 height 10
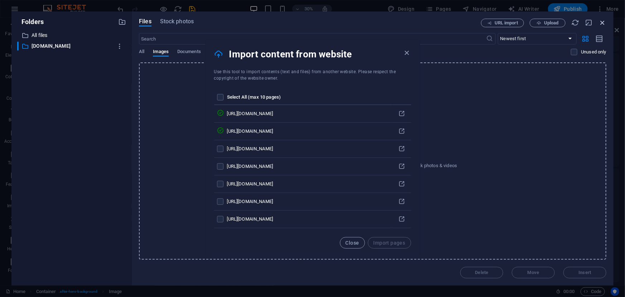
click at [599, 24] on icon "button" at bounding box center [603, 23] width 8 height 8
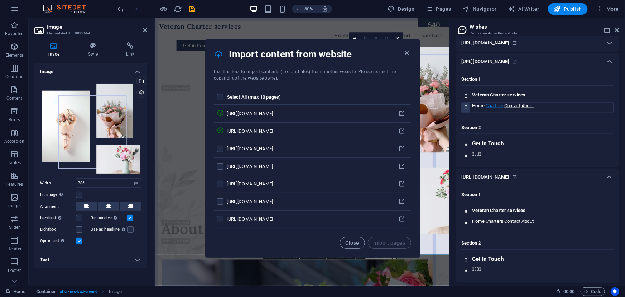
click at [488, 105] on link "Charters" at bounding box center [495, 105] width 18 height 5
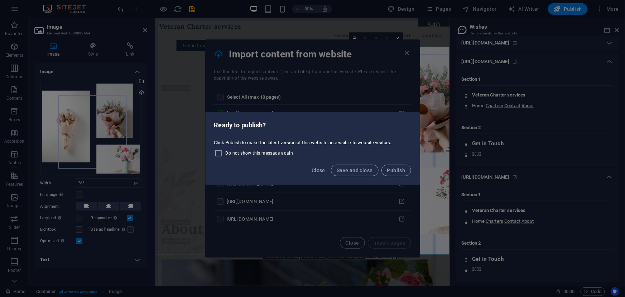
click at [308, 175] on div "Close Save and close Publish" at bounding box center [313, 172] width 214 height 24
click at [315, 170] on span "Close" at bounding box center [319, 170] width 14 height 6
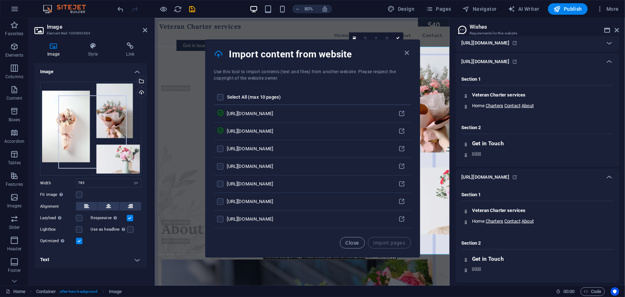
click at [482, 161] on div "Section 1 Veteran Charter services Home Charters Contact About Section 2 Get in…" at bounding box center [538, 118] width 164 height 97
click at [489, 175] on h6 "[URL][DOMAIN_NAME]" at bounding box center [486, 177] width 48 height 9
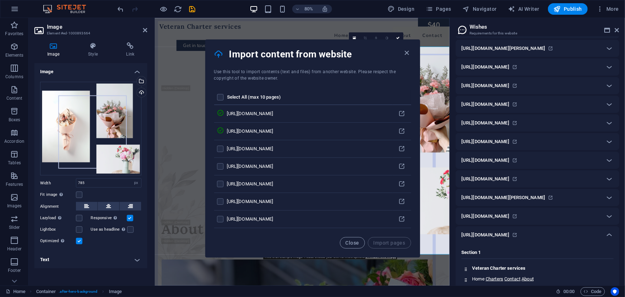
scroll to position [361, 0]
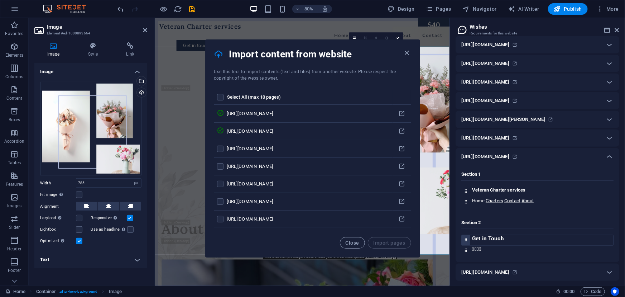
click at [504, 241] on div "Get in Touch" at bounding box center [541, 240] width 143 height 10
click at [479, 251] on text "" at bounding box center [480, 248] width 2 height 5
click at [482, 240] on h3 "Get in Touch" at bounding box center [542, 238] width 141 height 6
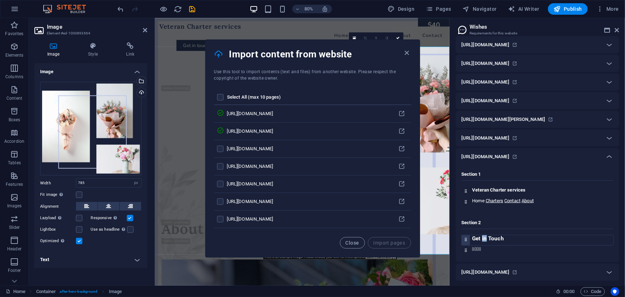
click at [482, 240] on h3 "Get in Touch" at bounding box center [542, 238] width 141 height 6
click at [484, 239] on h3 "Get in Touch" at bounding box center [542, 238] width 141 height 6
click at [405, 56] on icon "button" at bounding box center [407, 53] width 8 height 8
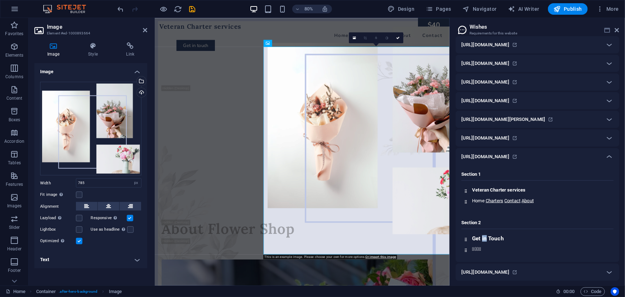
click at [608, 28] on icon at bounding box center [608, 30] width 6 height 6
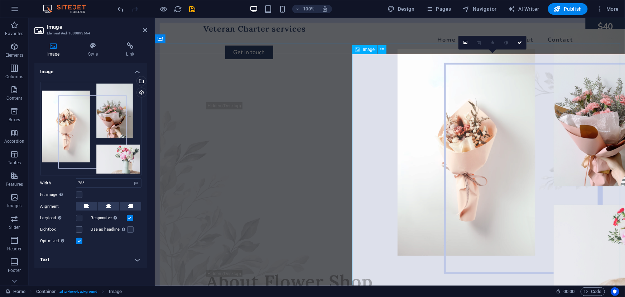
click at [368, 51] on span "Image" at bounding box center [369, 49] width 12 height 4
click at [135, 82] on div "Select files from the file manager, stock photos, or upload file(s)" at bounding box center [112, 81] width 47 height 27
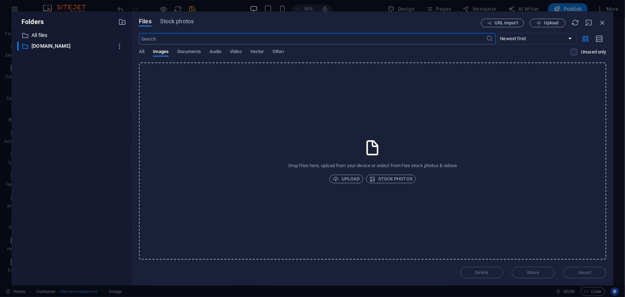
drag, startPoint x: 159, startPoint y: 111, endPoint x: 163, endPoint y: 110, distance: 4.2
click at [160, 111] on div "Drop files here, upload from your device or select from free stock photos & vid…" at bounding box center [373, 160] width 468 height 197
click at [178, 53] on span "Documents" at bounding box center [189, 52] width 24 height 10
click at [208, 53] on div "All Images Documents Audio Video Vector Other" at bounding box center [355, 56] width 432 height 14
click at [234, 53] on span "Video" at bounding box center [235, 52] width 11 height 10
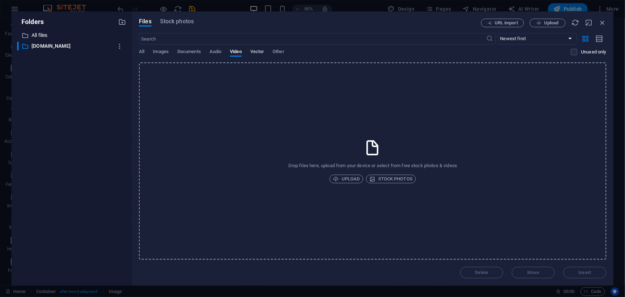
click at [251, 53] on div "All Images Documents Audio Video Vector Other" at bounding box center [355, 56] width 432 height 14
click at [257, 53] on span "Vector" at bounding box center [258, 52] width 14 height 10
click at [272, 53] on div "All Images Documents Audio Video Vector Other" at bounding box center [355, 56] width 432 height 14
click at [277, 52] on span "Other" at bounding box center [278, 52] width 11 height 10
drag, startPoint x: 204, startPoint y: 50, endPoint x: 214, endPoint y: 50, distance: 9.7
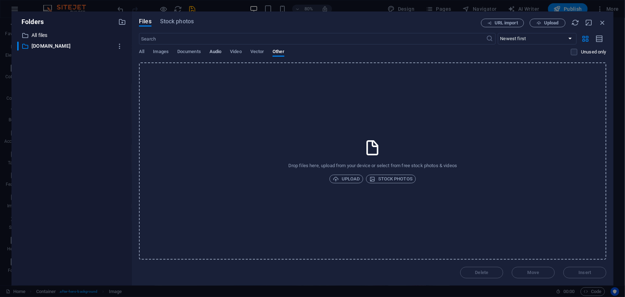
click at [206, 50] on div "All Images Documents Audio Video Vector Other" at bounding box center [355, 56] width 432 height 14
click at [214, 50] on span "Audio" at bounding box center [216, 52] width 12 height 10
click at [176, 54] on div "All Images Documents Audio Video Vector Other" at bounding box center [355, 56] width 432 height 14
drag, startPoint x: 163, startPoint y: 52, endPoint x: 157, endPoint y: 52, distance: 5.8
click at [163, 52] on span "Images" at bounding box center [161, 52] width 16 height 10
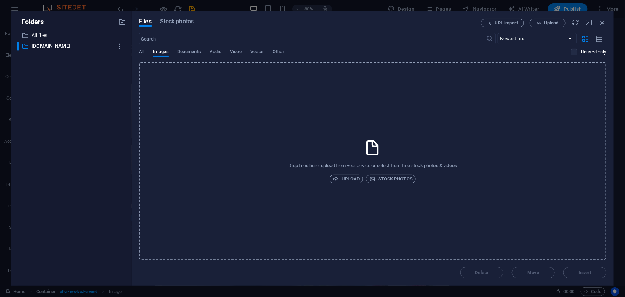
click at [145, 54] on div "All Images Documents Audio Video Vector Other" at bounding box center [355, 56] width 432 height 14
click at [144, 54] on div "All Images Documents Audio Video Vector Other" at bounding box center [355, 56] width 432 height 14
drag, startPoint x: 144, startPoint y: 54, endPoint x: 140, endPoint y: 54, distance: 4.7
click at [141, 54] on span "All" at bounding box center [141, 52] width 5 height 10
click at [140, 54] on span "All" at bounding box center [141, 52] width 5 height 10
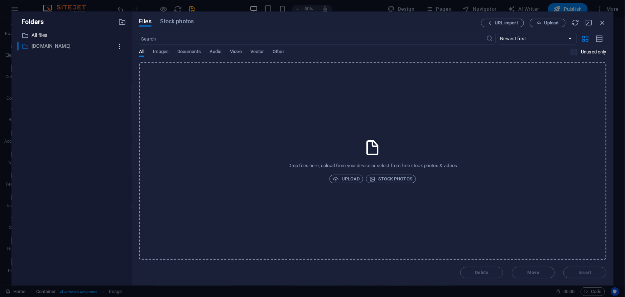
click at [120, 51] on button "button" at bounding box center [119, 46] width 13 height 11
click at [115, 83] on div at bounding box center [109, 81] width 13 height 7
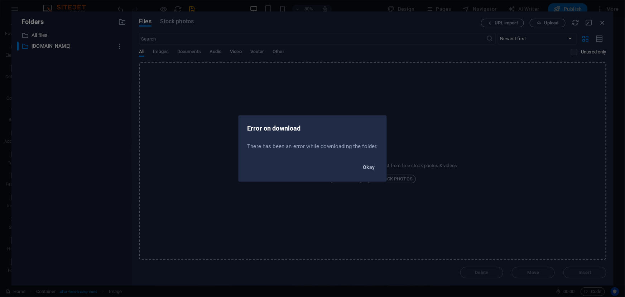
click at [363, 165] on button "Okay" at bounding box center [369, 166] width 18 height 11
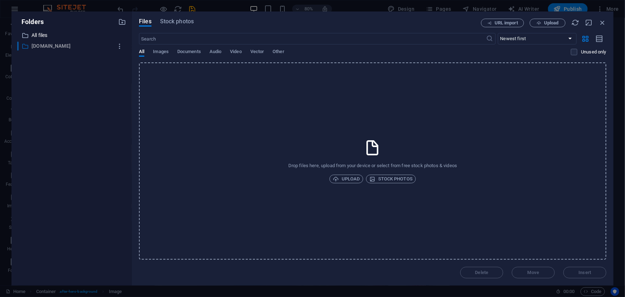
click at [88, 48] on p "[DOMAIN_NAME]" at bounding box center [72, 46] width 81 height 8
click at [115, 48] on button "button" at bounding box center [119, 46] width 13 height 11
click at [86, 41] on div at bounding box center [312, 148] width 625 height 297
click at [36, 37] on p "All files" at bounding box center [72, 35] width 81 height 8
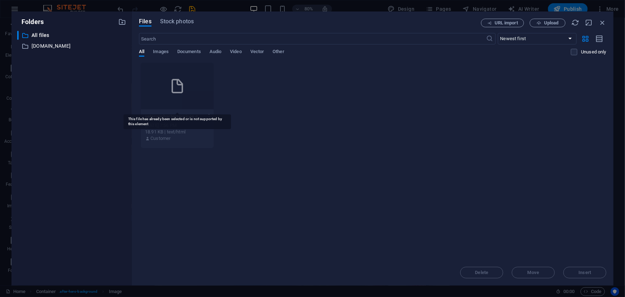
click at [184, 92] on icon at bounding box center [177, 85] width 17 height 17
click at [201, 142] on div "veterancharterservices.com-Is2dmqANIw9SOUM5OjWT_Q.html veterancharterservices.c…" at bounding box center [177, 127] width 73 height 37
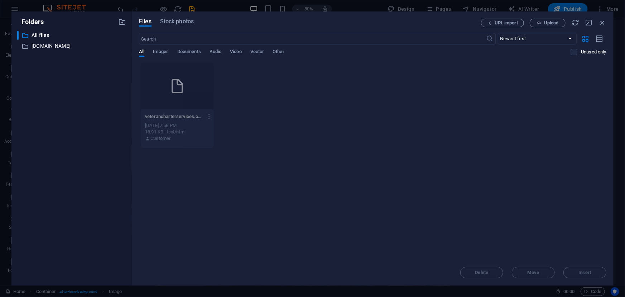
click at [201, 142] on div "veterancharterservices.com-Is2dmqANIw9SOUM5OjWT_Q.html veterancharterservices.c…" at bounding box center [177, 127] width 73 height 37
click at [173, 118] on p "veterancharterservices.com-Is2dmqANIw9SOUM5OjWT_Q.html" at bounding box center [174, 116] width 58 height 6
click at [256, 101] on div "veterancharterservices.com-Is2dmqANIw9SOUM5OjWT_Q.html veterancharterservices.c…" at bounding box center [373, 105] width 468 height 86
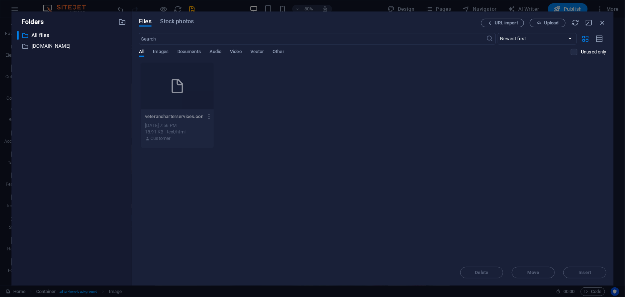
click at [211, 119] on icon "button" at bounding box center [209, 116] width 7 height 6
click at [225, 137] on h6 "Preview" at bounding box center [214, 135] width 30 height 9
click at [209, 163] on div "Drop files here to upload them instantly veterancharterservices.com-Is2dmqANIw9…" at bounding box center [373, 160] width 468 height 197
click at [209, 118] on icon "button" at bounding box center [209, 116] width 7 height 6
click at [197, 257] on div at bounding box center [192, 255] width 13 height 7
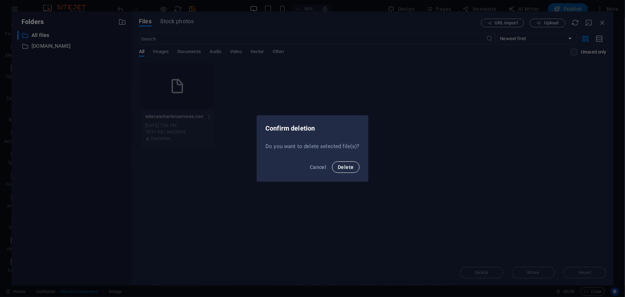
click at [351, 172] on button "Delete" at bounding box center [345, 166] width 27 height 11
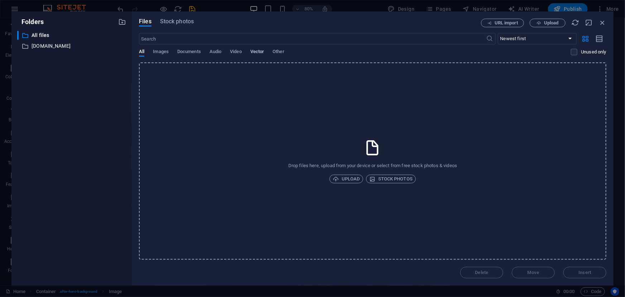
click at [258, 55] on span "Vector" at bounding box center [258, 52] width 14 height 10
click at [239, 53] on span "Video" at bounding box center [235, 52] width 11 height 10
click at [290, 54] on div "All Images Documents Audio Video Vector Other" at bounding box center [355, 56] width 432 height 14
click at [276, 50] on span "Other" at bounding box center [278, 52] width 11 height 10
click at [217, 57] on div "All Images Documents Audio Video Vector Other" at bounding box center [355, 56] width 432 height 14
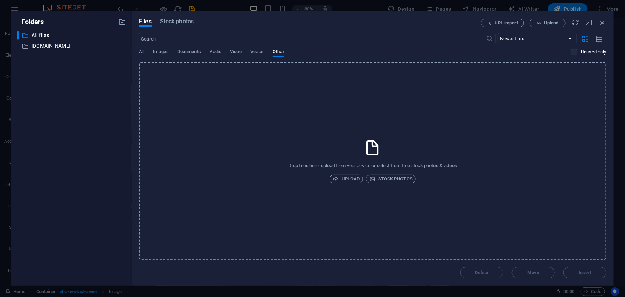
click at [198, 57] on div "All Images Documents Audio Video Vector Other" at bounding box center [355, 56] width 432 height 14
click at [177, 52] on span "Documents" at bounding box center [189, 52] width 24 height 10
click at [165, 52] on span "Images" at bounding box center [161, 52] width 16 height 10
click at [146, 52] on div "All Images Documents Audio Video Vector Other" at bounding box center [355, 56] width 432 height 14
click at [141, 52] on span "All" at bounding box center [141, 52] width 5 height 10
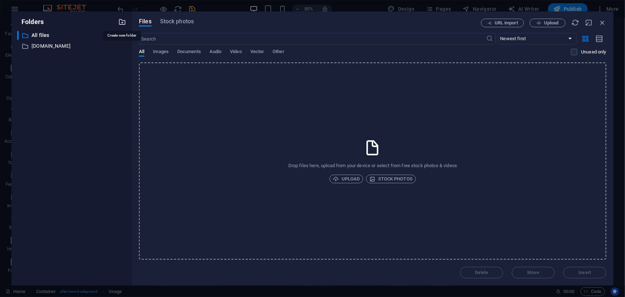
click at [119, 20] on icon "button" at bounding box center [122, 22] width 8 height 8
click at [605, 41] on button "button" at bounding box center [600, 38] width 14 height 11
click at [573, 55] on div "Unused only" at bounding box center [588, 56] width 35 height 14
click at [573, 52] on label at bounding box center [574, 52] width 6 height 6
click at [0, 0] on input "checkbox" at bounding box center [0, 0] width 0 height 0
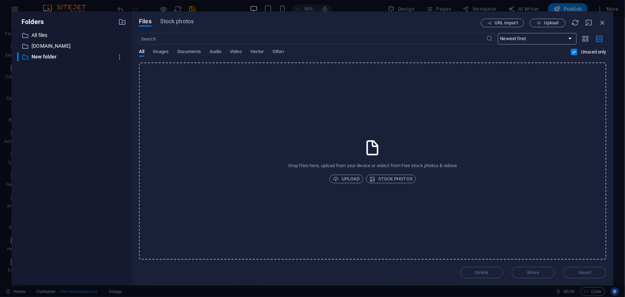
click at [573, 40] on select "Newest first Oldest first Name (A-Z) Name (Z-A) Size (0-9) Size (9-0) Resolutio…" at bounding box center [537, 38] width 79 height 11
click at [582, 39] on icon "button" at bounding box center [586, 39] width 8 height 8
click at [600, 21] on icon "button" at bounding box center [603, 23] width 8 height 8
